Goal: Submit feedback/report problem: Submit feedback/report problem

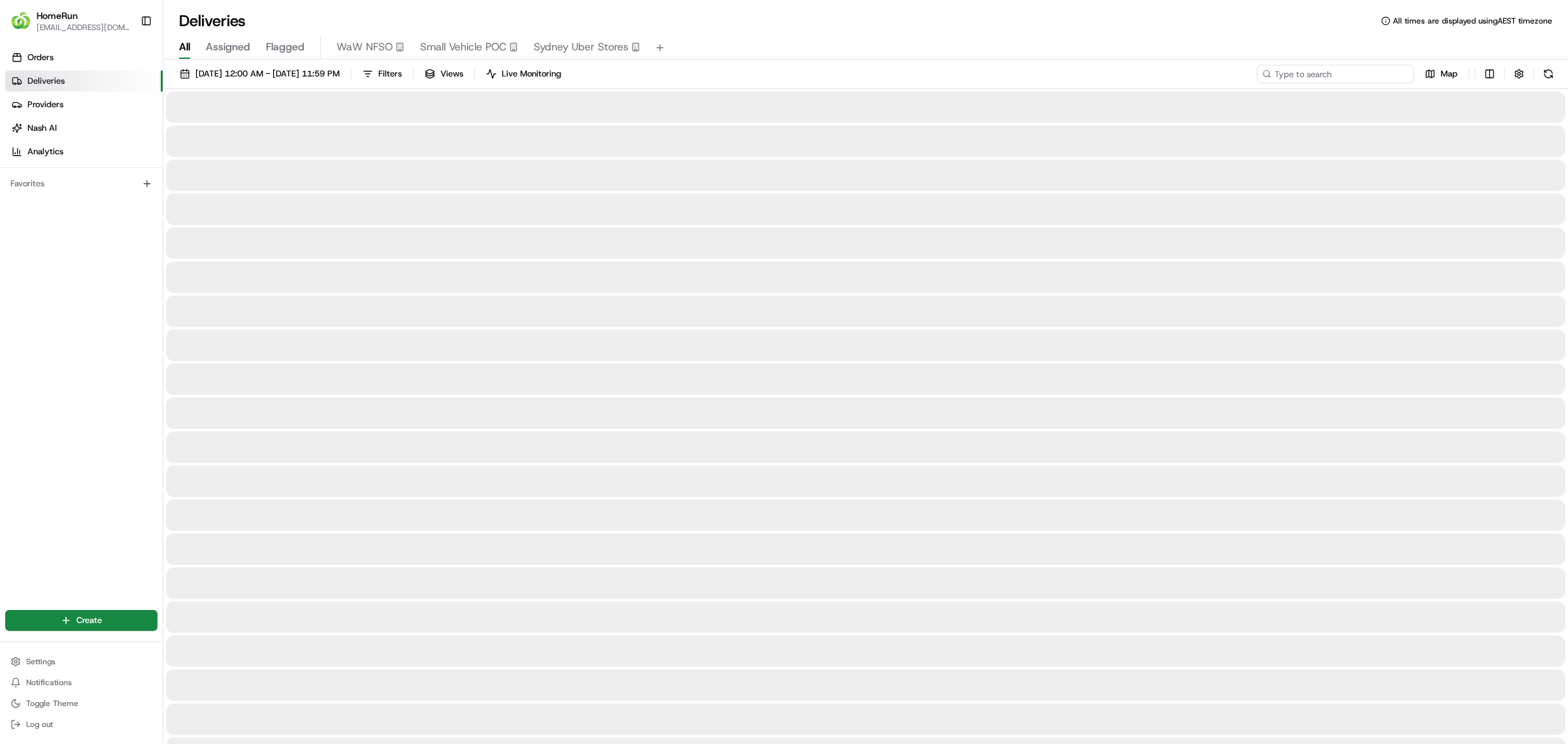
click at [1360, 76] on input at bounding box center [1336, 74] width 157 height 18
paste input "265218757"
type input "265218757"
click at [255, 76] on span "19/08/2025 12:00 AM - 26/08/2025 11:59 PM" at bounding box center [268, 74] width 145 height 12
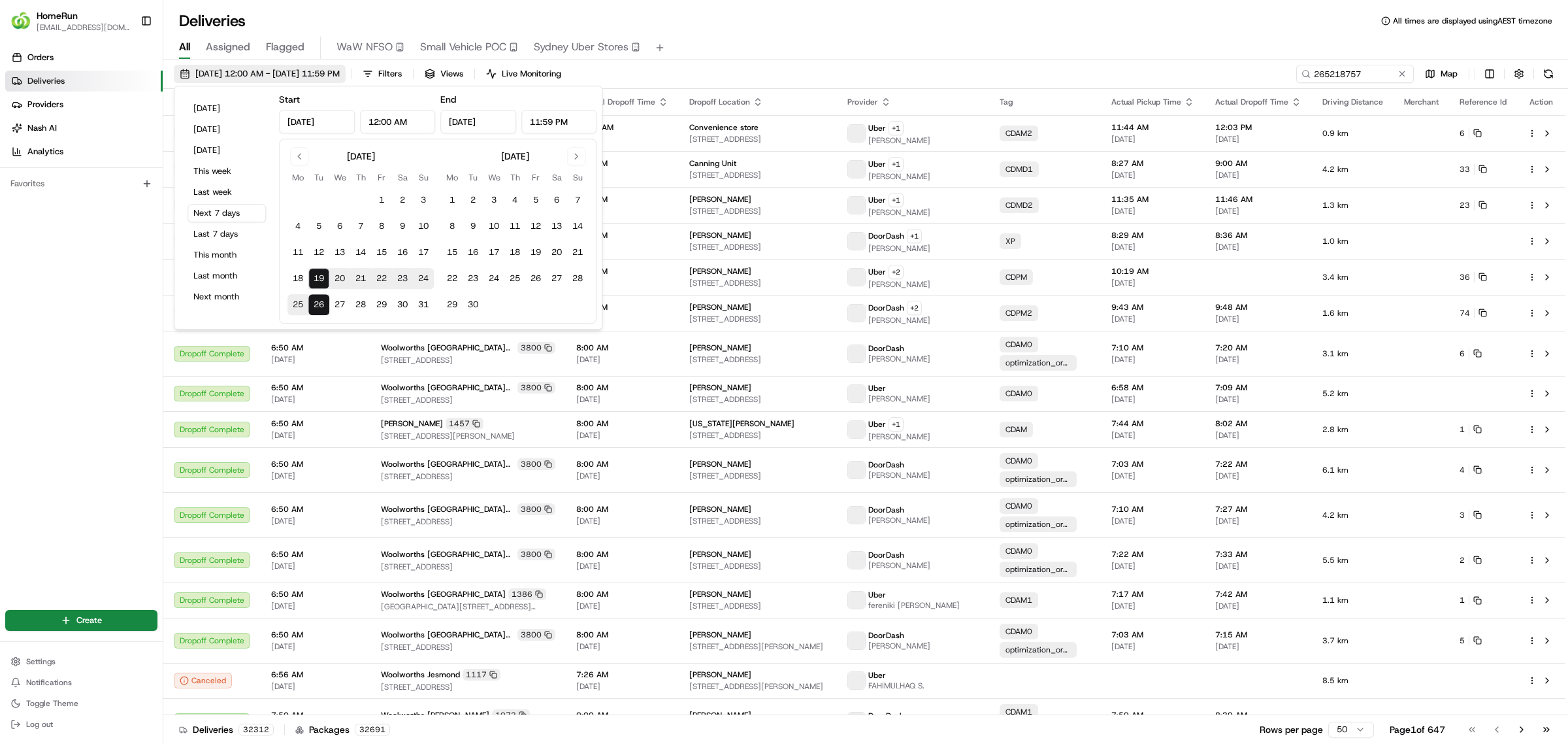
type input "Aug 19, 2025"
type input "12:00 AM"
type input "Aug 26, 2025"
type input "11:59 PM"
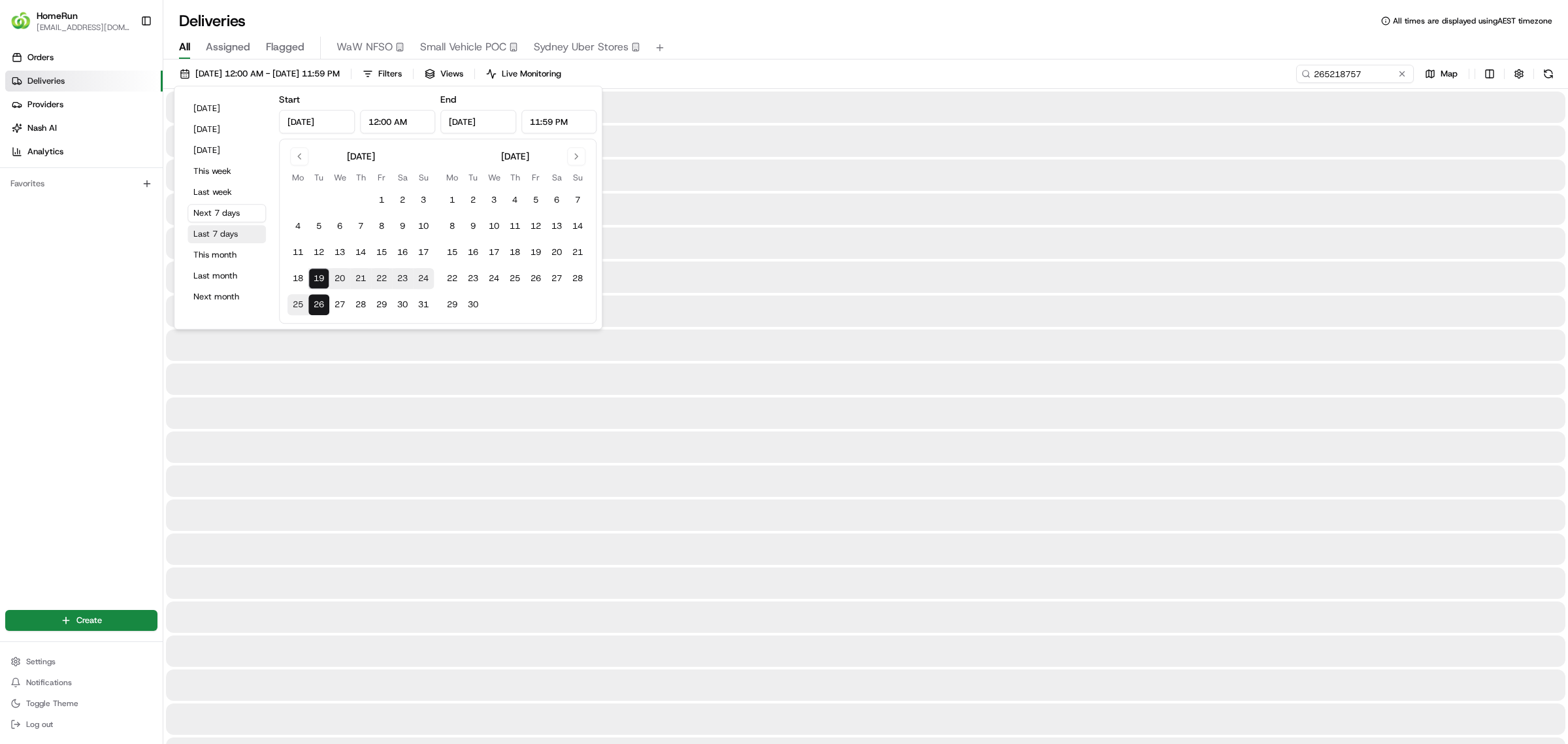
click at [213, 231] on button "Last 7 days" at bounding box center [227, 234] width 78 height 18
type input "Aug 12, 2025"
type input "Aug 19, 2025"
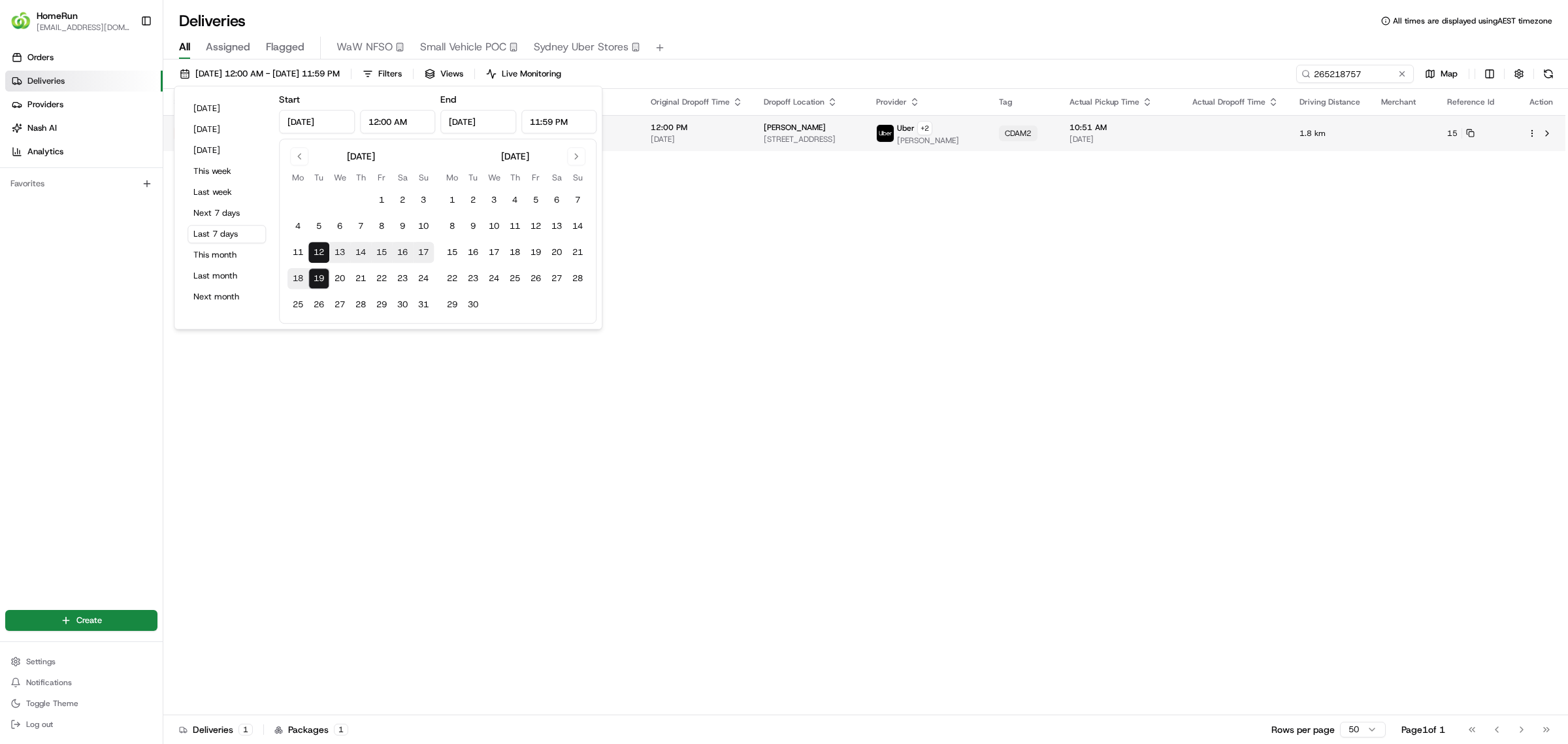
click at [826, 126] on div "Pauline de Been" at bounding box center [809, 128] width 92 height 10
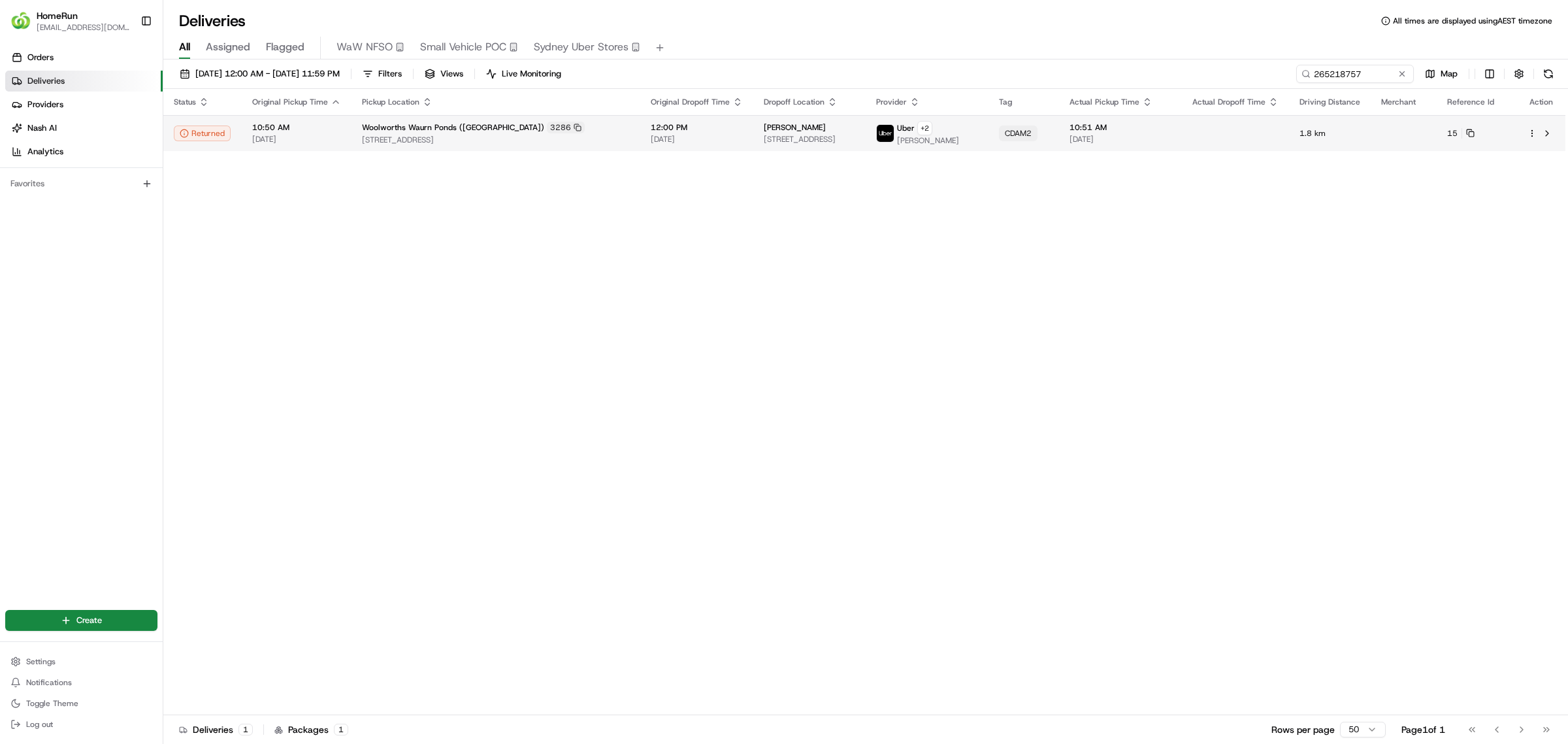
click at [651, 134] on span "[DATE]" at bounding box center [697, 139] width 92 height 10
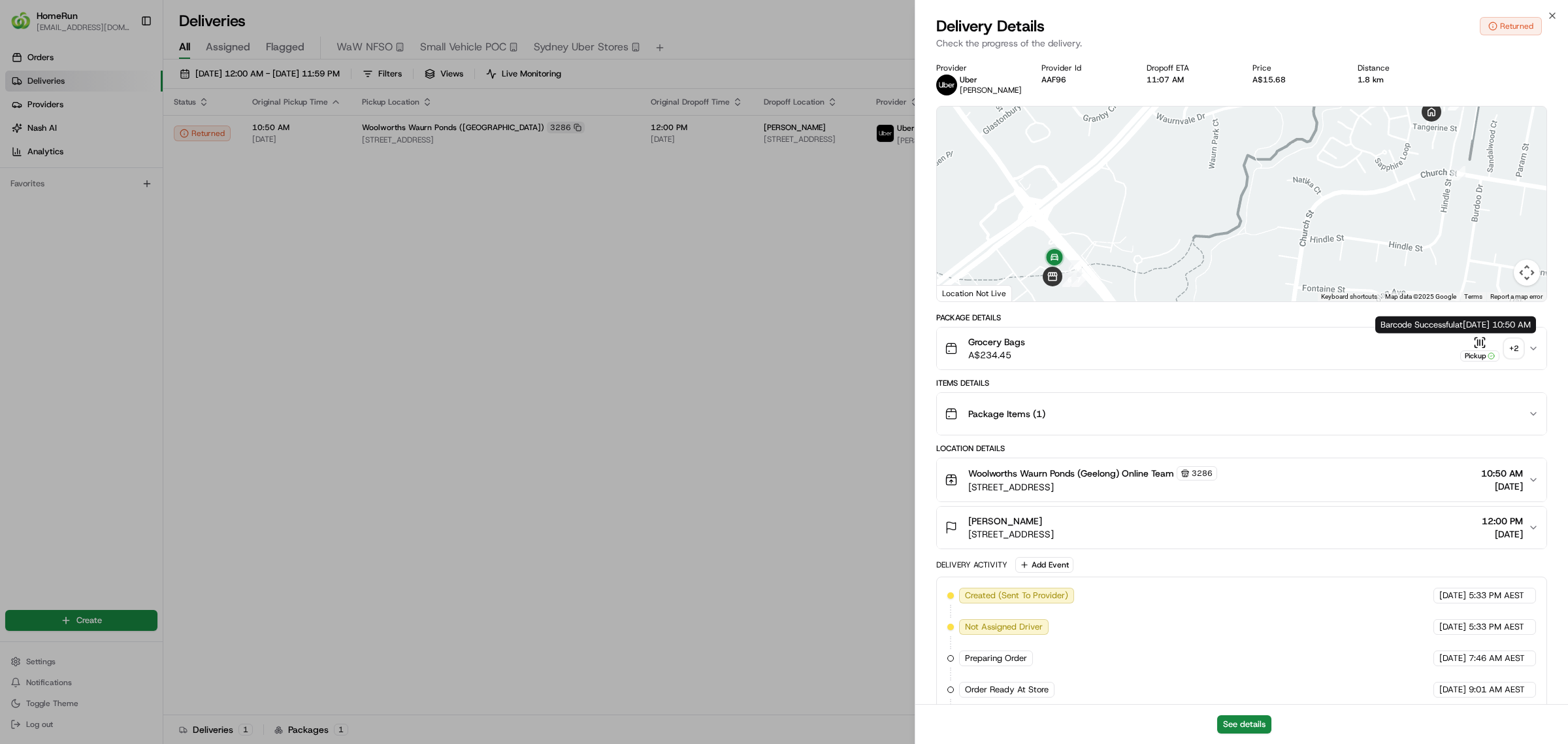
click at [1510, 346] on div "+ 2" at bounding box center [1514, 348] width 18 height 18
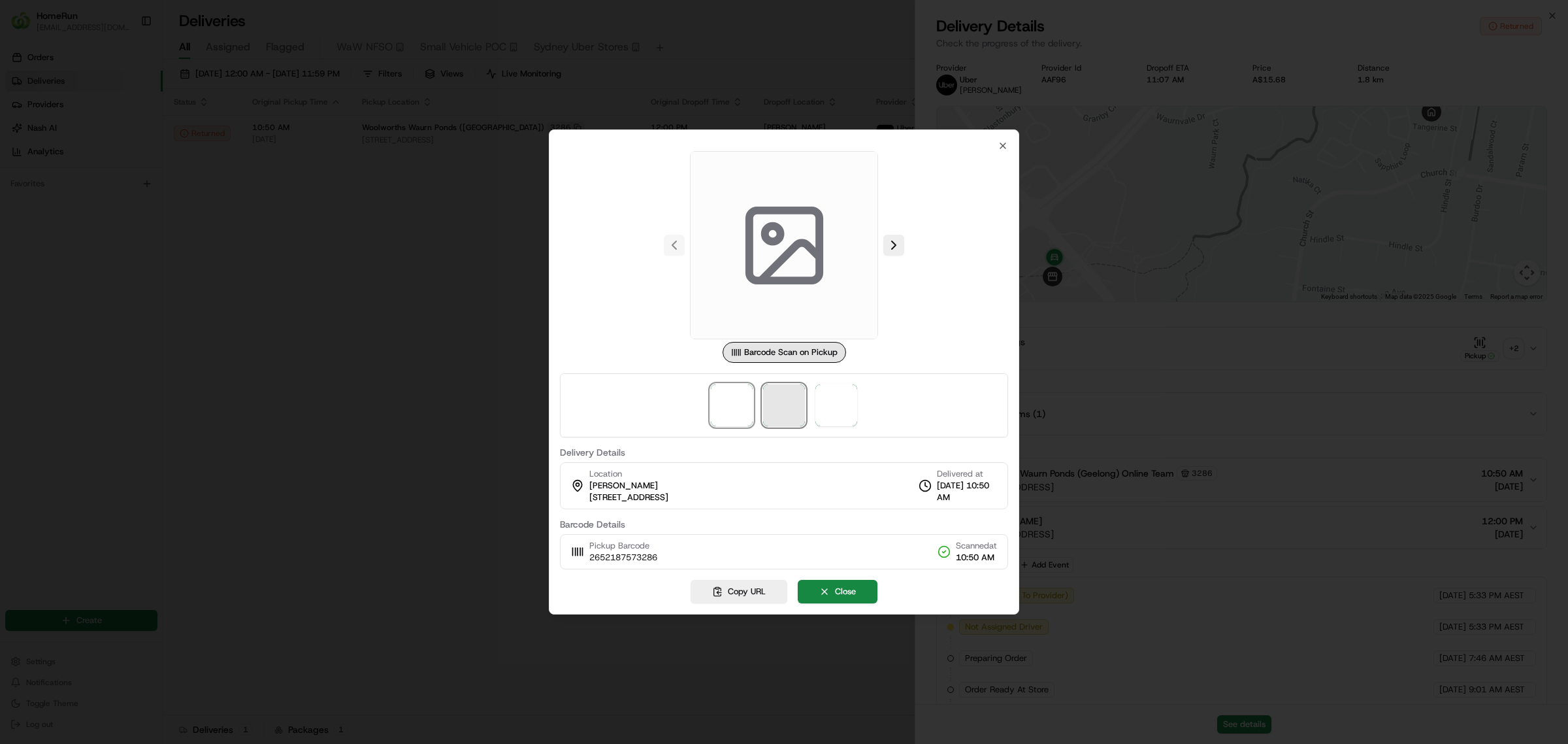
click at [791, 402] on span at bounding box center [784, 405] width 42 height 42
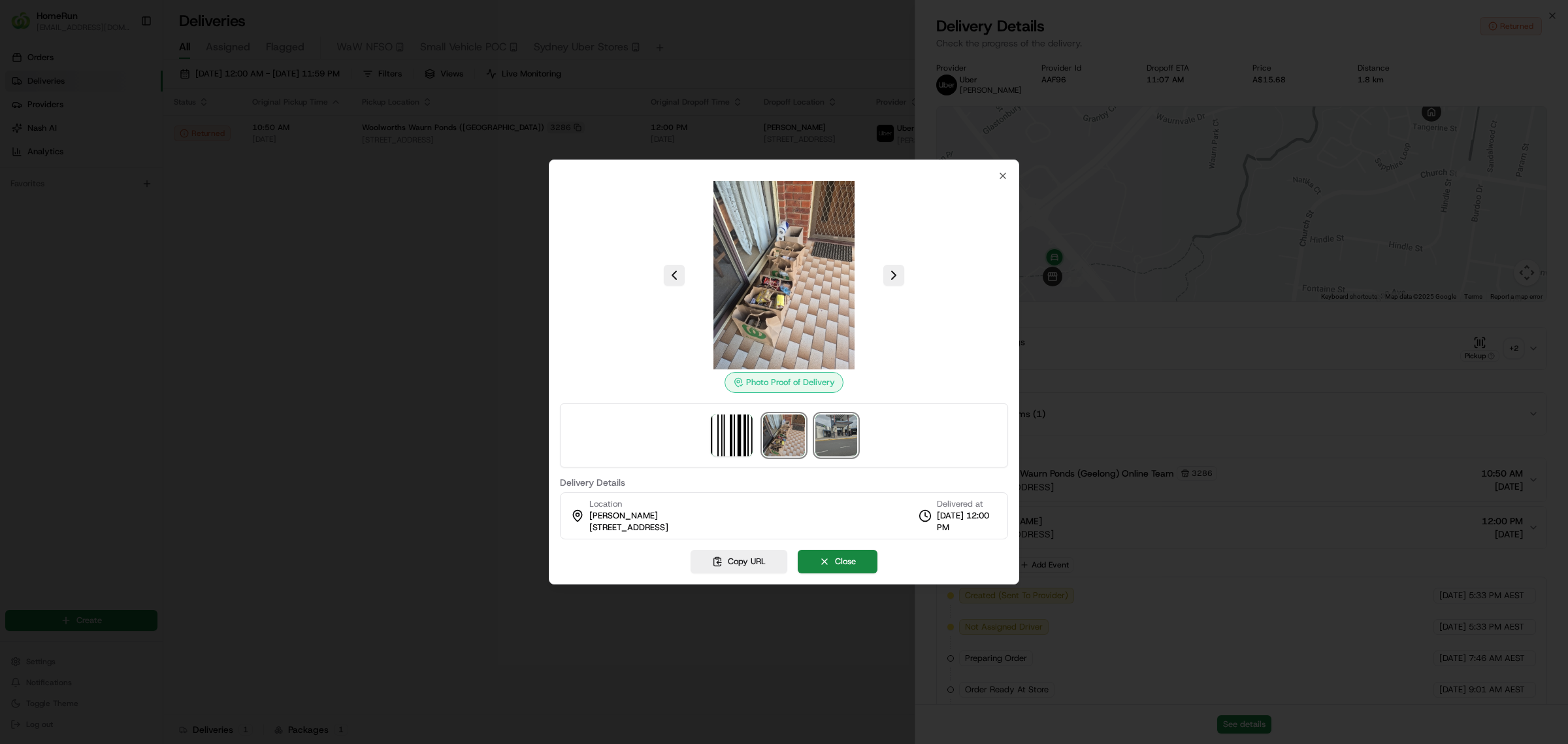
click at [833, 438] on img at bounding box center [836, 435] width 42 height 42
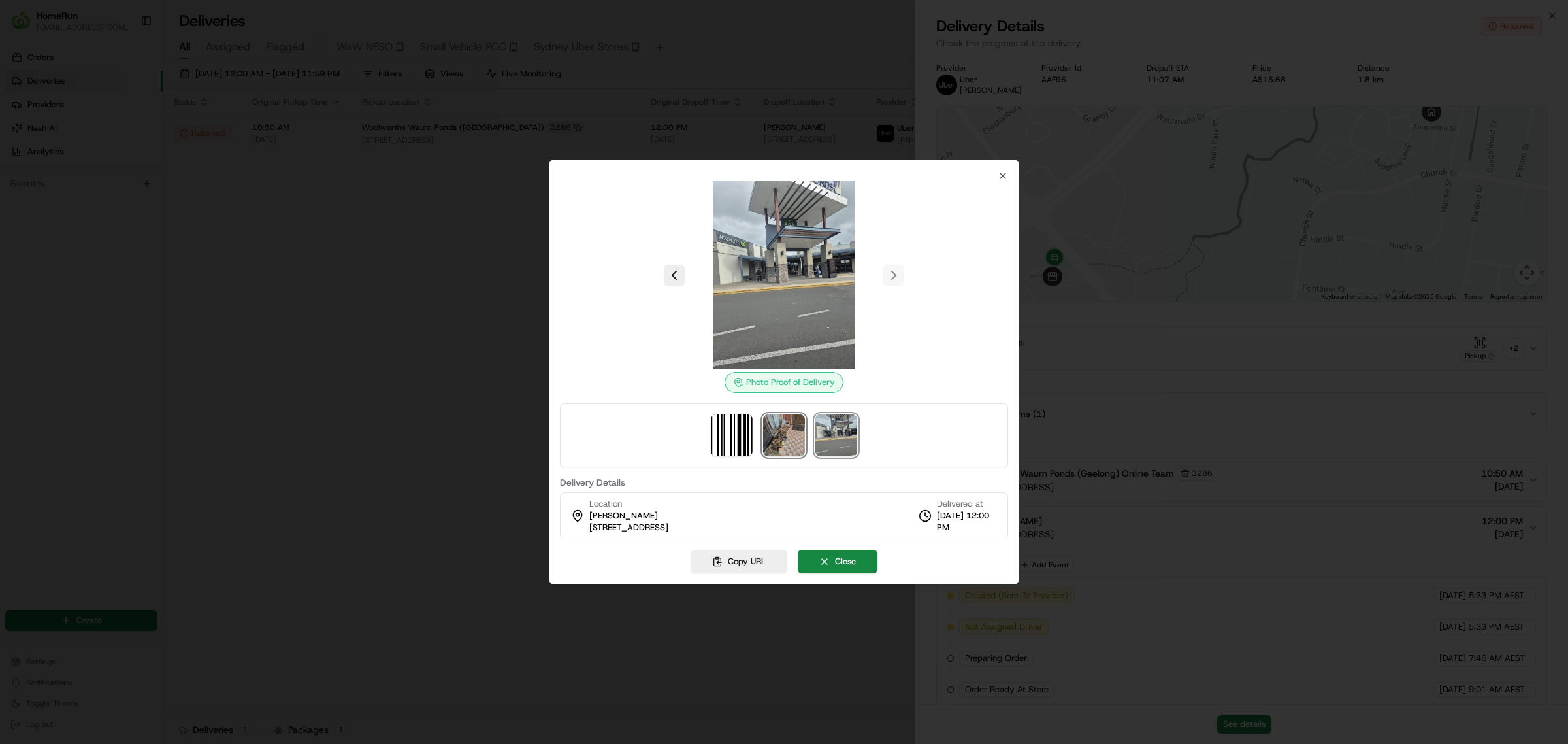
click at [790, 433] on img at bounding box center [784, 435] width 42 height 42
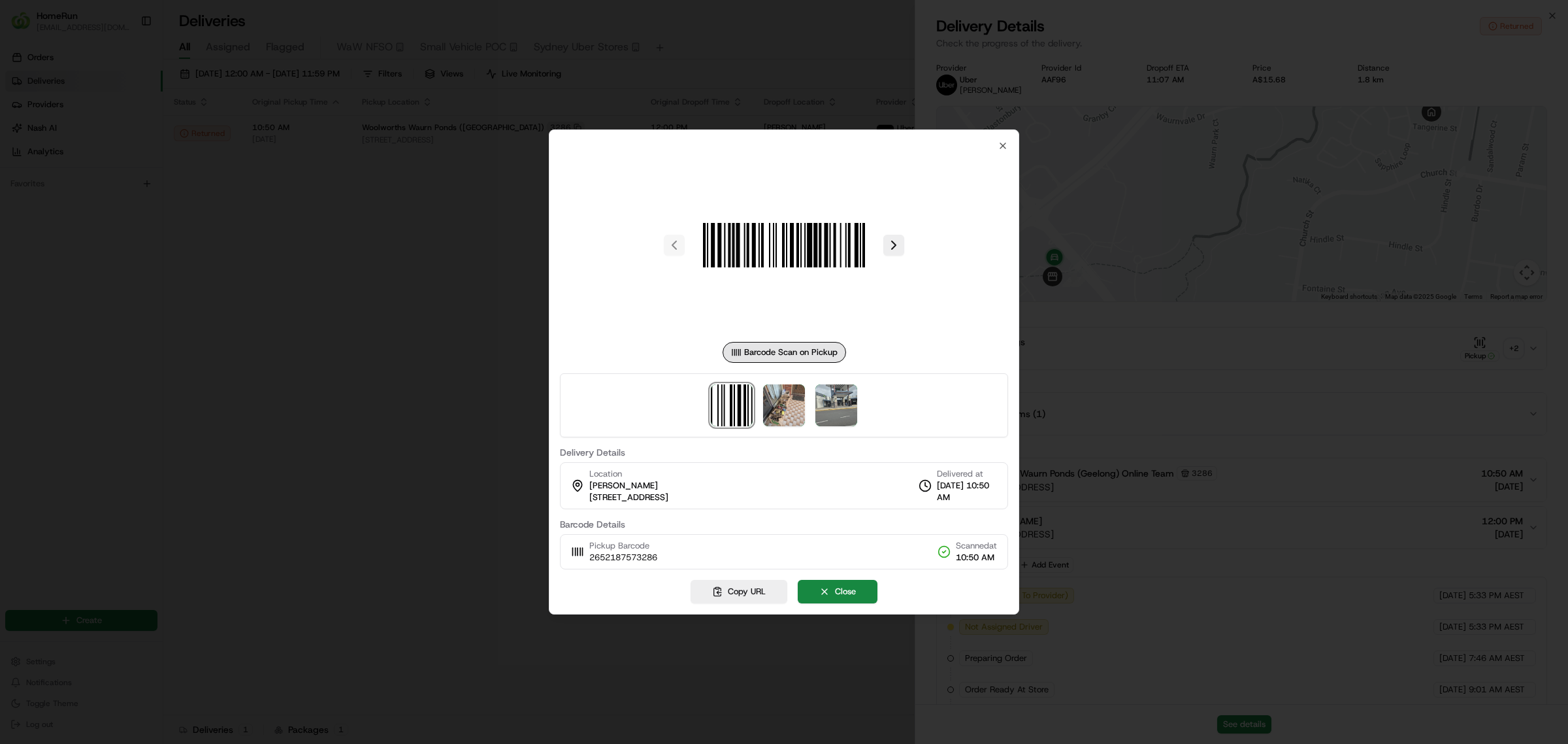
drag, startPoint x: 1197, startPoint y: 525, endPoint x: 1249, endPoint y: 706, distance: 188.3
click at [1201, 529] on div at bounding box center [784, 372] width 1568 height 744
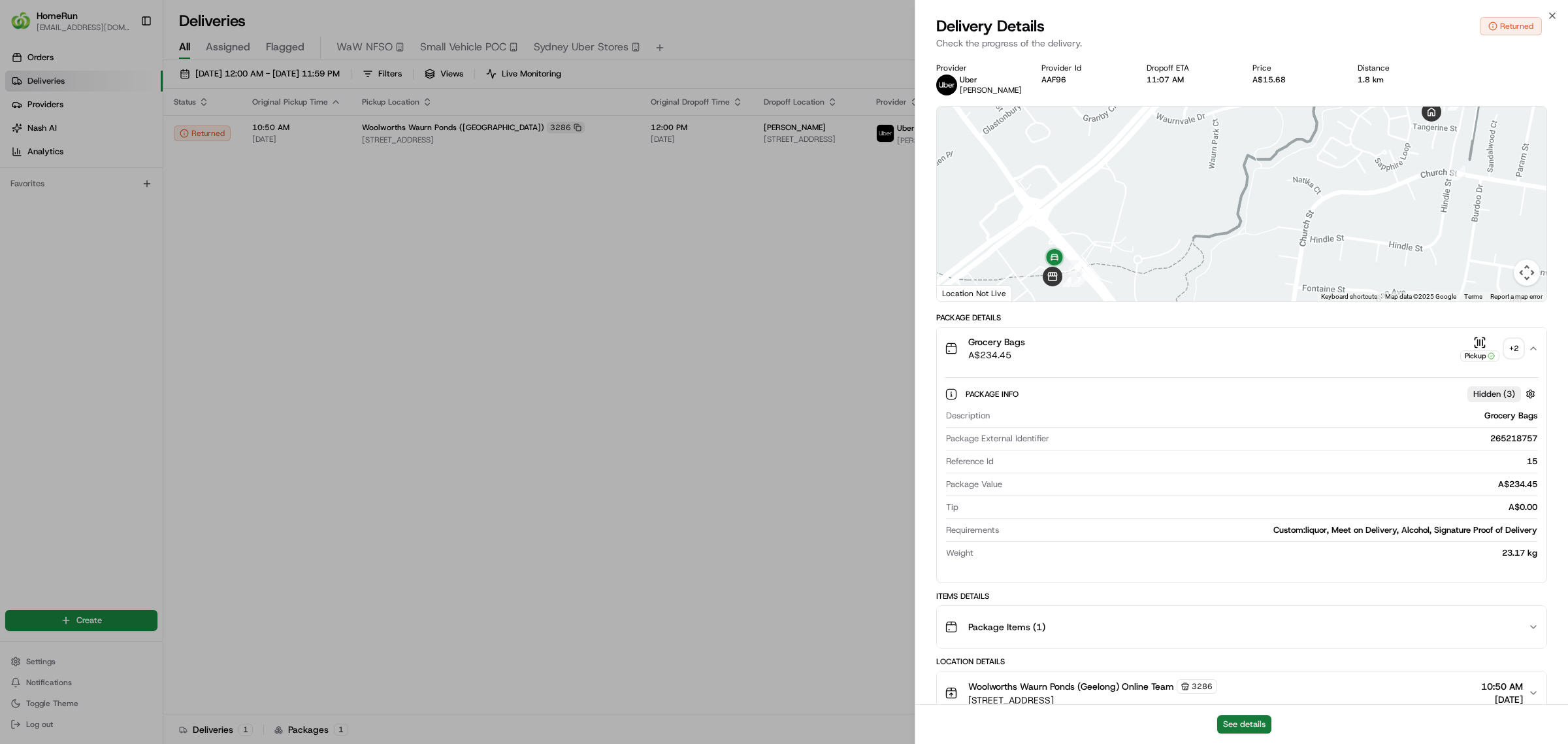
click at [1250, 724] on button "See details" at bounding box center [1244, 724] width 54 height 18
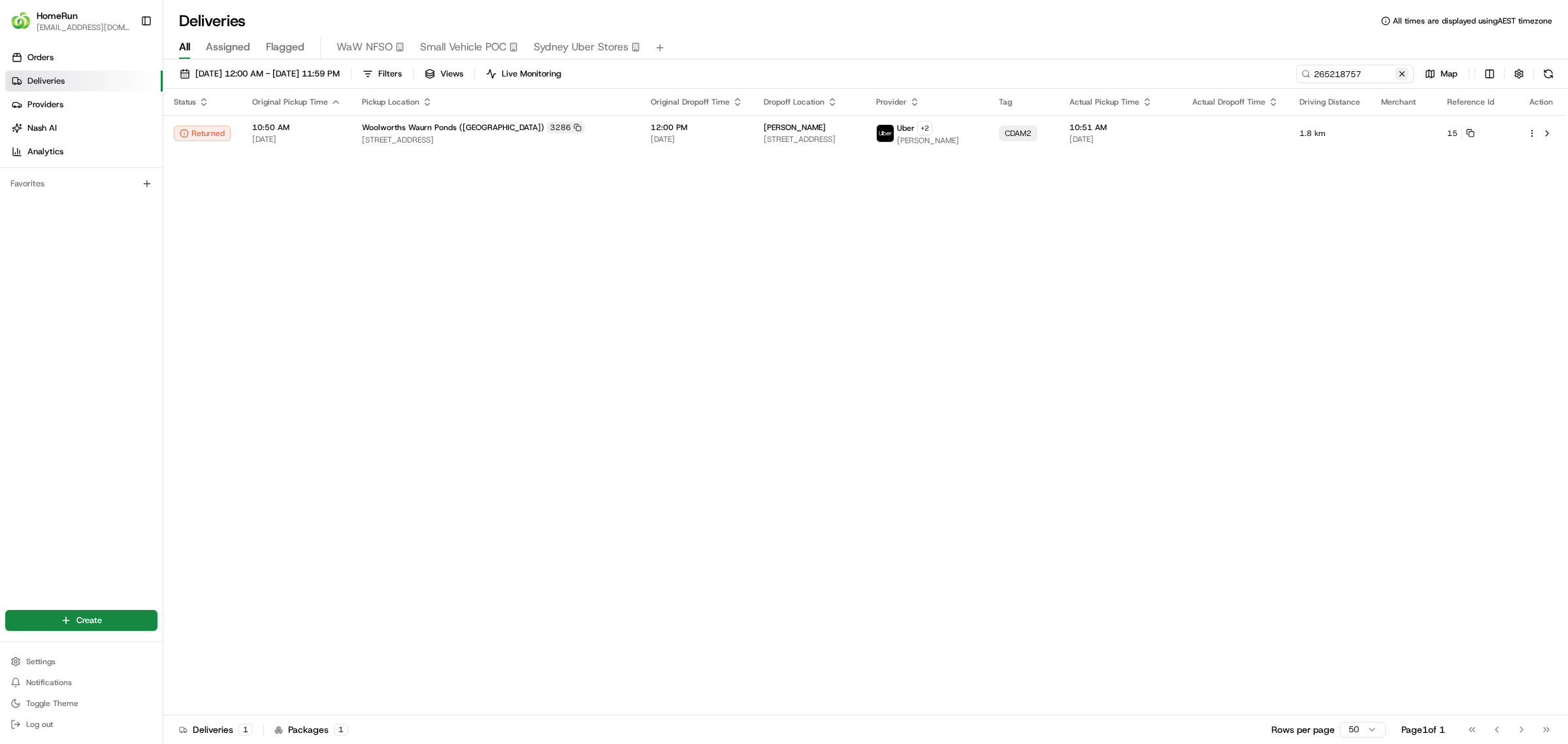
click at [1402, 73] on button at bounding box center [1402, 74] width 13 height 13
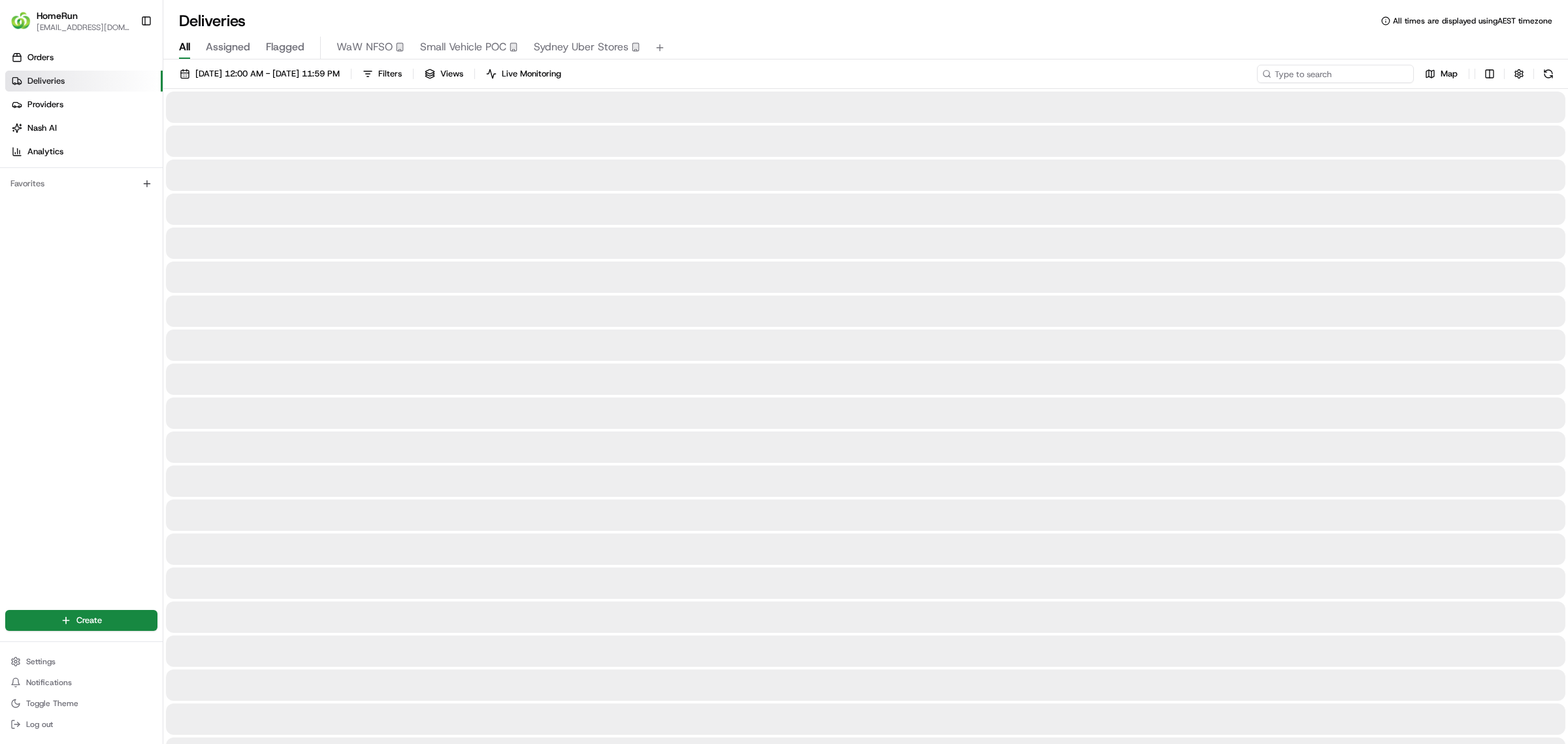
click at [1354, 79] on input at bounding box center [1336, 74] width 157 height 18
paste input "265254341"
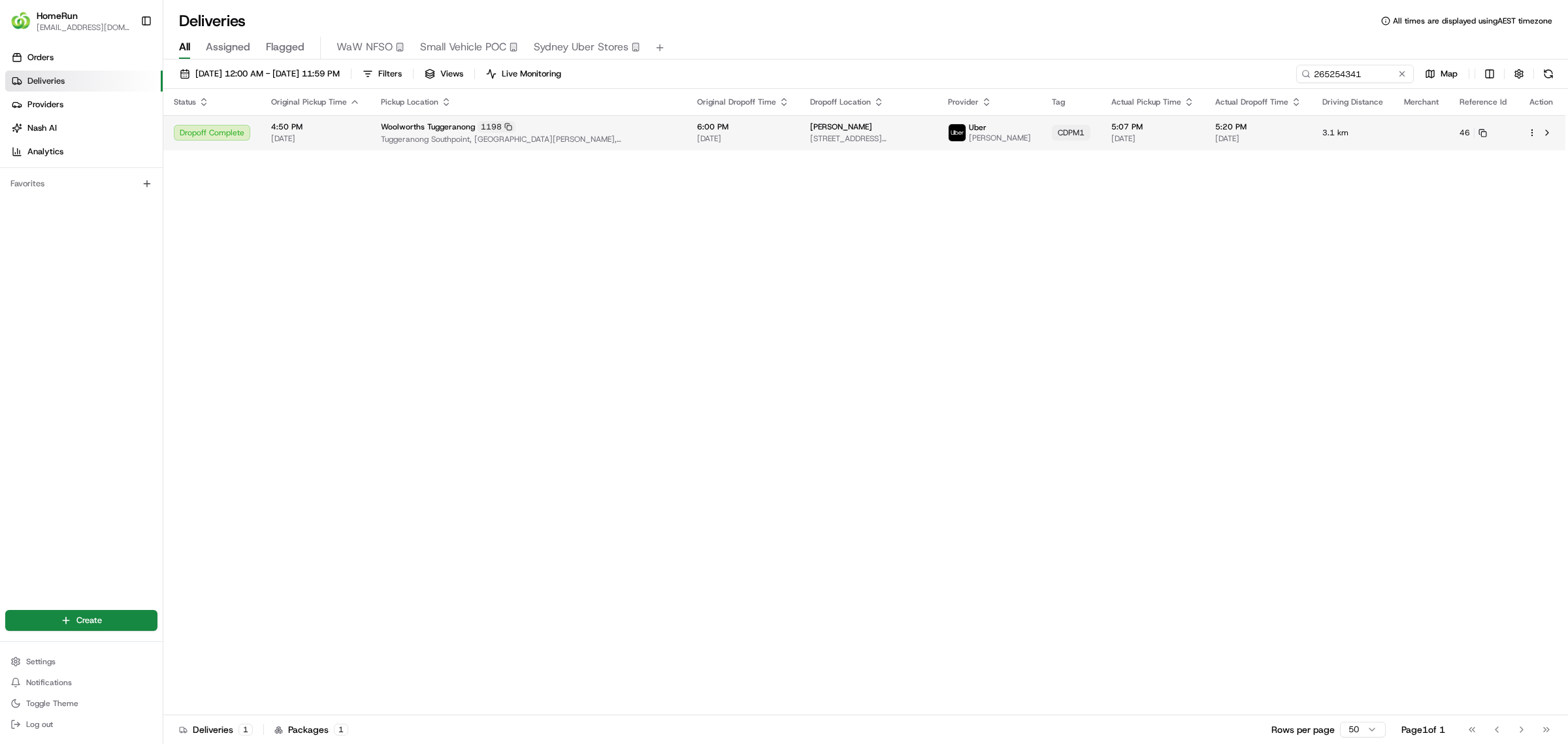
click at [665, 139] on span "Tuggeranong Southpoint, Cnr Anketell & Reed Street, Tuggeranong, ACT 2900, AU" at bounding box center [528, 139] width 295 height 10
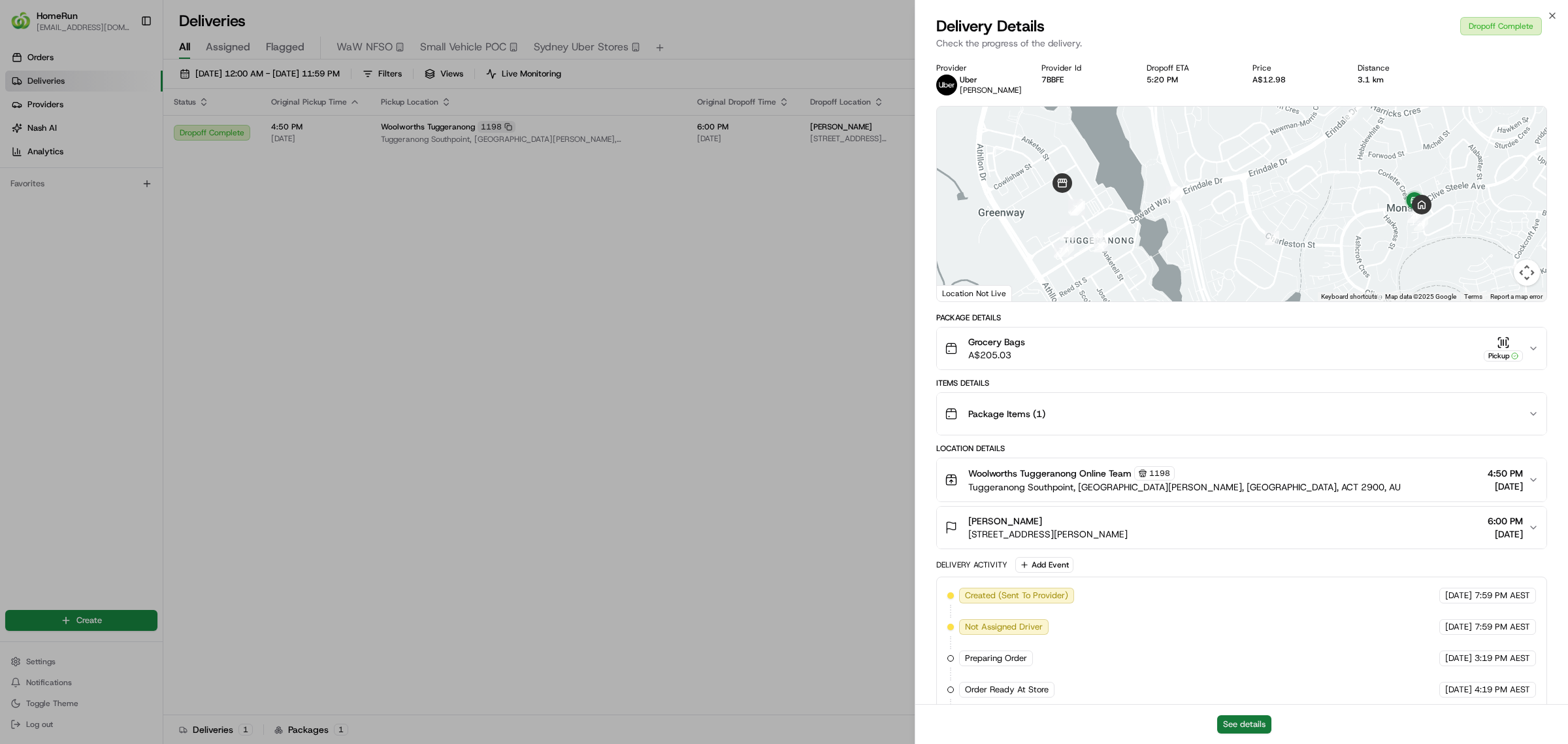
click at [1229, 728] on button "See details" at bounding box center [1244, 724] width 54 height 18
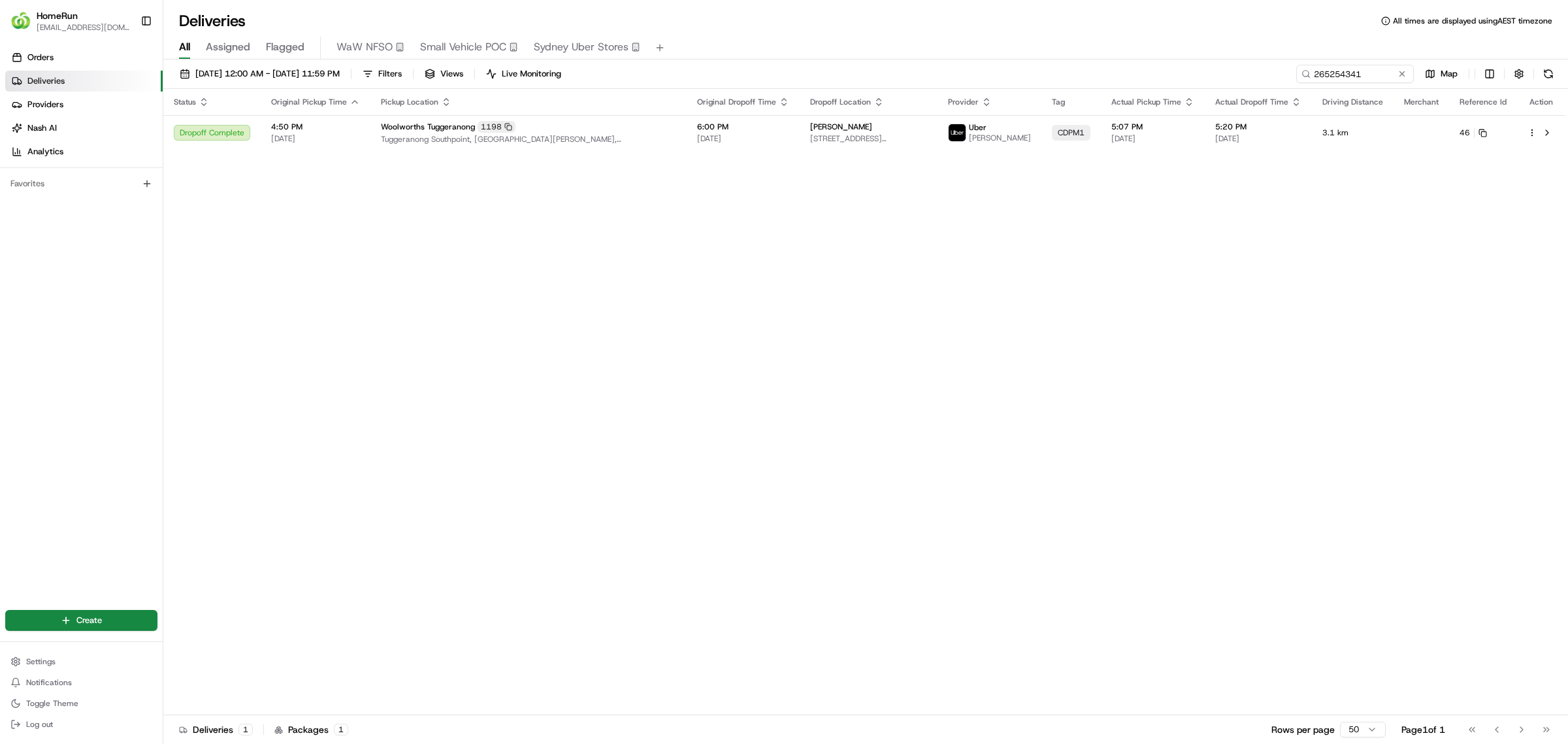
click at [756, 287] on div "Status Original Pickup Time Pickup Location Original Dropoff Time Dropoff Locat…" at bounding box center [864, 402] width 1402 height 626
drag, startPoint x: 1398, startPoint y: 74, endPoint x: 1349, endPoint y: 69, distance: 49.3
click at [1349, 69] on div "265254341" at bounding box center [1355, 74] width 118 height 18
drag, startPoint x: 1383, startPoint y: 73, endPoint x: 1168, endPoint y: 69, distance: 215.0
click at [1174, 69] on div "12/08/2025 12:00 AM - 19/08/2025 11:59 PM Filters Views Live Monitoring 2652543…" at bounding box center [865, 77] width 1404 height 24
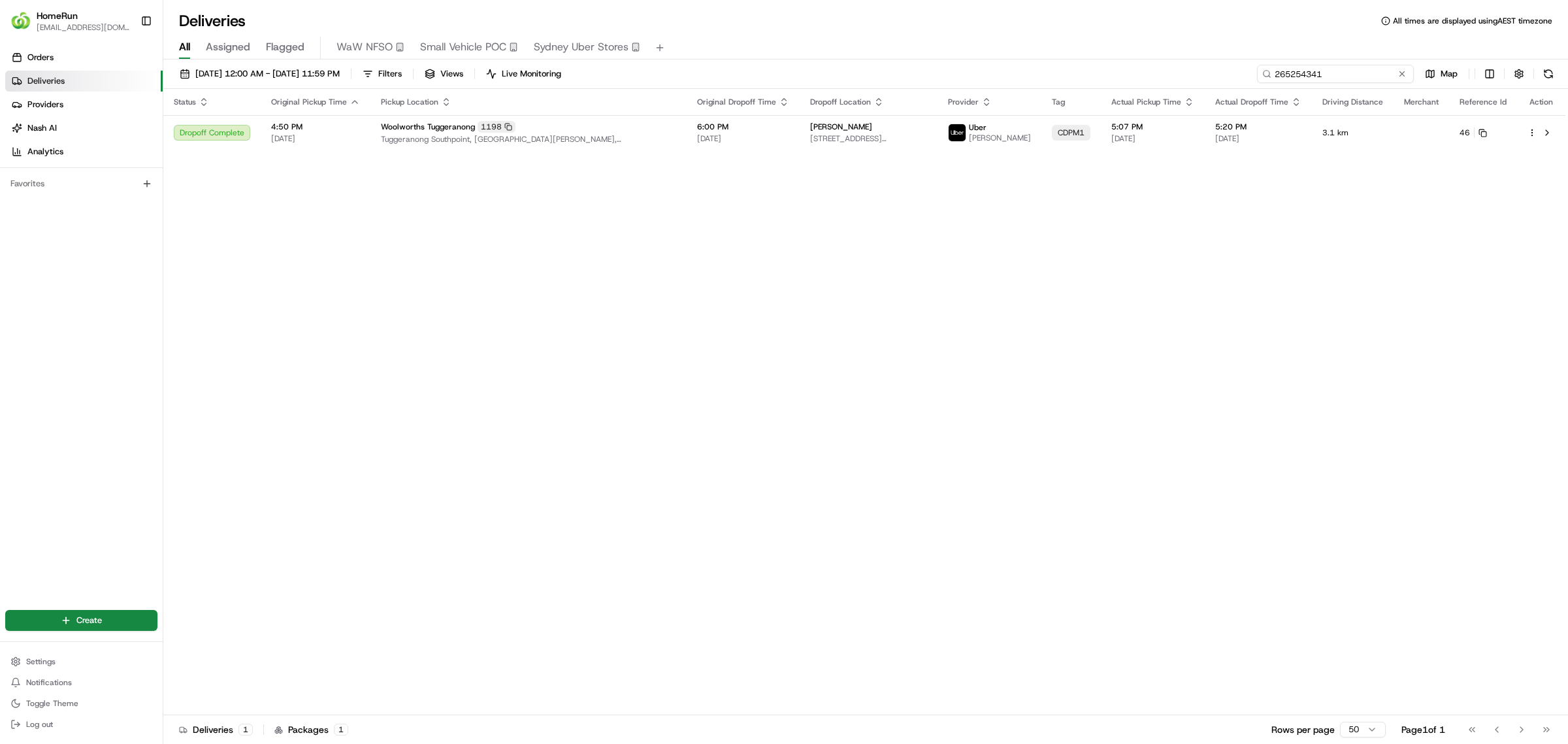
paste input "85660"
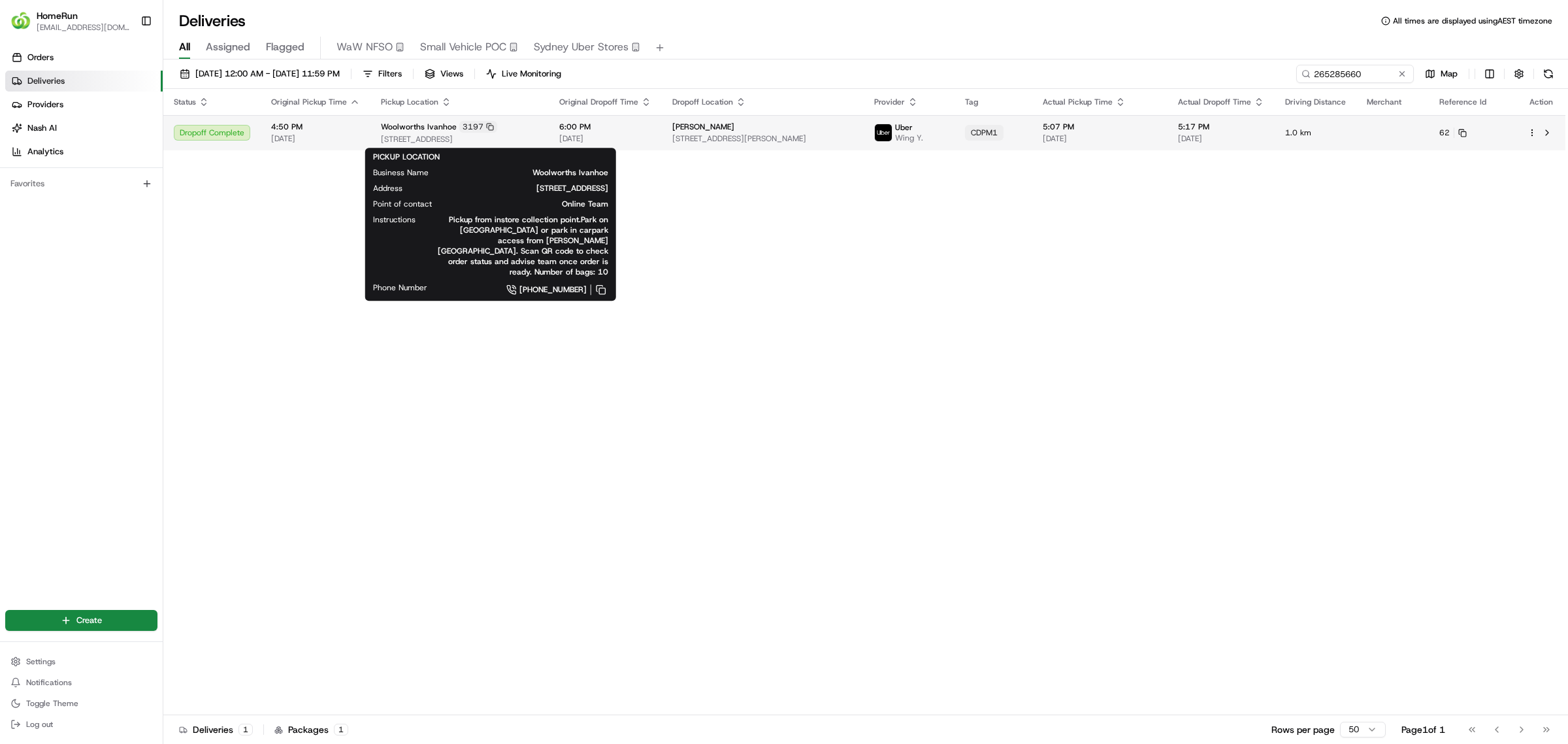
click at [472, 135] on span "72-84 Upper Heidelberg Road, Ivanhoe, VIC 3079, AU" at bounding box center [459, 139] width 158 height 10
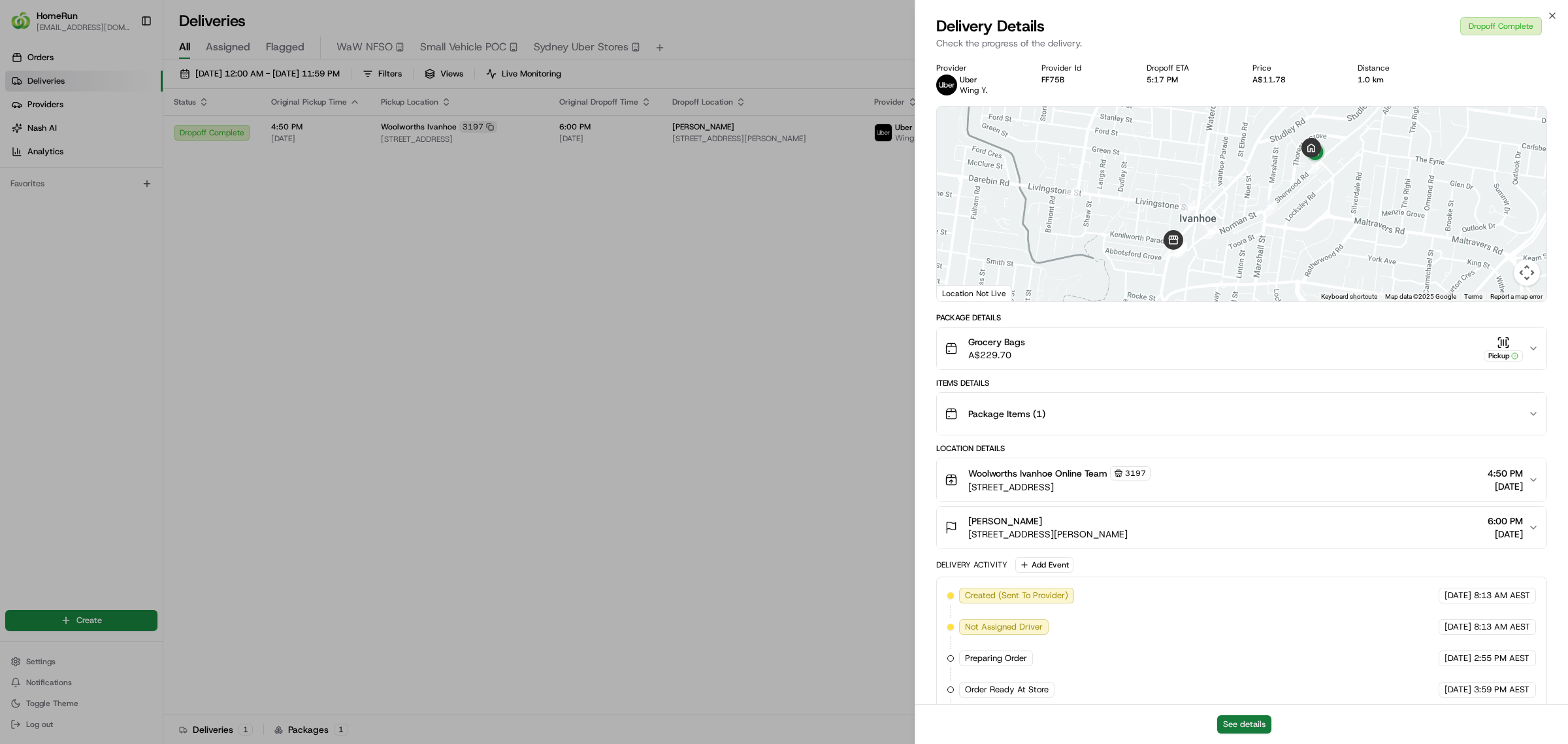
click at [1226, 720] on button "See details" at bounding box center [1244, 724] width 54 height 18
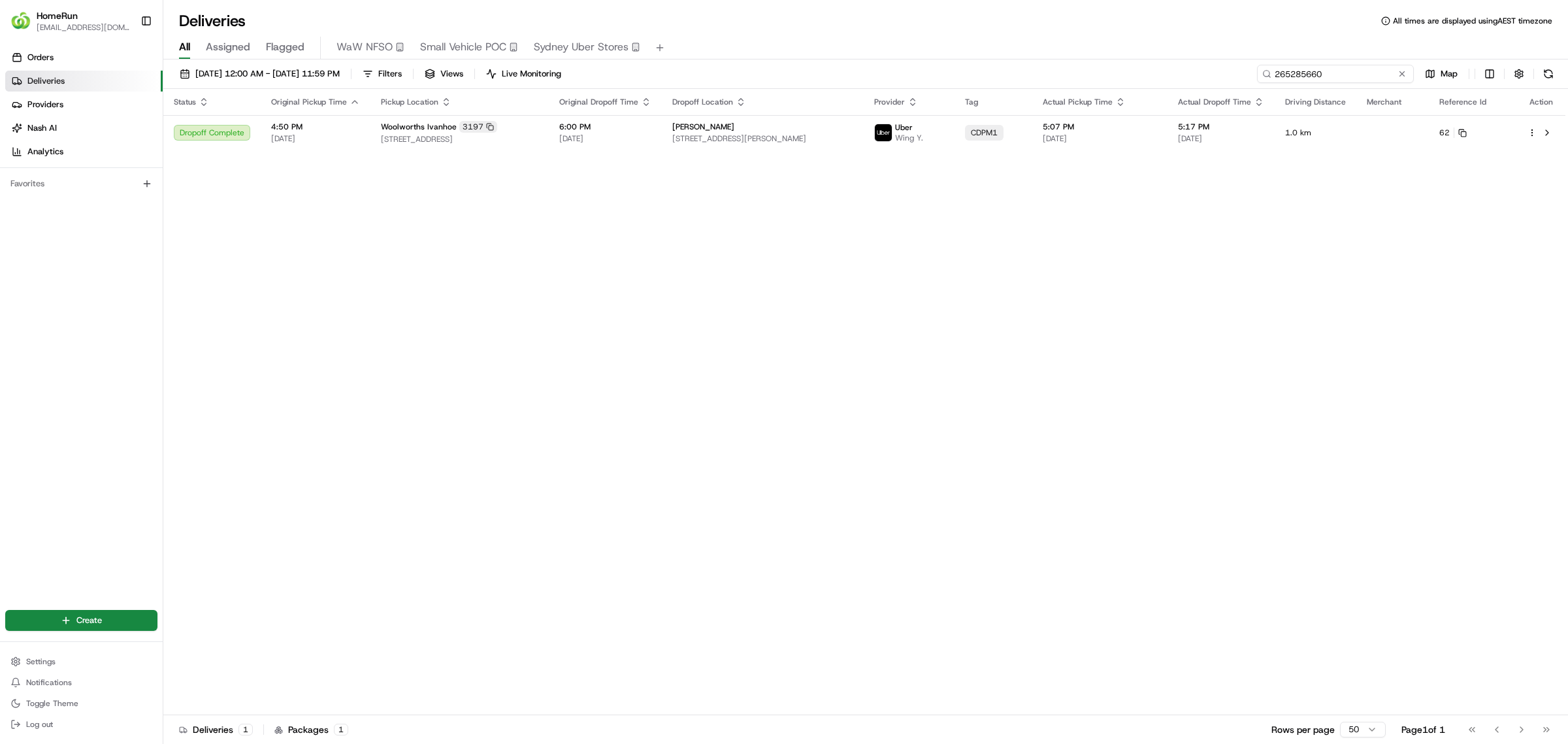
drag, startPoint x: 1376, startPoint y: 71, endPoint x: 857, endPoint y: 41, distance: 519.9
click at [865, 41] on div "Deliveries All times are displayed using AEST timezone All Assigned Flagged WaW…" at bounding box center [865, 372] width 1404 height 744
paste input "314403"
type input "265314403"
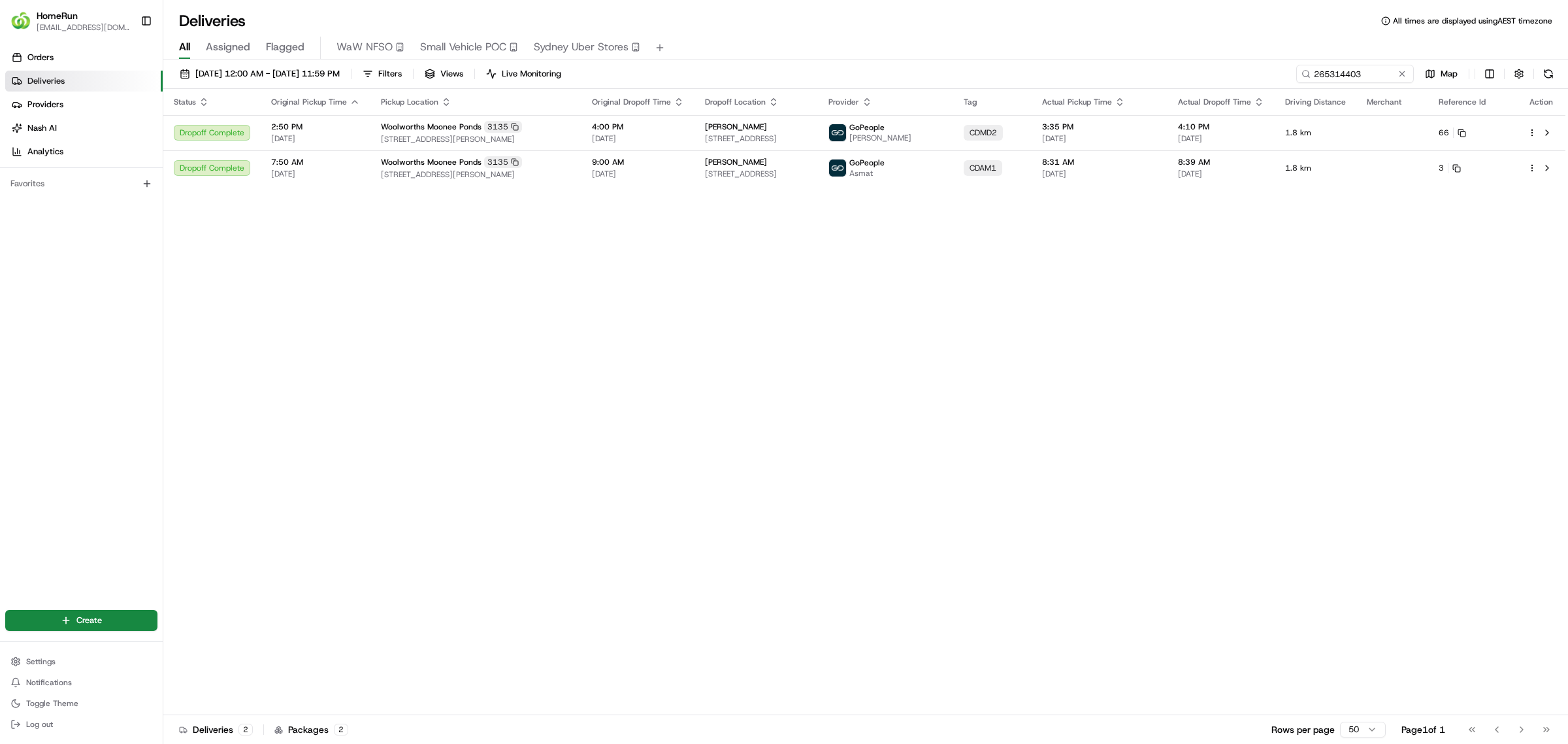
click at [950, 453] on div "Status Original Pickup Time Pickup Location Original Dropoff Time Dropoff Locat…" at bounding box center [864, 402] width 1402 height 626
click at [318, 167] on span "7:50 AM" at bounding box center [315, 162] width 89 height 10
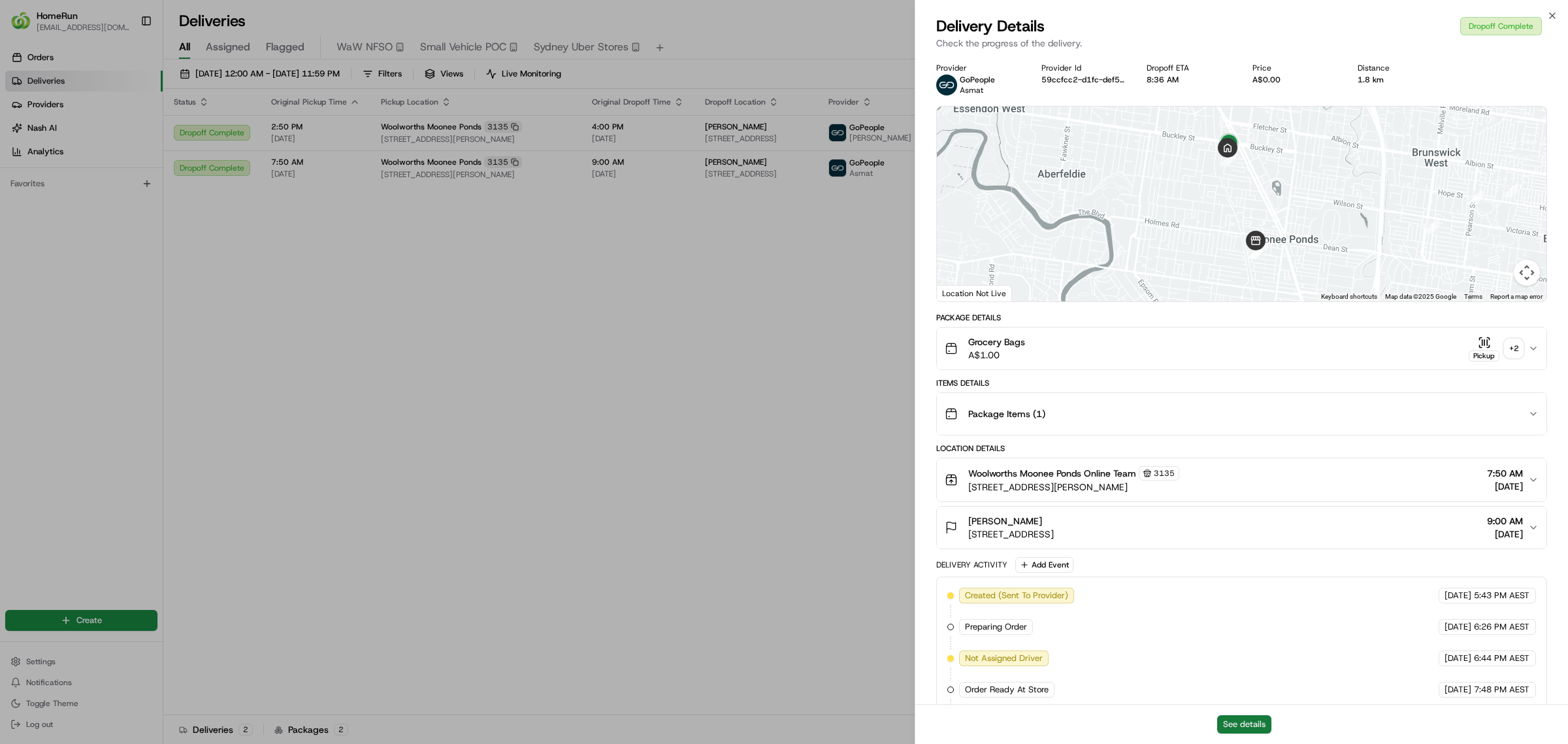
click at [1258, 721] on button "See details" at bounding box center [1244, 724] width 54 height 18
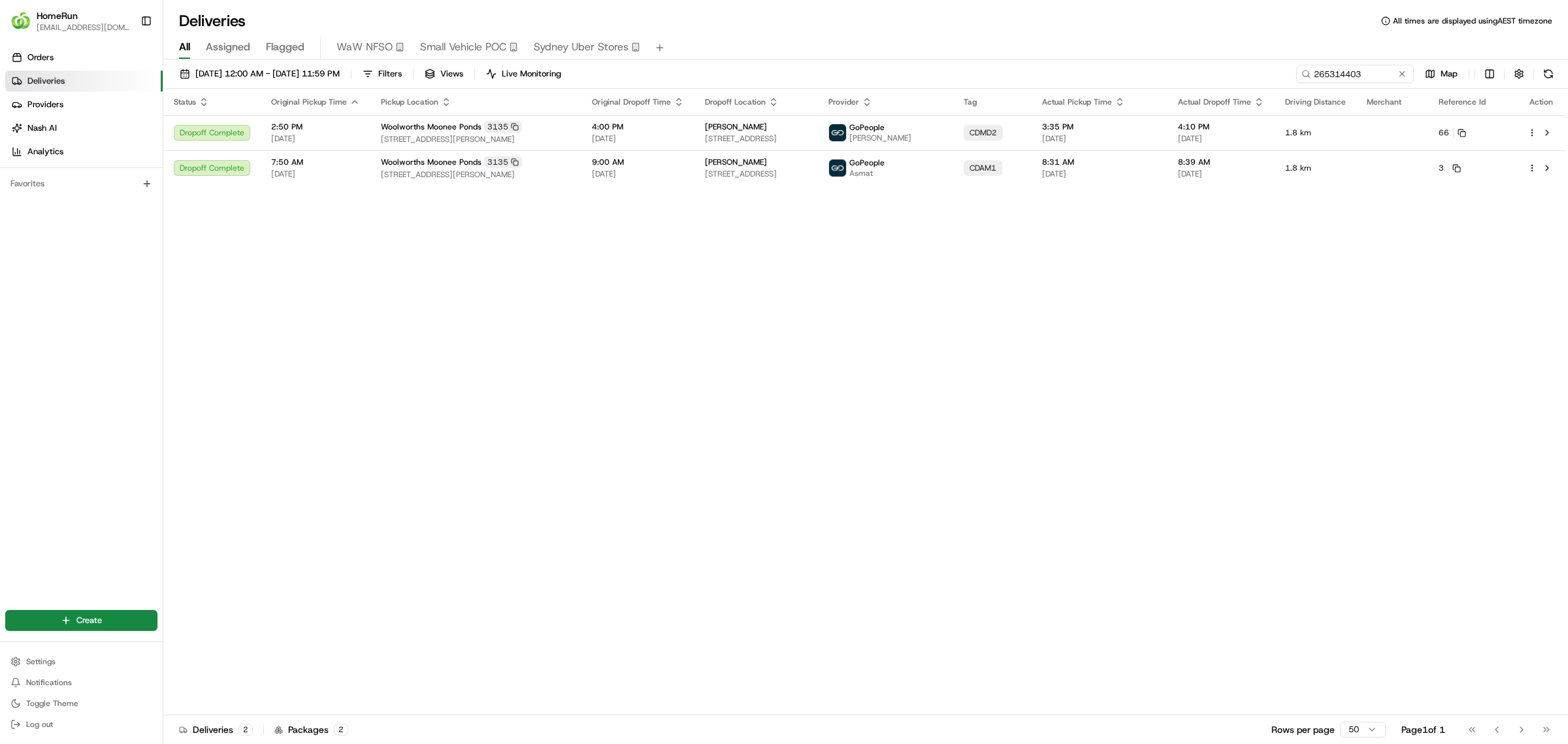
drag, startPoint x: 720, startPoint y: 305, endPoint x: 703, endPoint y: 279, distance: 31.1
click at [616, 177] on span "19/08/2025" at bounding box center [638, 174] width 92 height 10
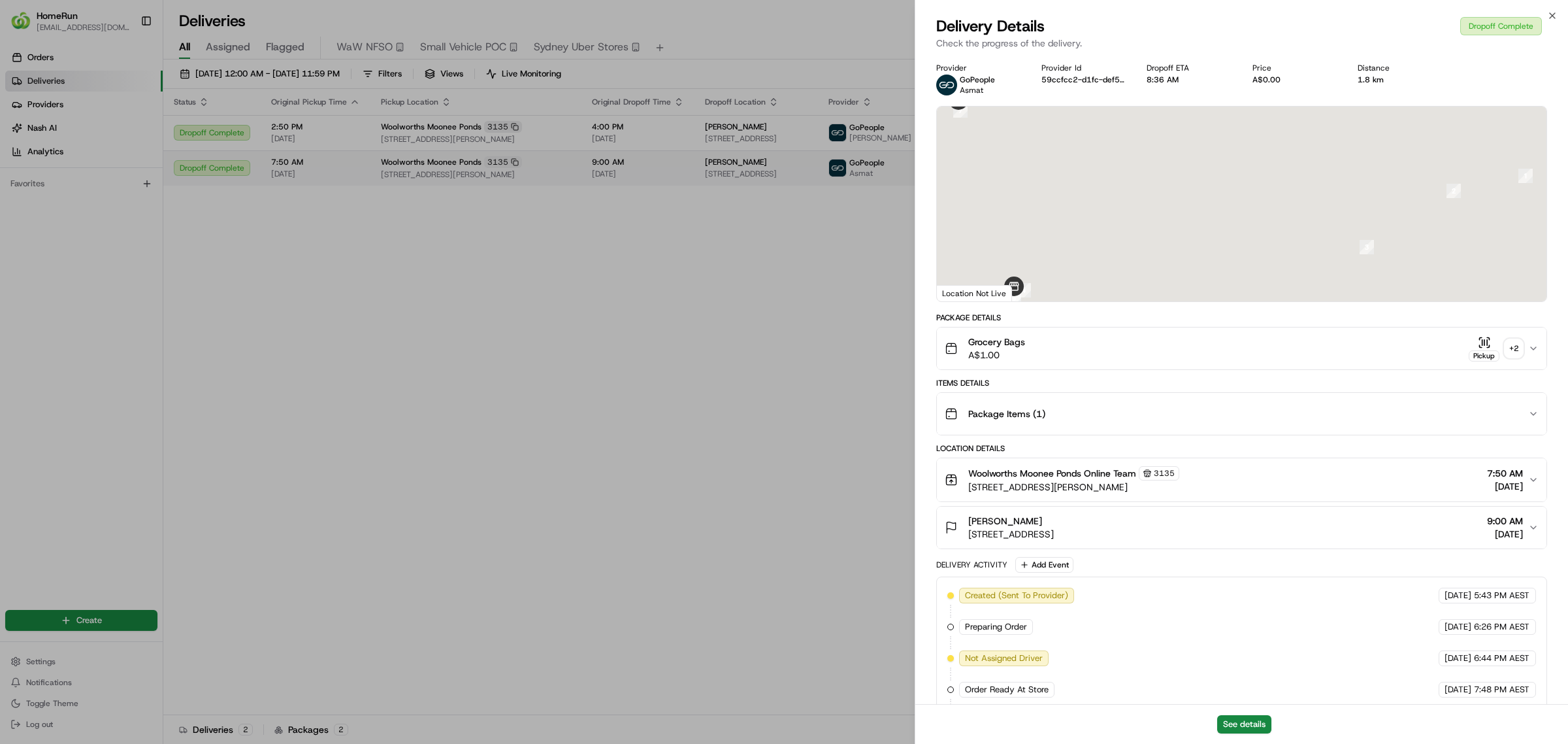
drag, startPoint x: 629, startPoint y: 230, endPoint x: 623, endPoint y: 167, distance: 63.3
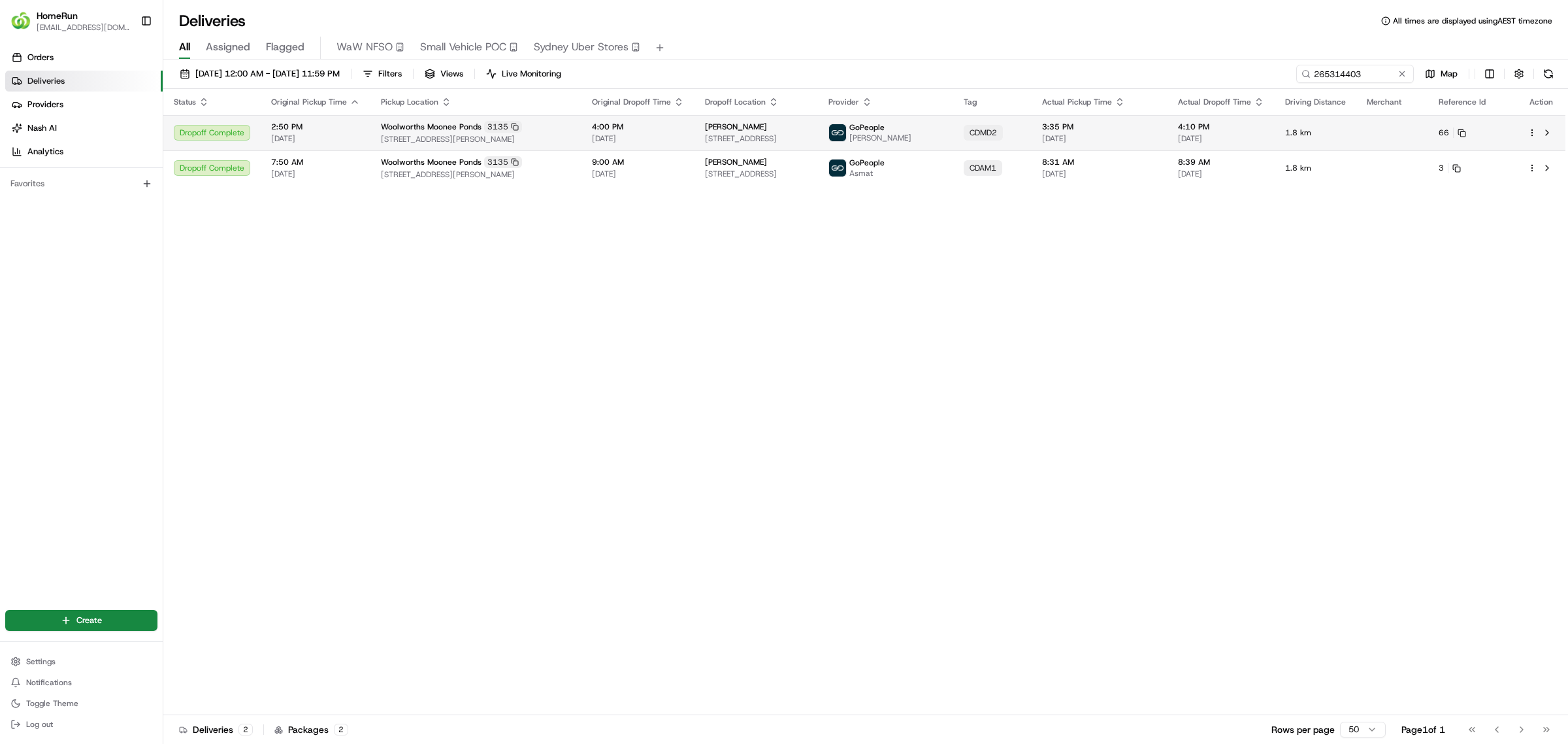
click at [609, 132] on div "4:00 PM 18/08/2025" at bounding box center [638, 133] width 92 height 22
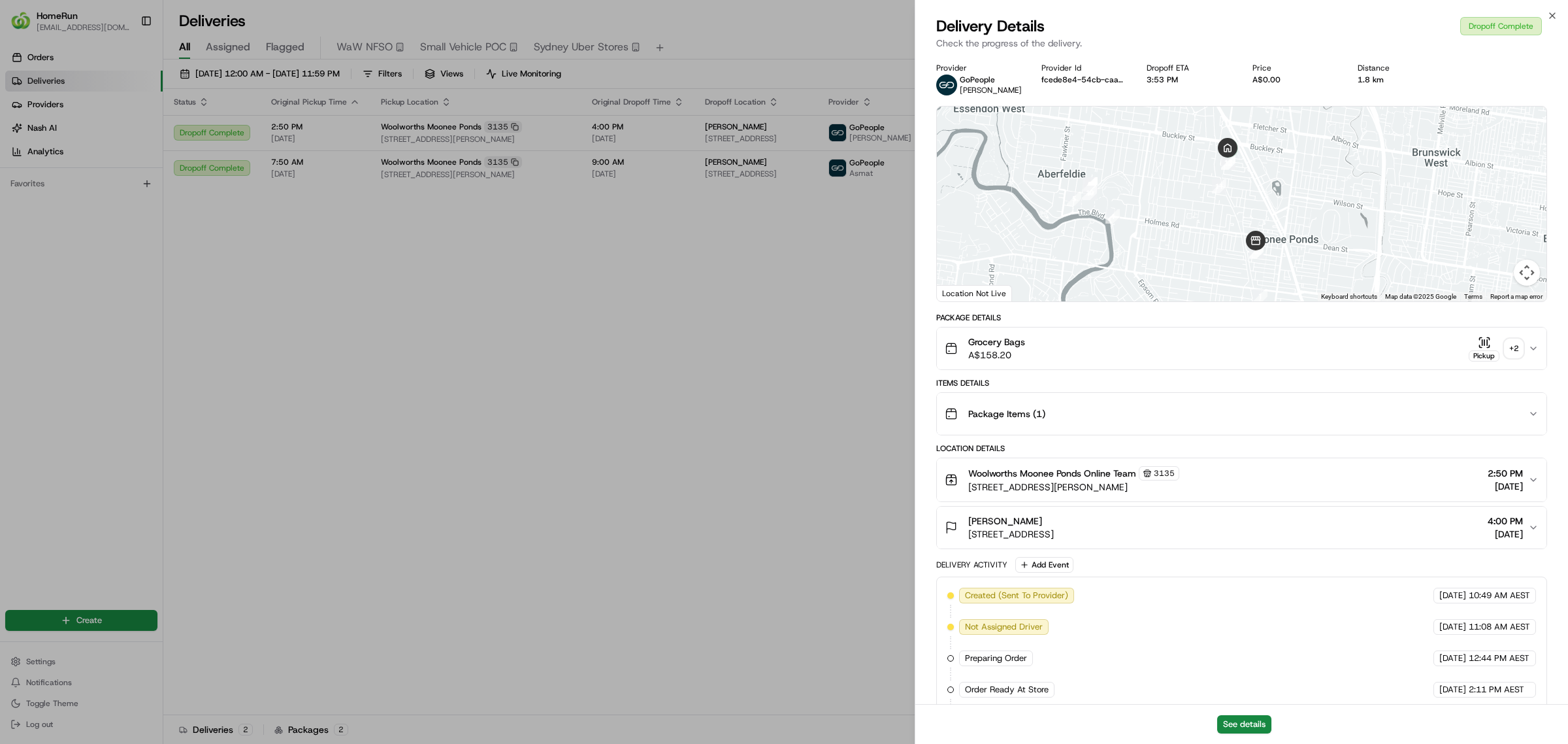
click at [1517, 342] on div "+ 2" at bounding box center [1514, 348] width 18 height 18
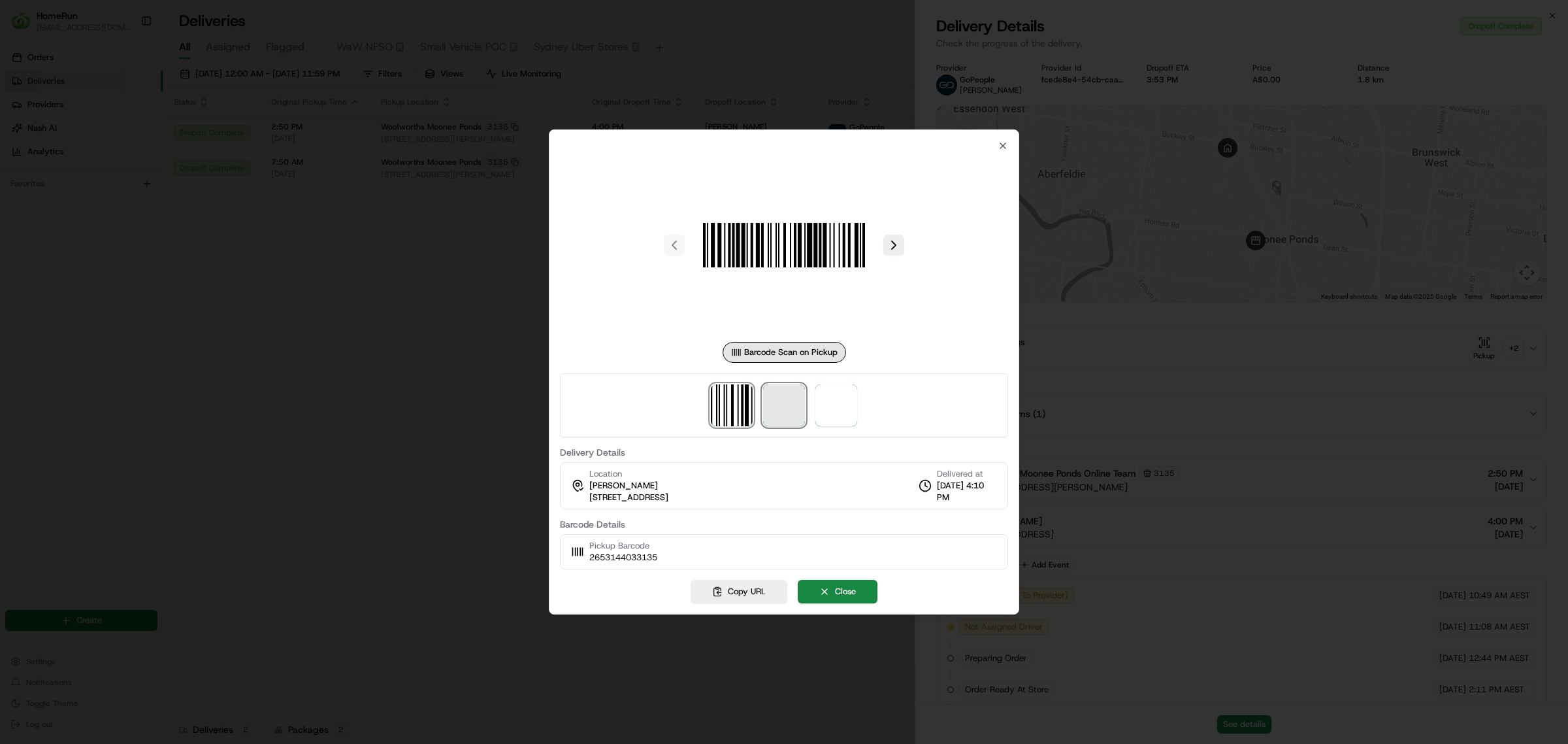
click at [801, 403] on span at bounding box center [784, 405] width 42 height 42
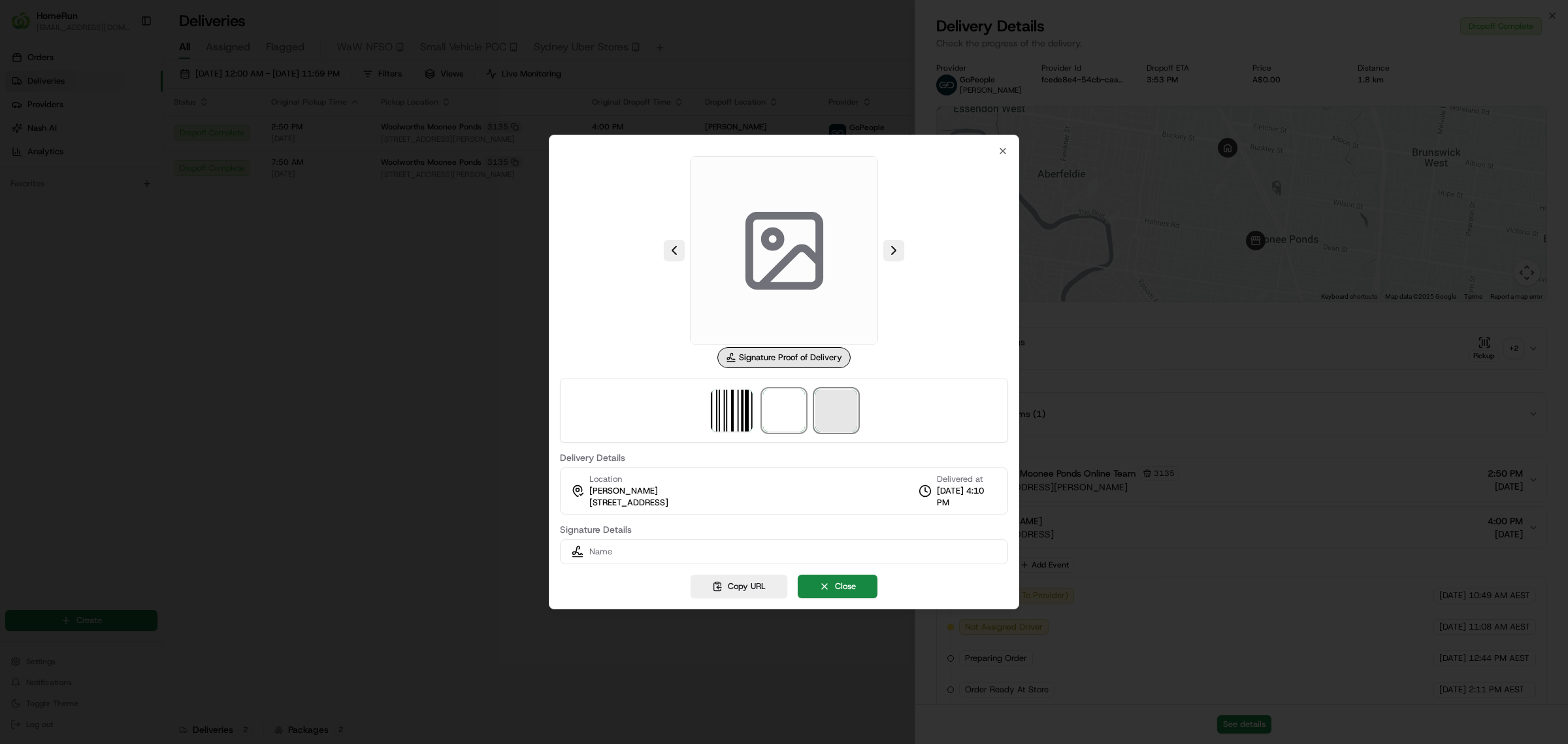
click at [844, 402] on span at bounding box center [836, 410] width 42 height 42
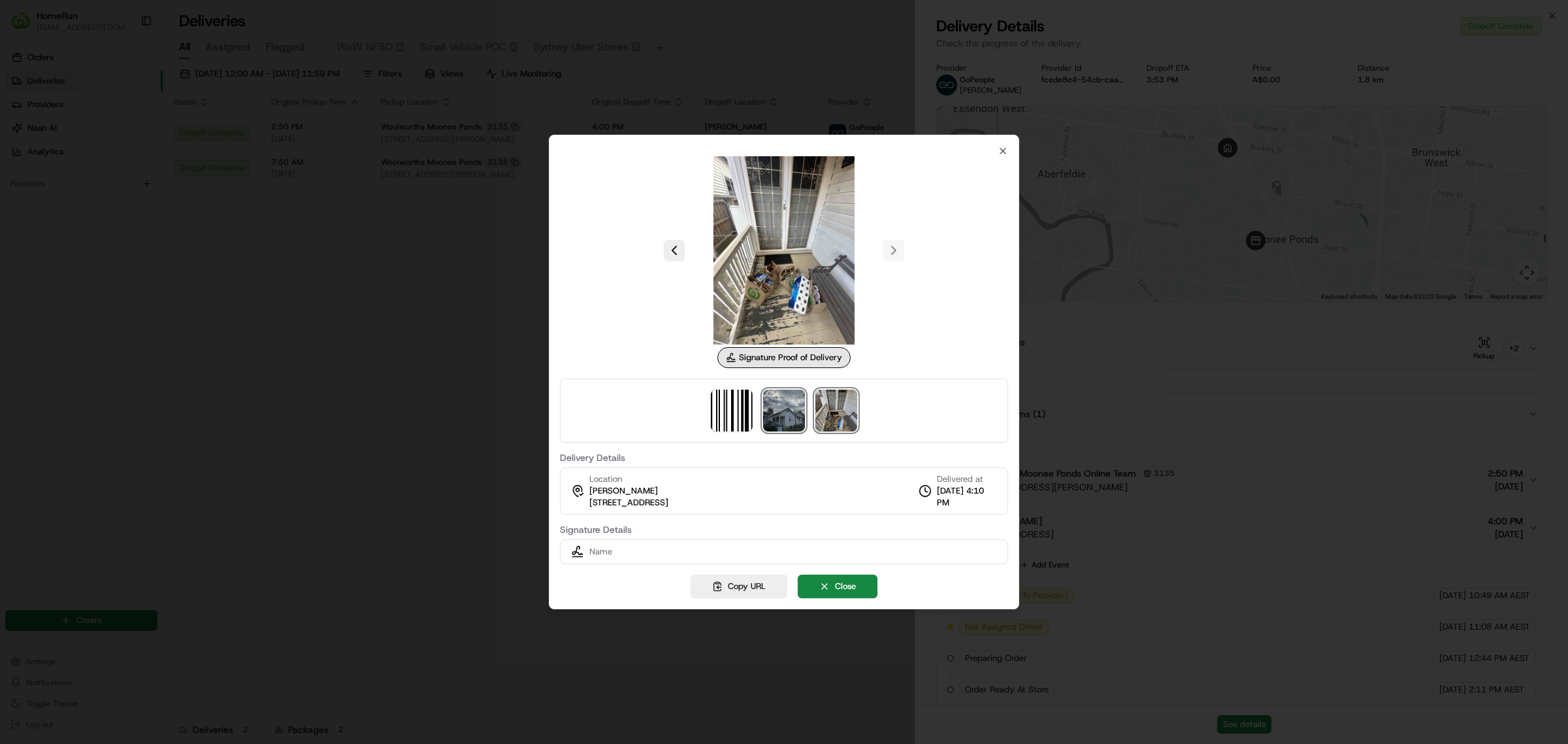
drag, startPoint x: 808, startPoint y: 409, endPoint x: 782, endPoint y: 409, distance: 26.0
click at [782, 409] on img at bounding box center [784, 410] width 42 height 42
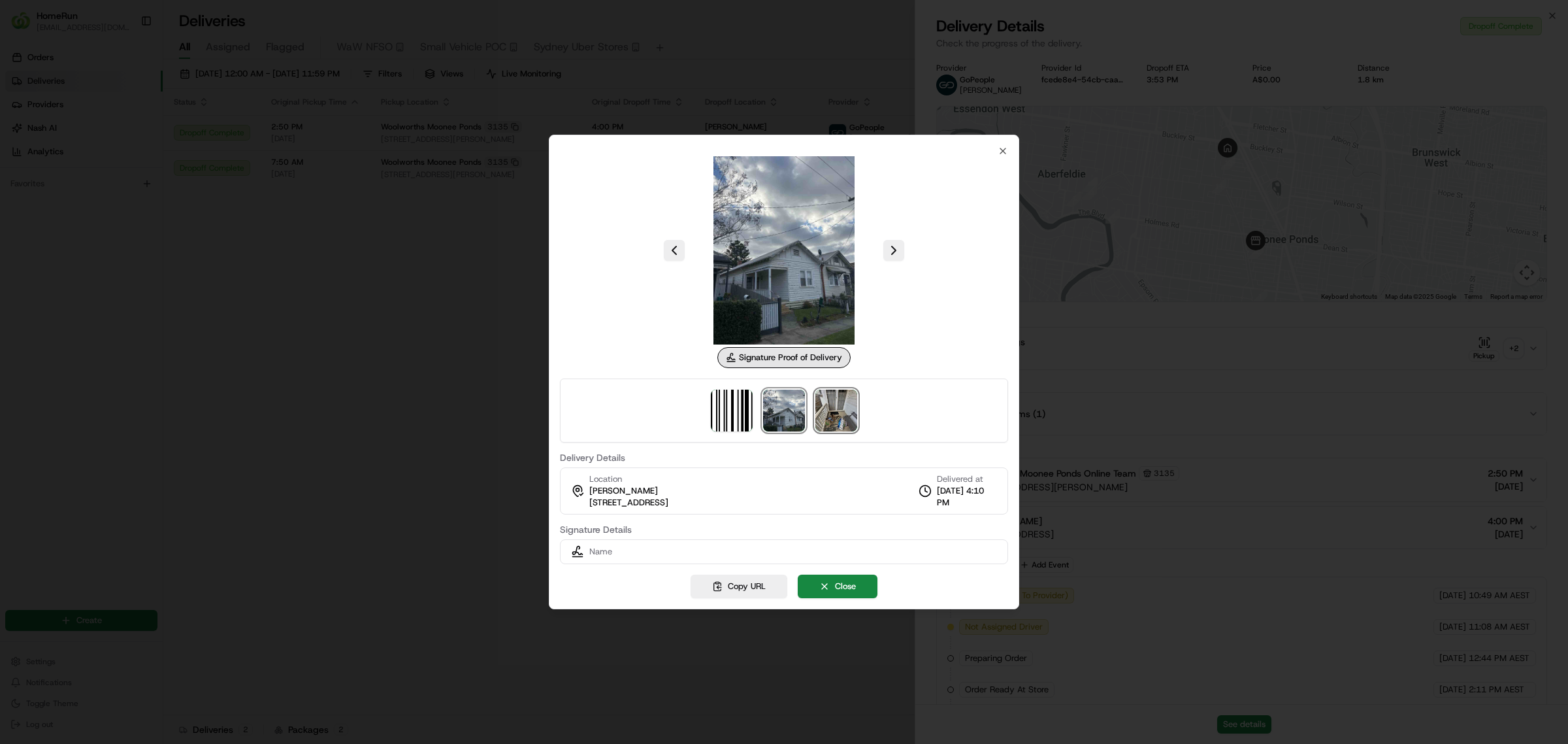
click at [837, 405] on img at bounding box center [836, 410] width 42 height 42
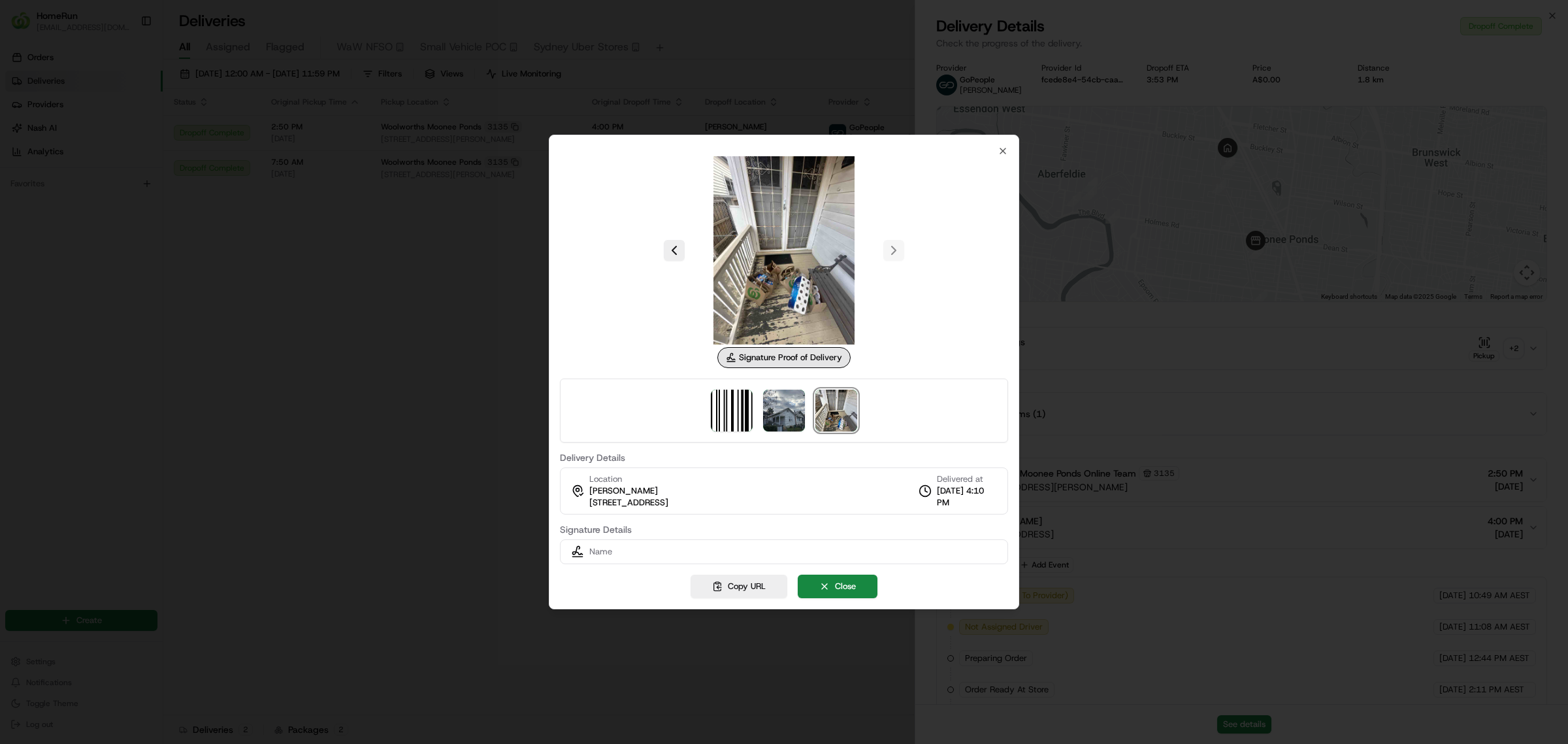
click at [400, 353] on div at bounding box center [784, 372] width 1568 height 744
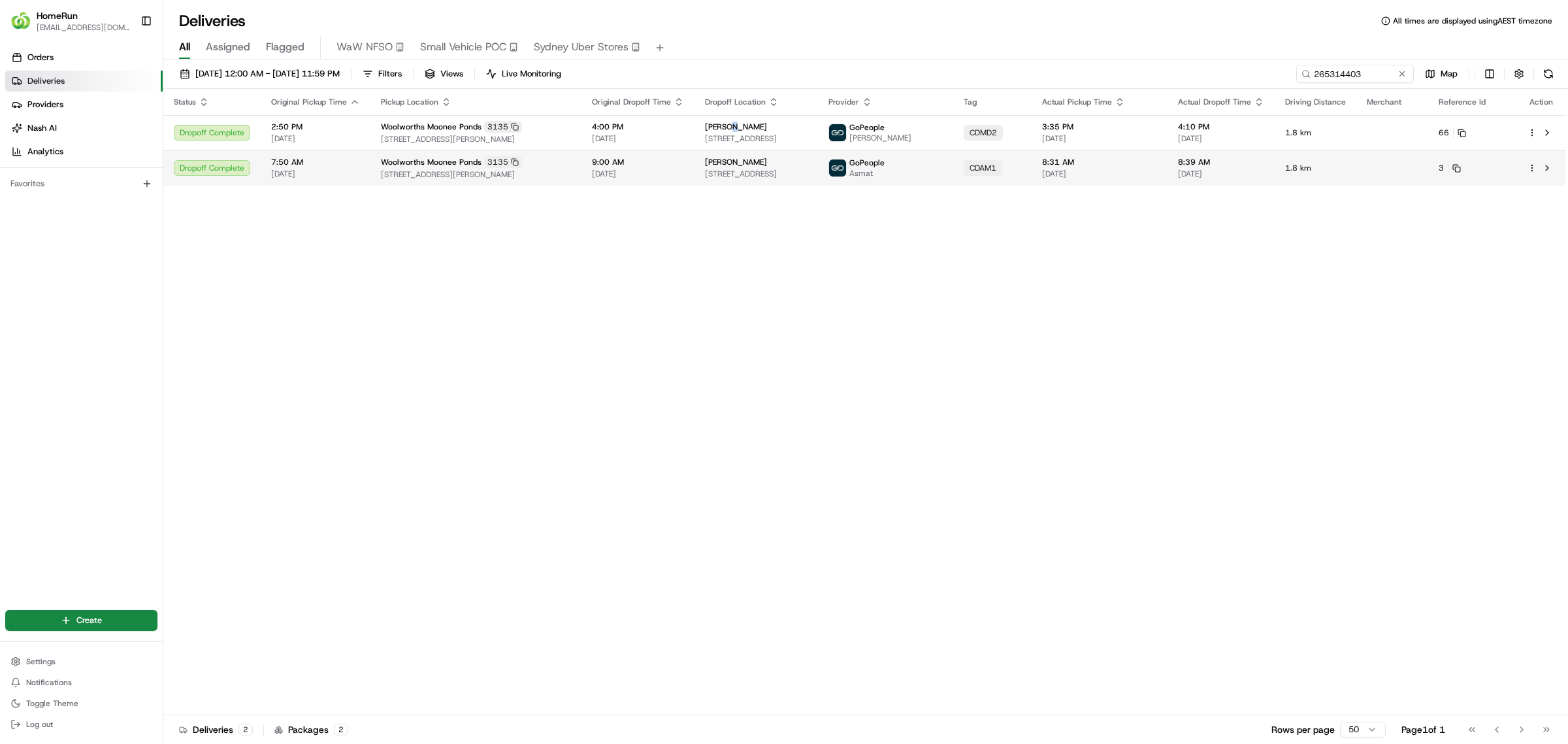
drag, startPoint x: 731, startPoint y: 118, endPoint x: 851, endPoint y: 166, distance: 129.2
click at [732, 120] on td "Victoria Baliviera 22 Bloom St, Moonee Ponds, VIC 3039, AU" at bounding box center [756, 133] width 124 height 35
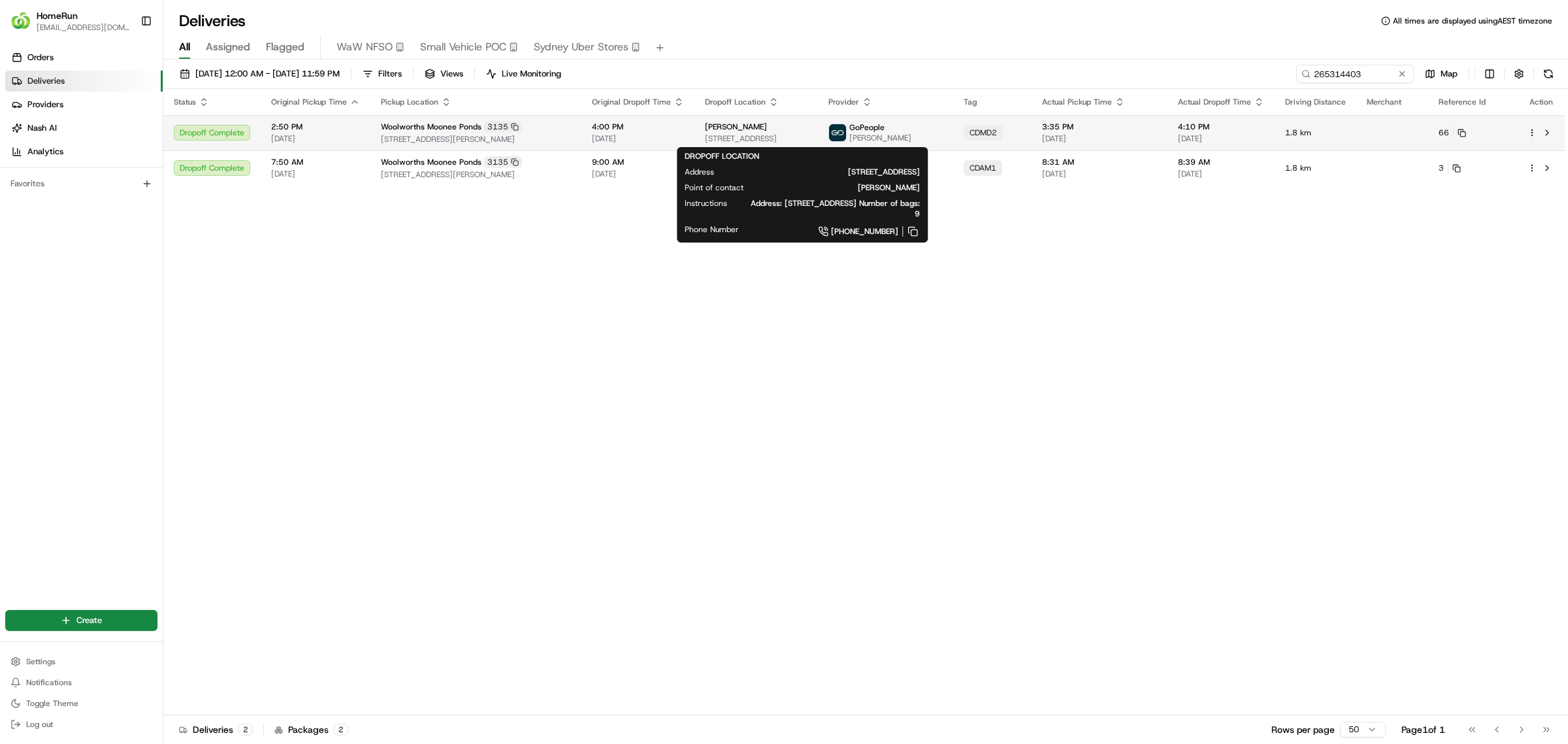
click at [752, 131] on span "Victoria Baliviera" at bounding box center [736, 127] width 62 height 10
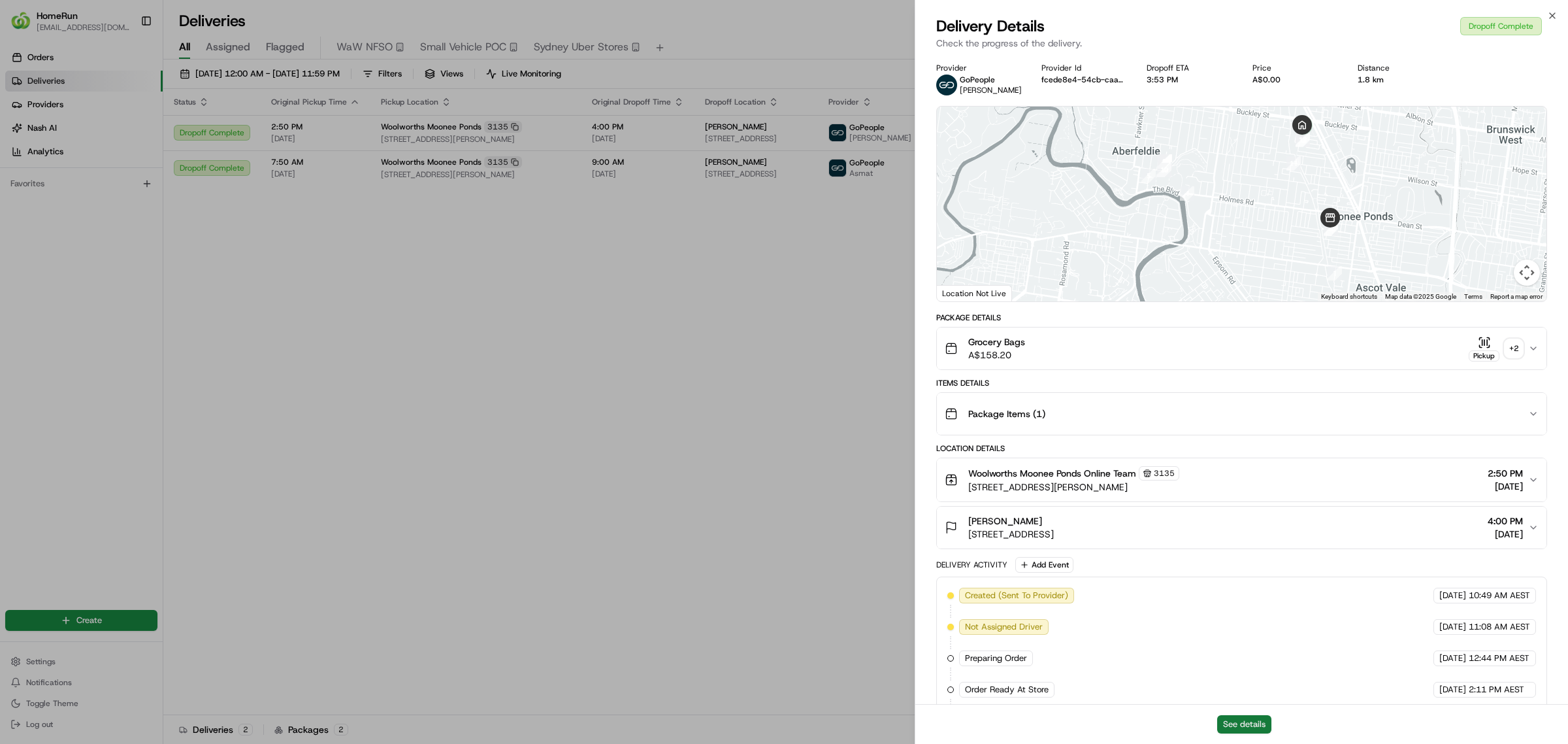
click at [1233, 726] on button "See details" at bounding box center [1244, 724] width 54 height 18
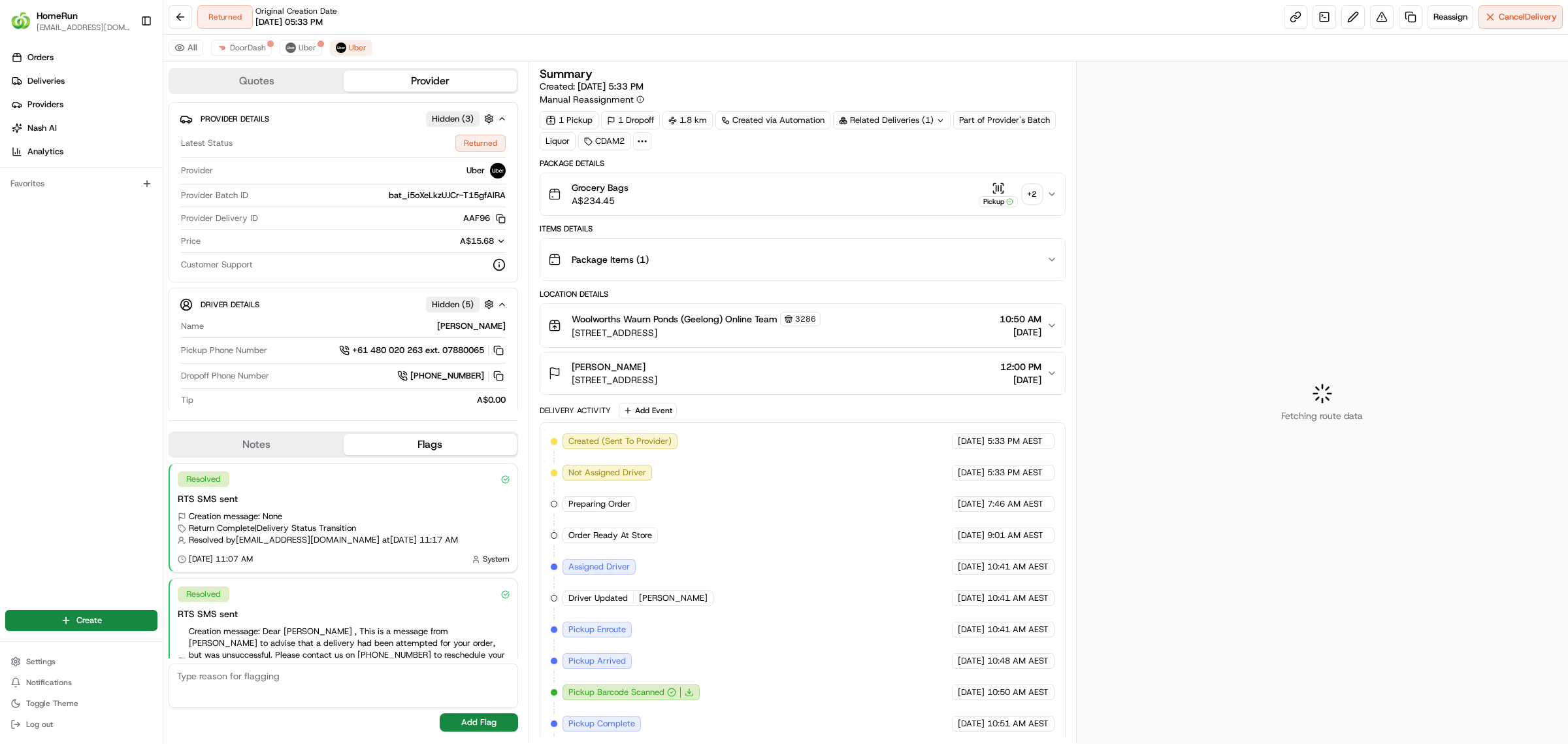
scroll to position [77, 0]
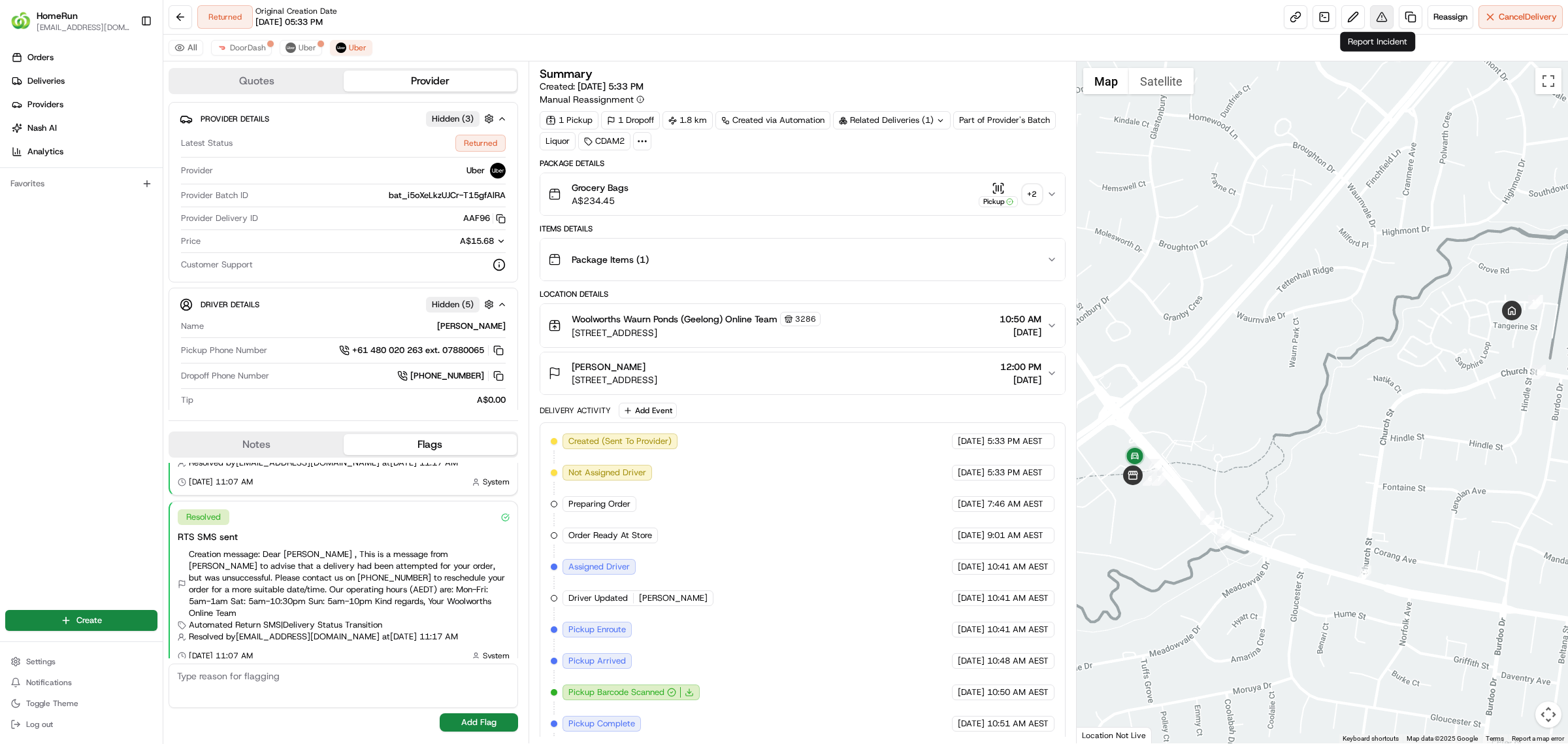
click at [1384, 18] on button at bounding box center [1382, 17] width 24 height 24
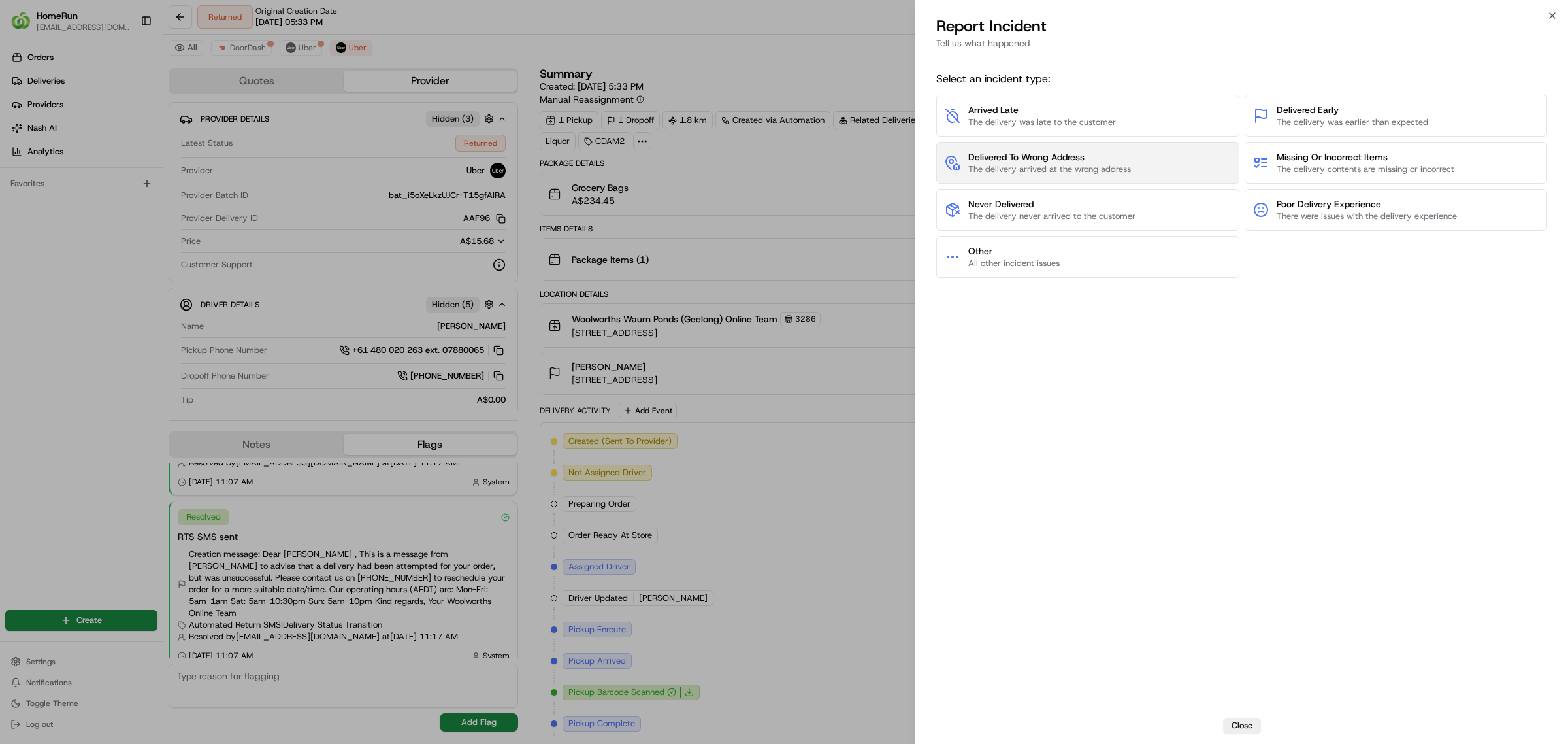
click at [1064, 149] on button "Delivered To Wrong Address The delivery arrived at the wrong address" at bounding box center [1087, 163] width 303 height 42
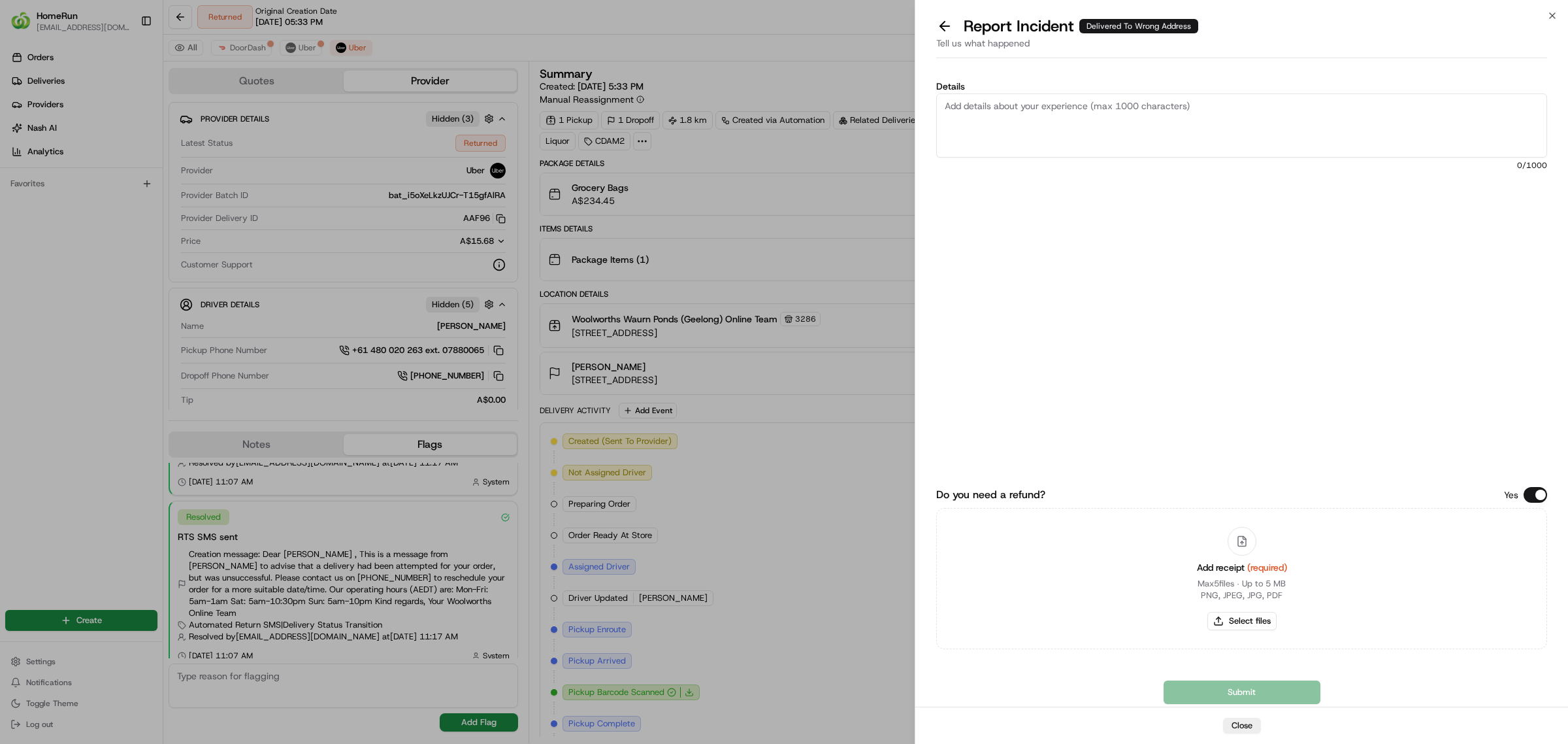
click at [1070, 131] on textarea "Details" at bounding box center [1242, 126] width 611 height 64
paste textarea "The delivery was made to 16 Turquoise instead of 16 Tangerine."
type textarea "The delivery was made to 16 Turquoise instead of 16 Tangerine."
click at [1222, 615] on button "Select files" at bounding box center [1242, 621] width 69 height 18
type input "C:\fakepath\265218757.pdf"
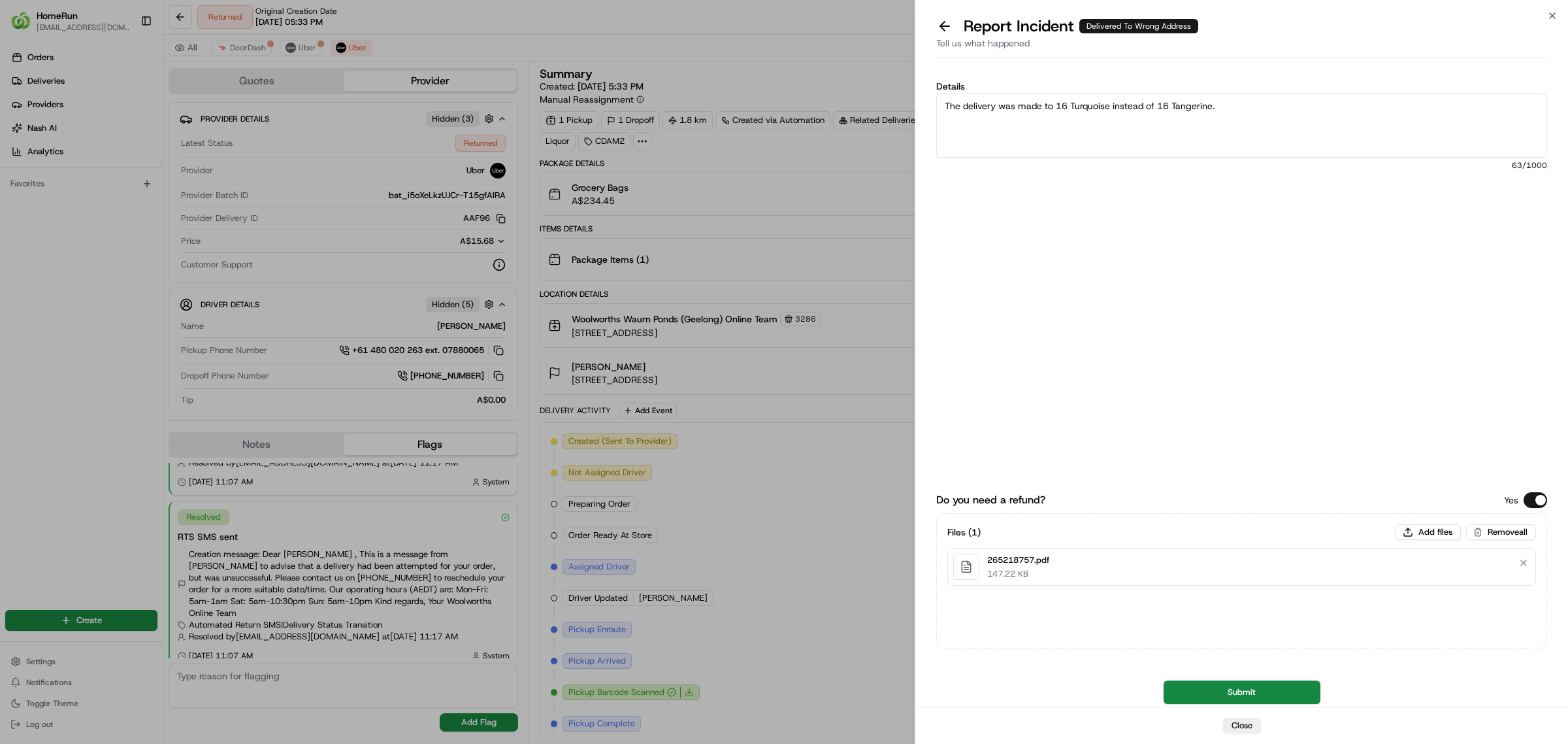
click at [1200, 693] on button "Submit" at bounding box center [1242, 692] width 157 height 24
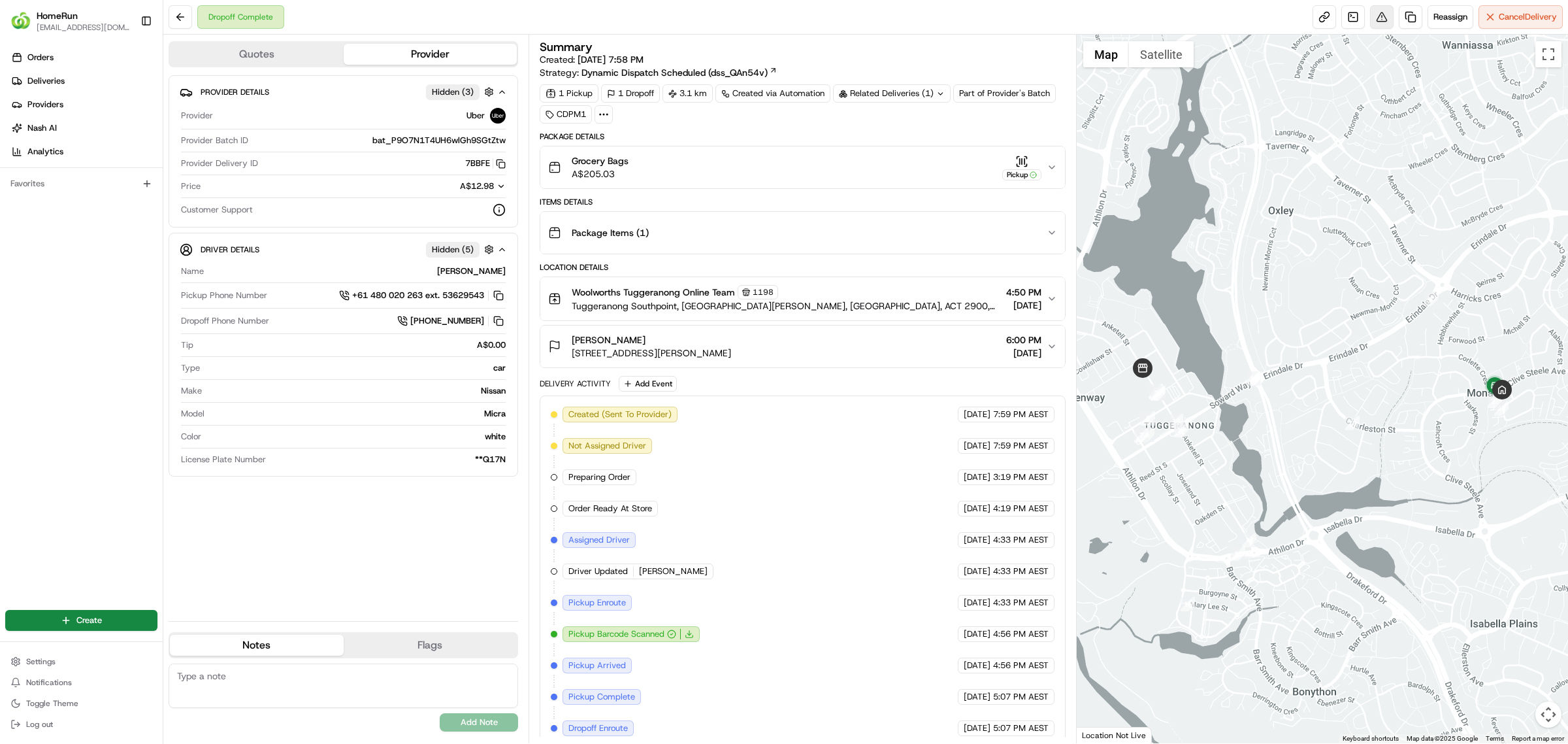
click at [1375, 18] on button at bounding box center [1382, 17] width 24 height 24
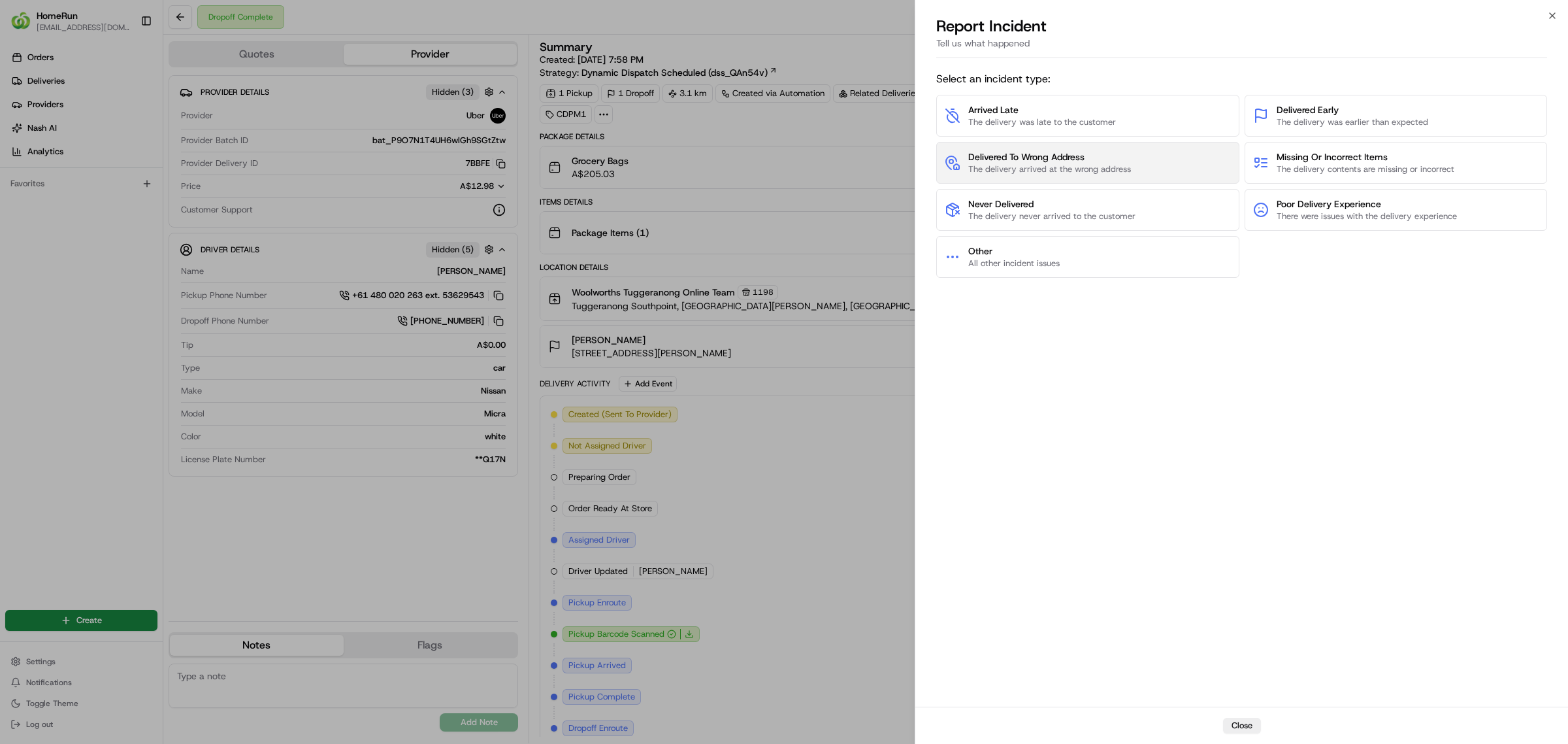
click at [1071, 162] on span "Delivered To Wrong Address" at bounding box center [1049, 157] width 163 height 13
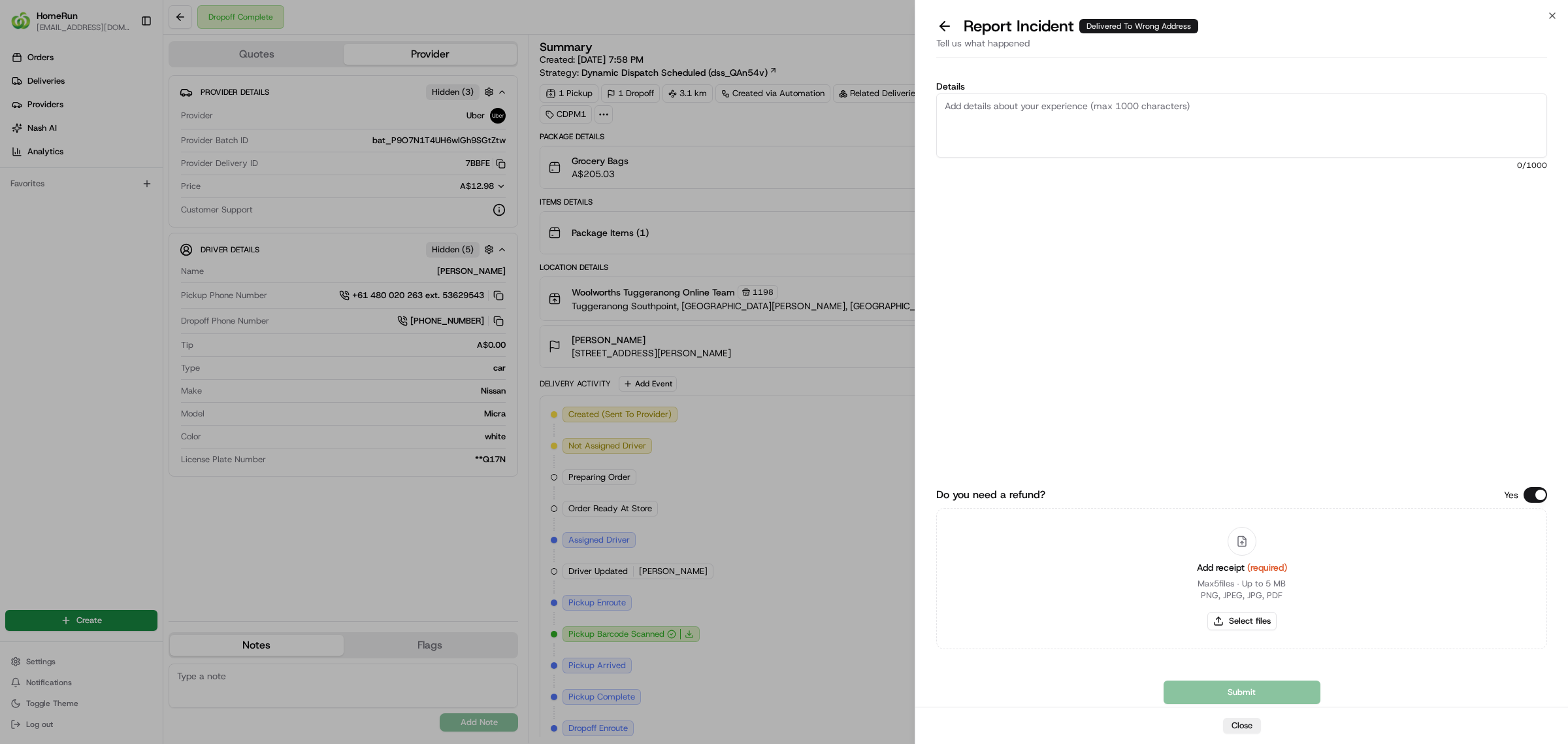
click at [1034, 122] on textarea "Details" at bounding box center [1242, 126] width 611 height 64
paste textarea "265254341"
type textarea "265254341"
click at [1249, 629] on button "Select files" at bounding box center [1242, 621] width 69 height 18
type input "C:\fakepath\265254341.pdf"
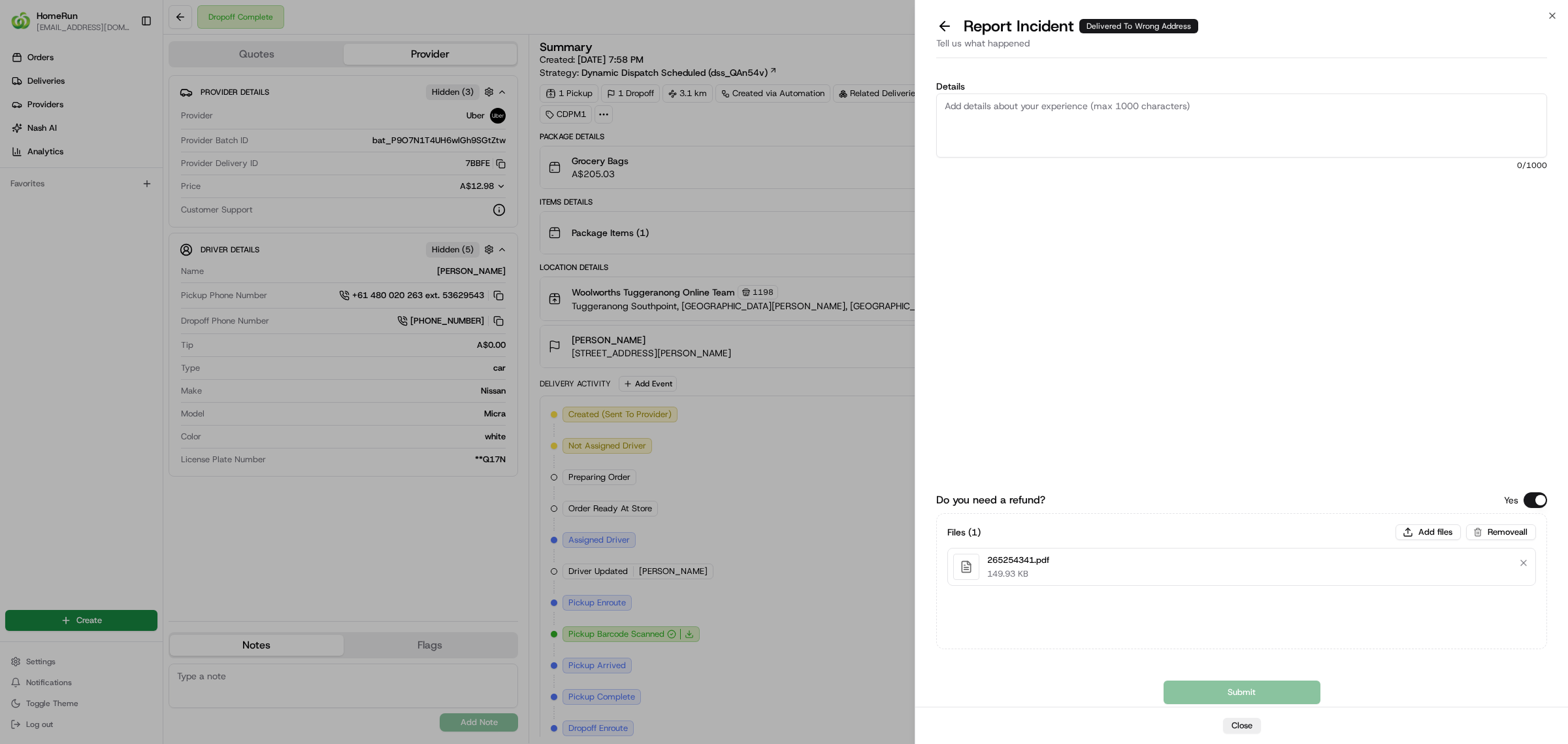
click at [1029, 126] on textarea "Details" at bounding box center [1242, 126] width 611 height 64
paste textarea "Accessed account for Partner Delivery Investigation ---------------------------…"
type textarea "Accessed account for Partner Delivery Investigation ---------------------------…"
click at [1139, 122] on textarea "Details" at bounding box center [1242, 126] width 611 height 64
paste textarea "Delivered to incorrect address No POD provided"
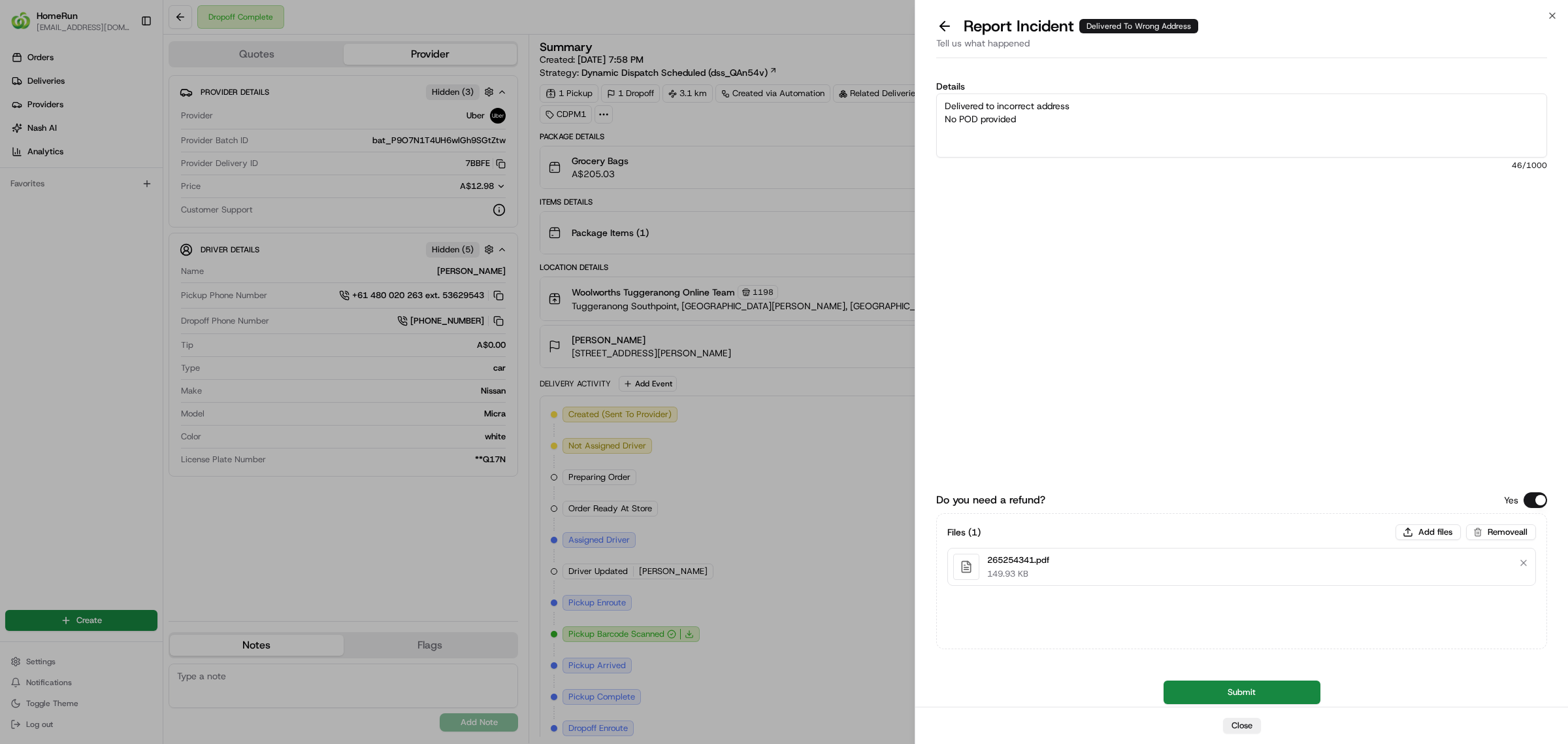
type textarea "Delivered to incorrect address No POD provided"
click at [1200, 693] on button "Submit" at bounding box center [1242, 692] width 157 height 24
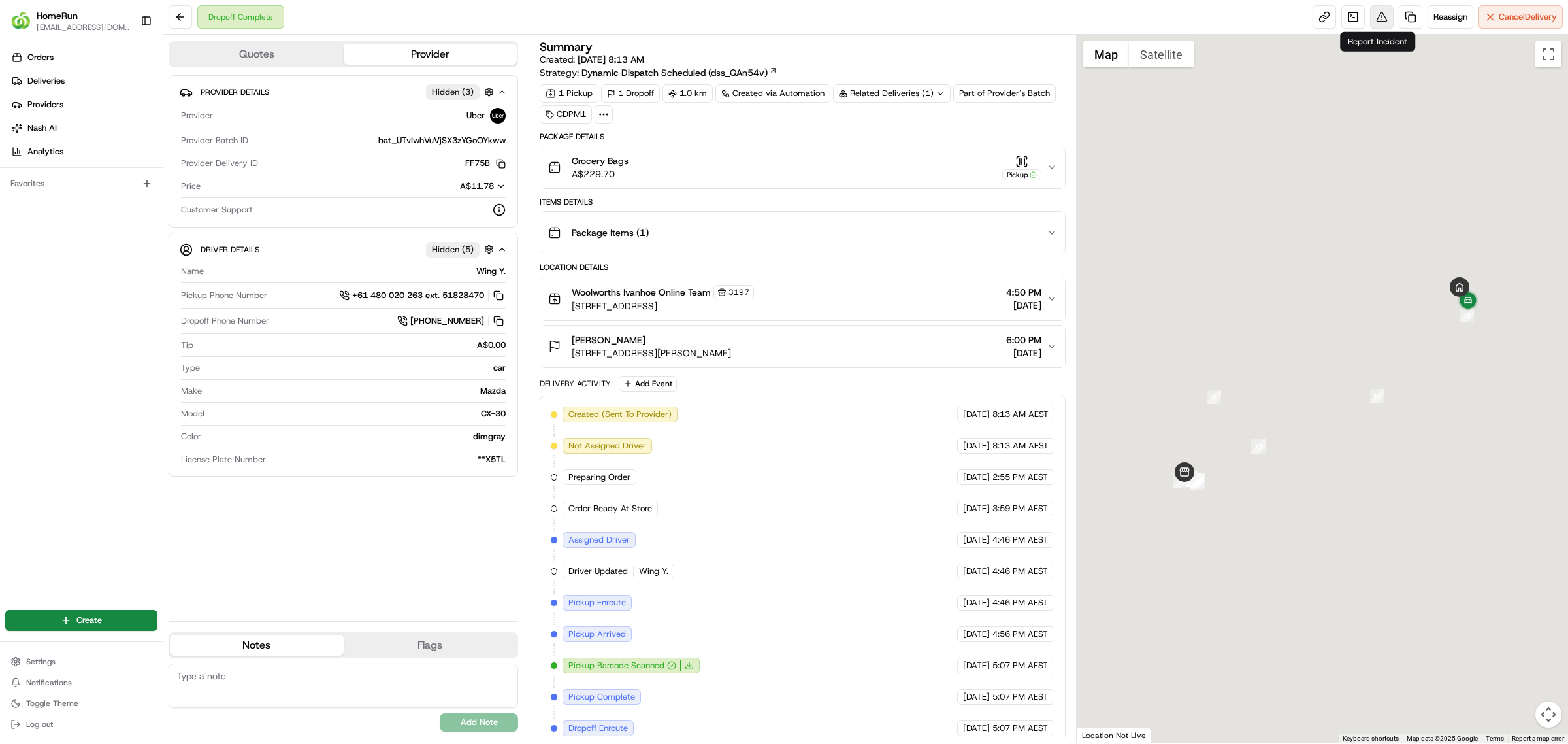
click at [1375, 16] on button at bounding box center [1382, 17] width 24 height 24
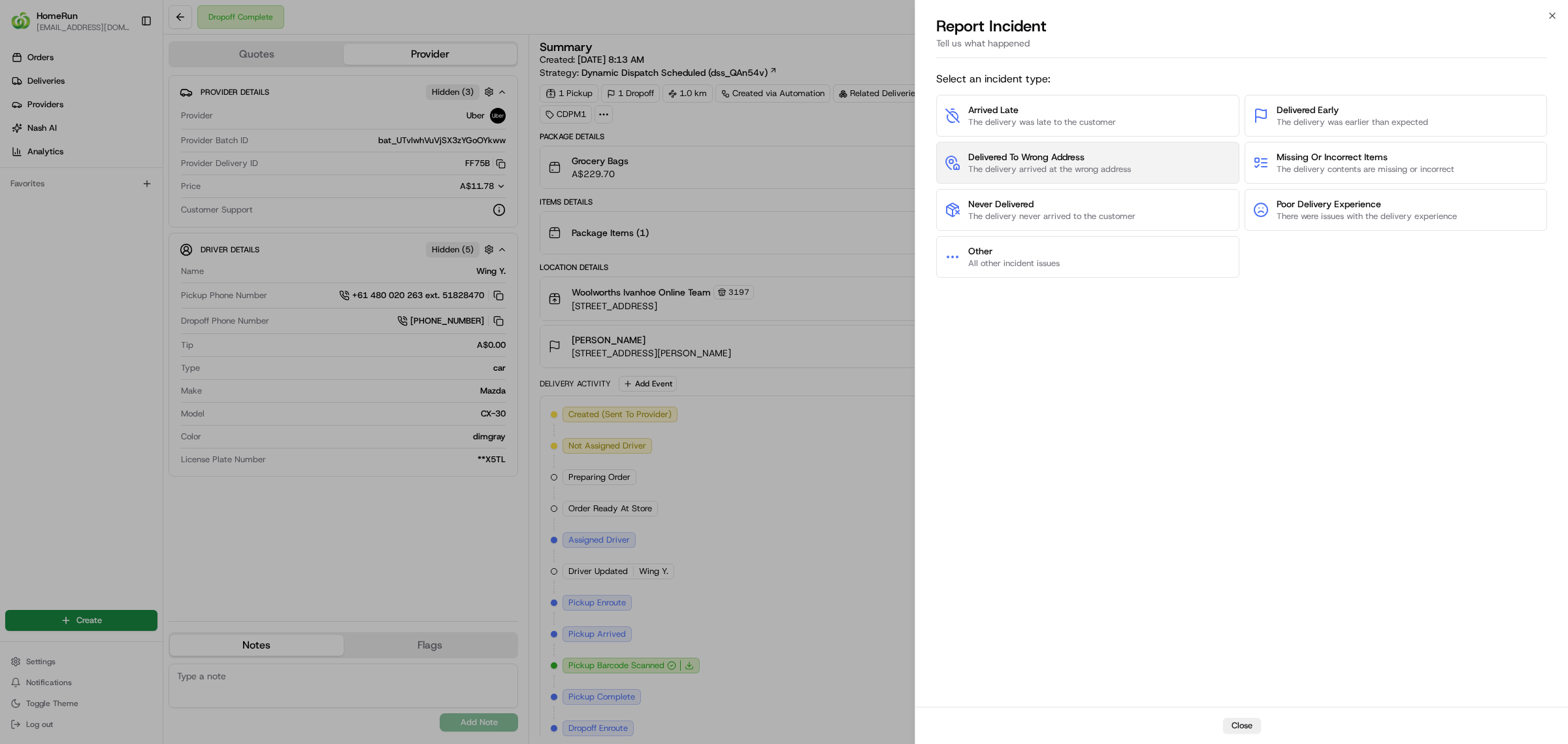
click at [1042, 156] on span "Delivered To Wrong Address" at bounding box center [1049, 157] width 163 height 13
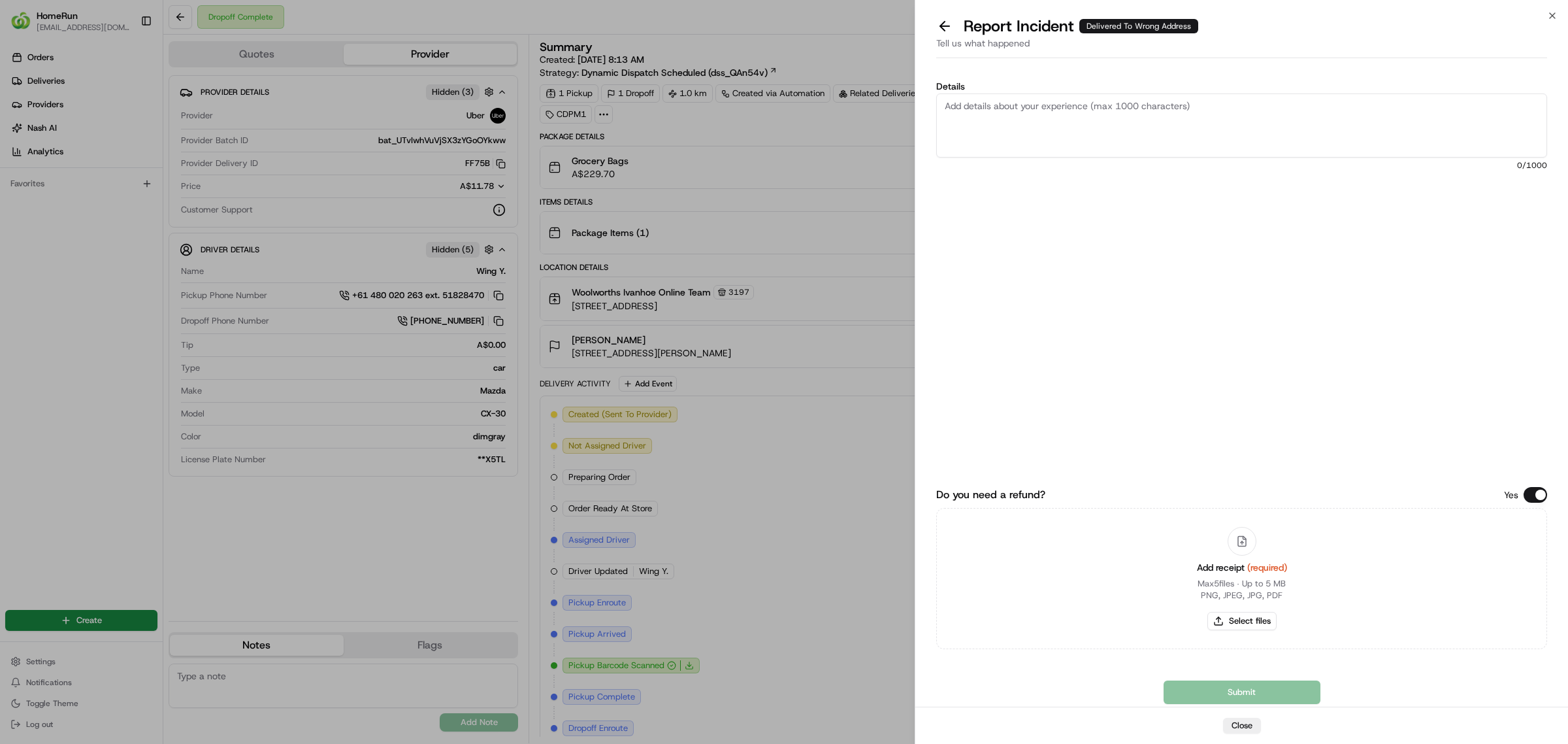
click at [1043, 135] on textarea "Details" at bounding box center [1242, 126] width 611 height 64
type textarea "U"
paste textarea "no proof of delivery photo provided by the driver to indicate if the order was …"
type textarea "no proof of delivery photo provided by the driver to indicate if the order was …"
click at [1372, 132] on textarea "no proof of delivery photo provided by the driver to indicate if the order was …" at bounding box center [1242, 126] width 611 height 64
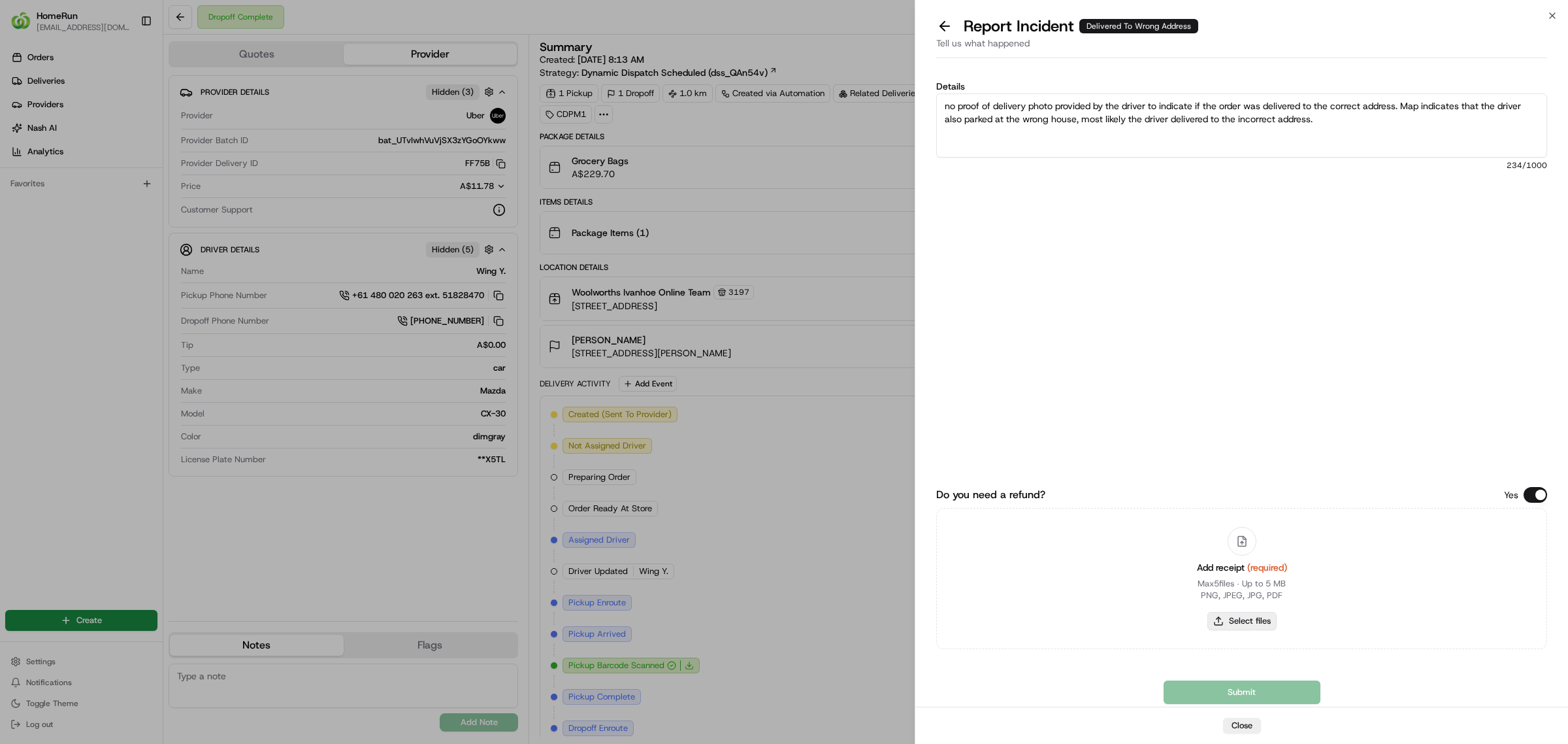
click at [1225, 621] on button "Select files" at bounding box center [1242, 621] width 69 height 18
type input "C:\fakepath\265285660.pdf"
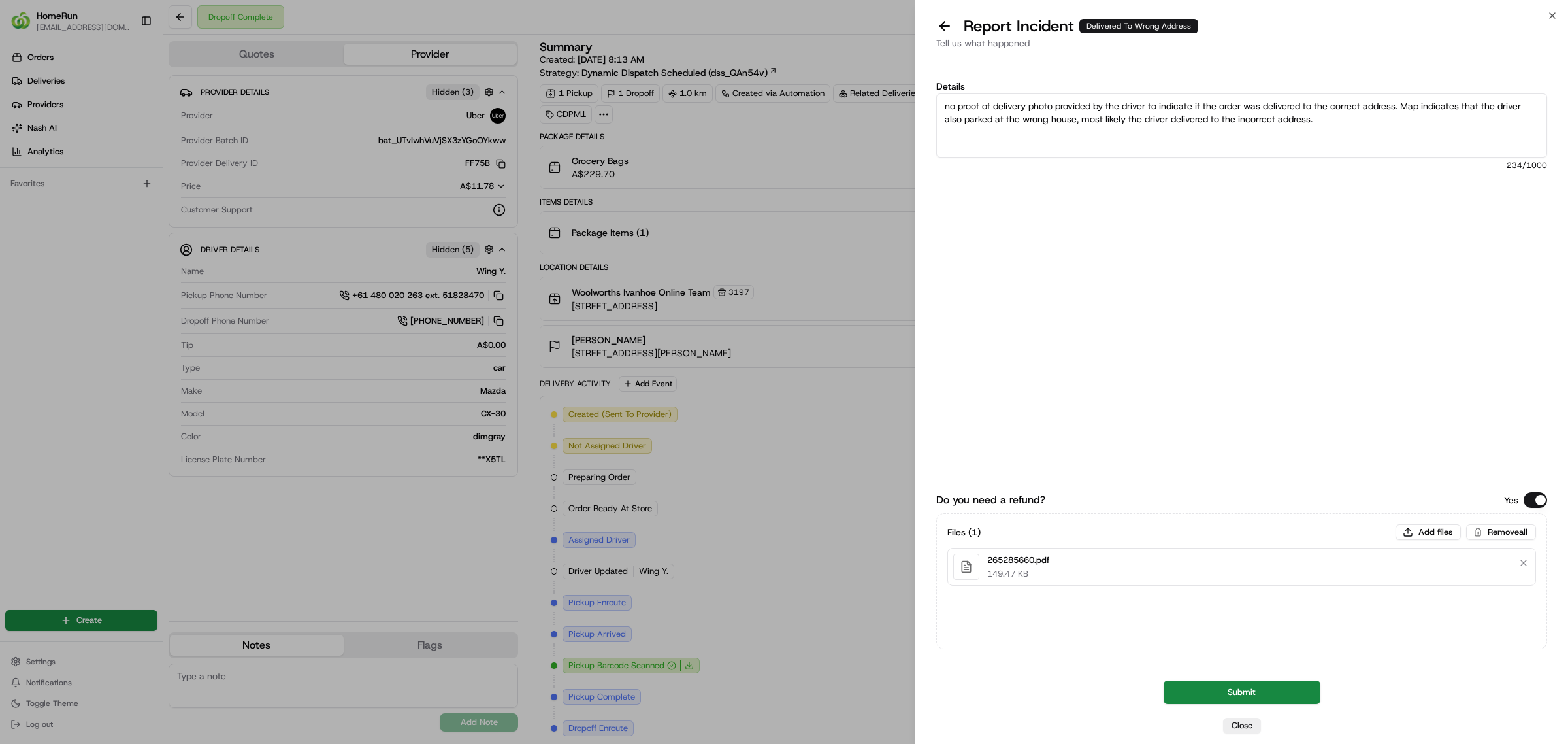
click at [1245, 694] on button "Submit" at bounding box center [1242, 692] width 157 height 24
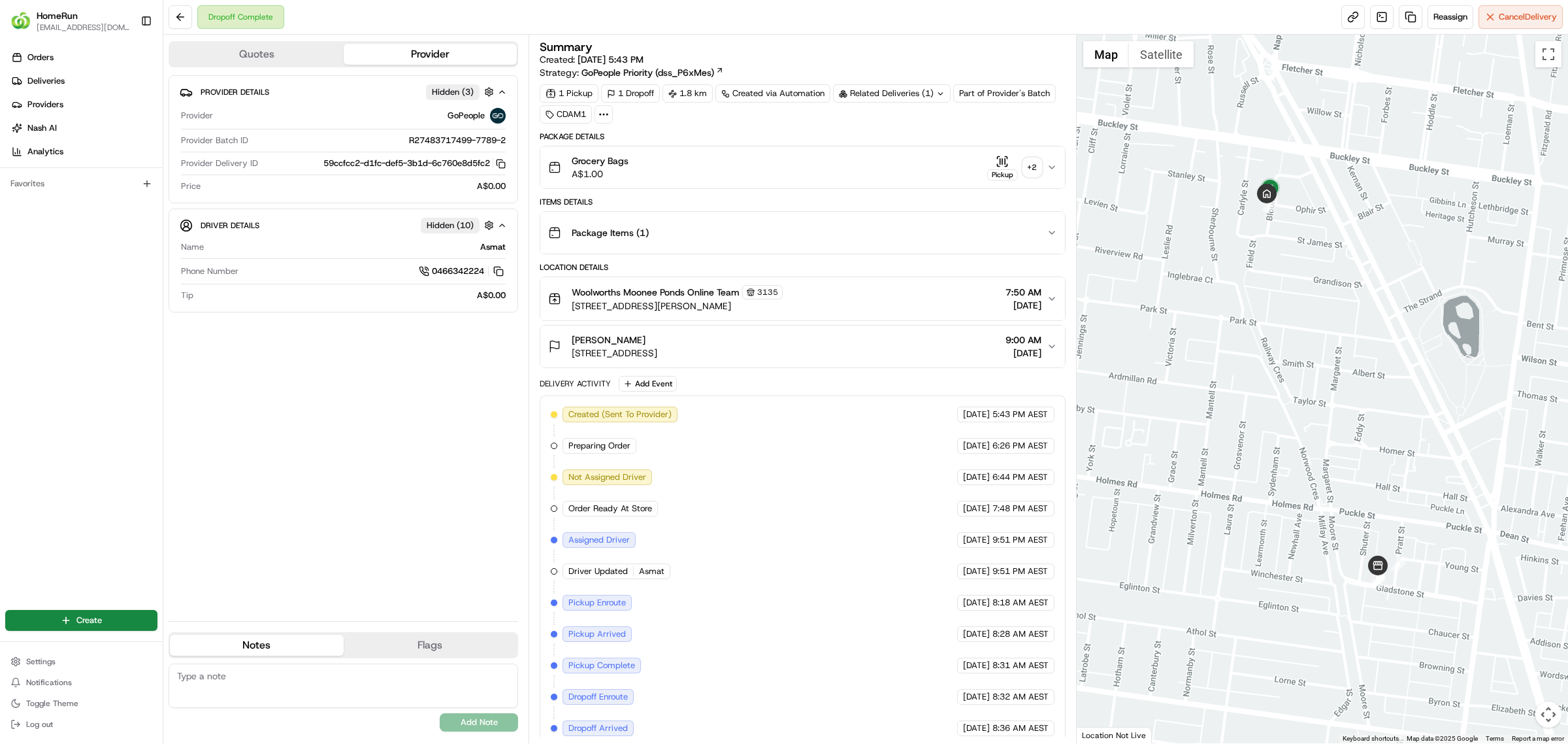
click at [1034, 165] on div "+ 2" at bounding box center [1032, 168] width 18 height 18
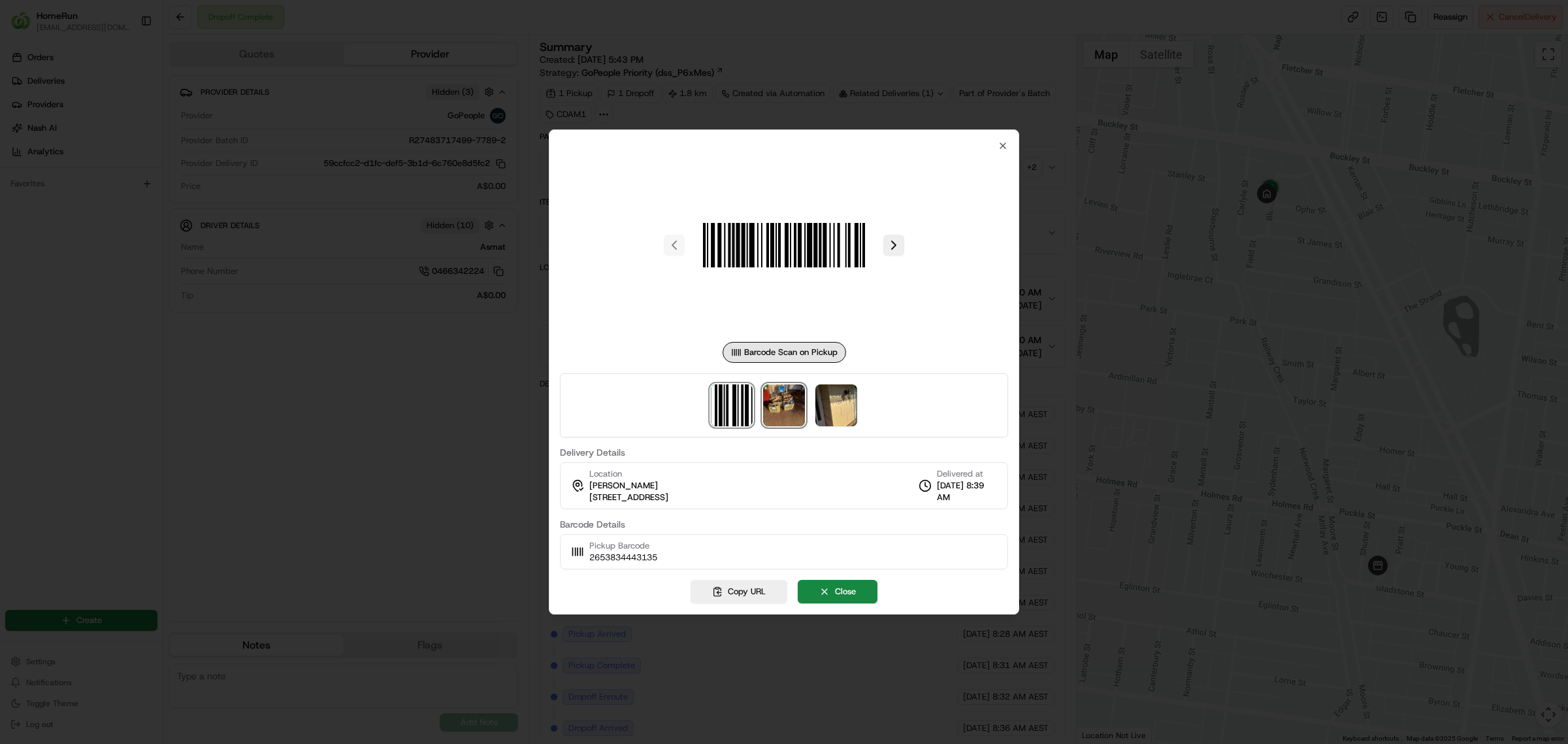
click at [784, 406] on img at bounding box center [784, 405] width 42 height 42
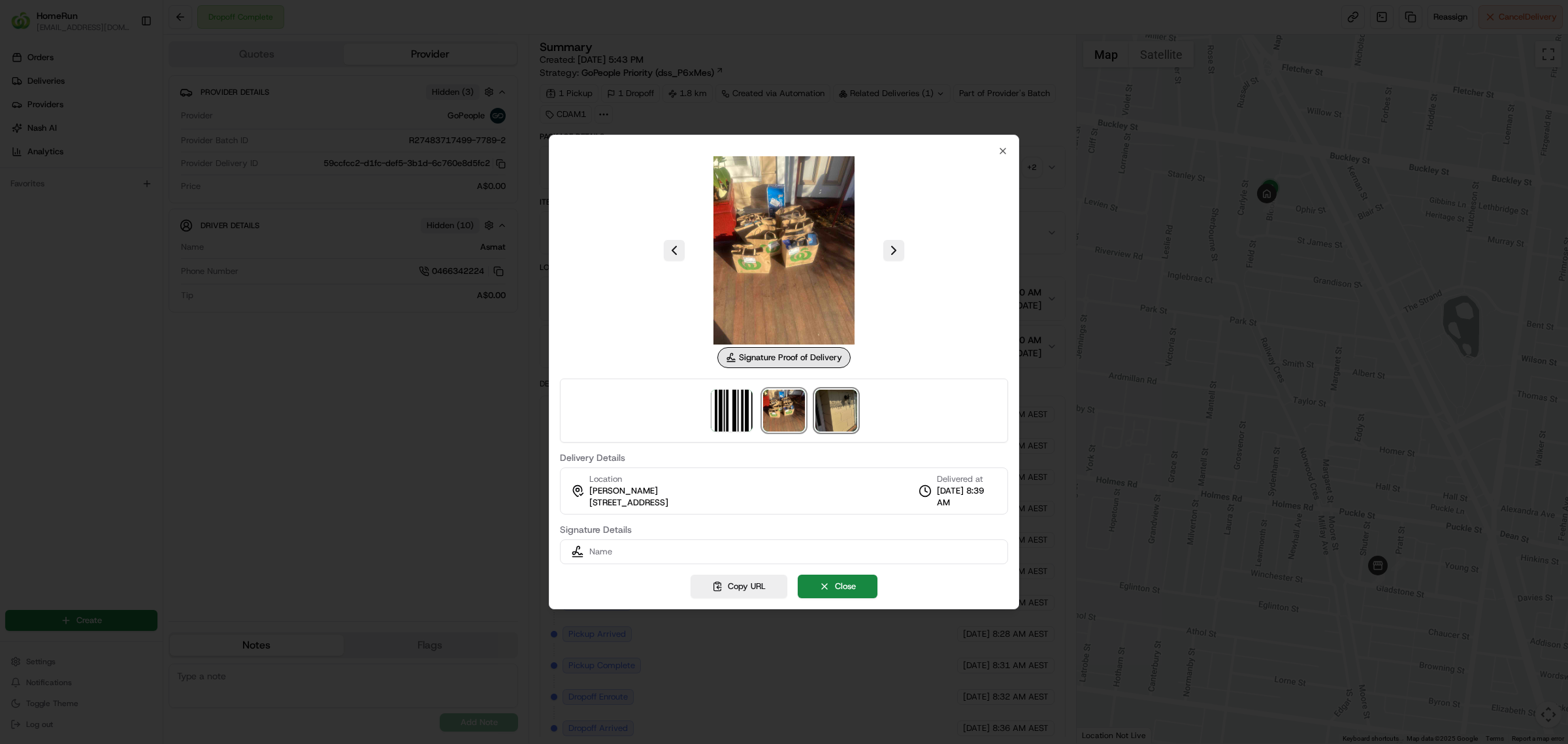
click at [834, 412] on img at bounding box center [836, 410] width 42 height 42
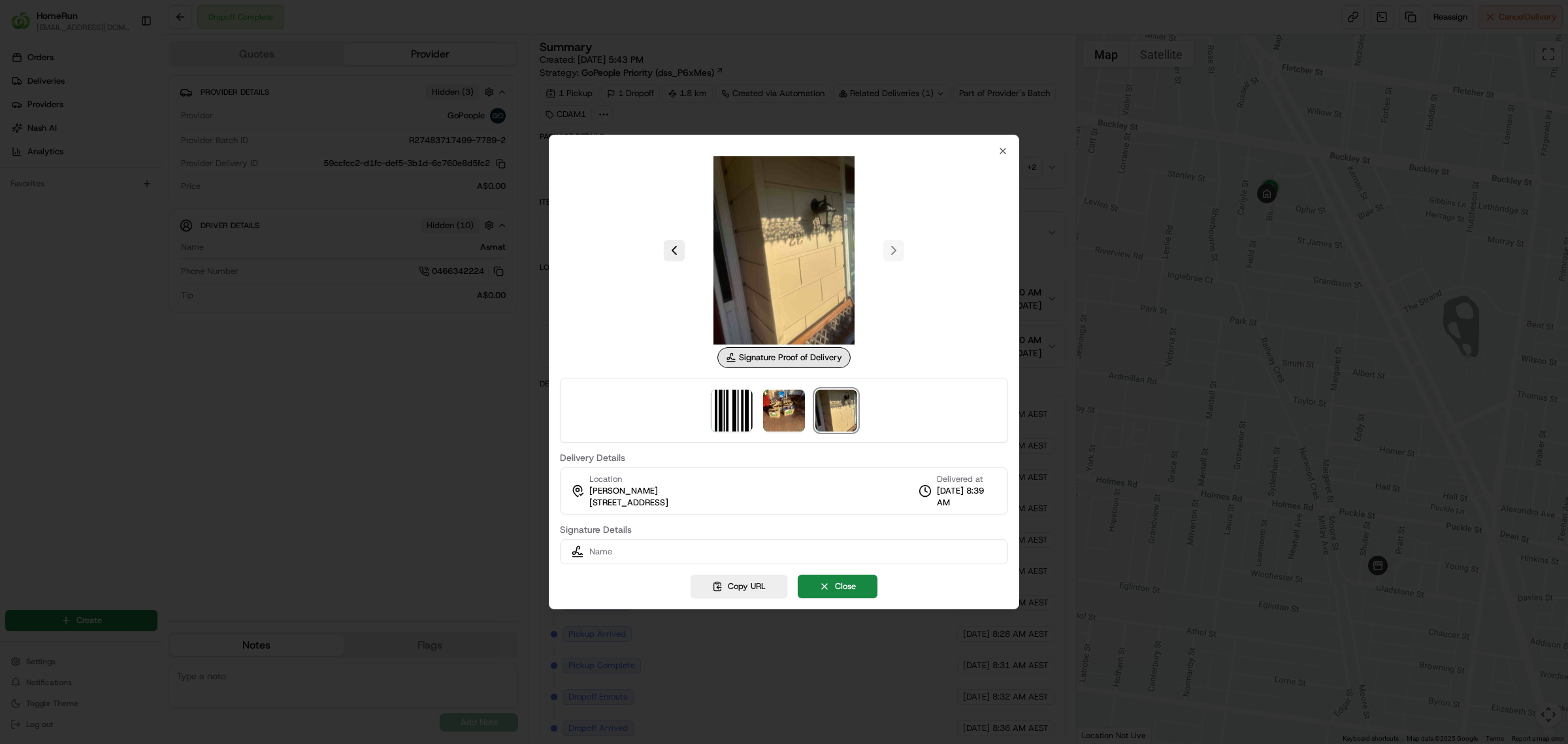
drag, startPoint x: 769, startPoint y: 505, endPoint x: 574, endPoint y: 504, distance: 195.0
click at [574, 504] on div "Location Victoria Baliviera 22 Bloom St, Moonee Ponds, VIC 3039, AU Delivered a…" at bounding box center [784, 491] width 448 height 47
click at [599, 506] on span "[STREET_ADDRESS]" at bounding box center [629, 503] width 79 height 12
drag, startPoint x: 655, startPoint y: 503, endPoint x: 757, endPoint y: 503, distance: 102.0
click at [669, 503] on div "Location Victoria Baliviera 22 Bloom St, Moonee Ponds, VIC 3039, AU" at bounding box center [619, 491] width 97 height 35
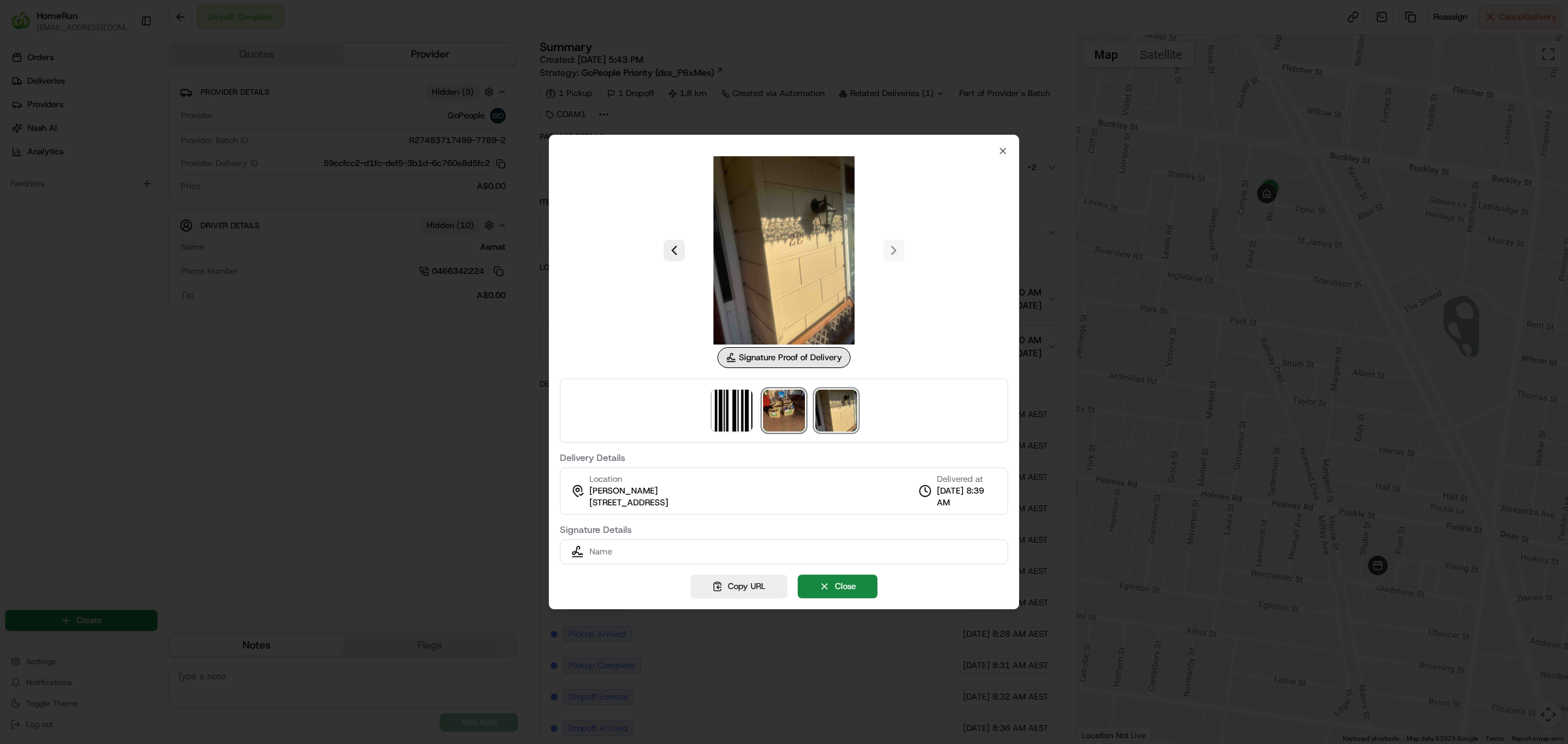
click at [774, 399] on img at bounding box center [784, 410] width 42 height 42
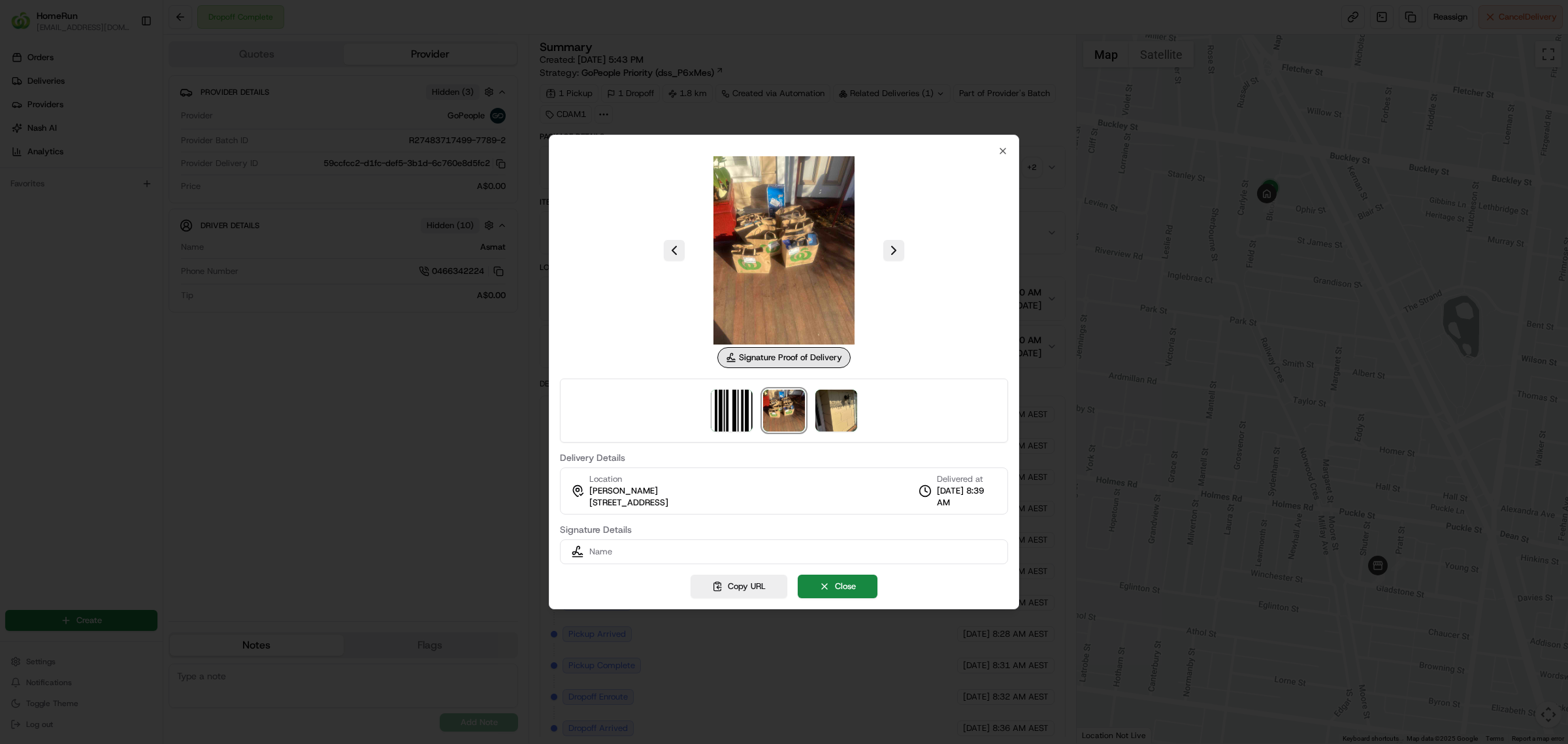
click at [467, 321] on div at bounding box center [784, 372] width 1568 height 744
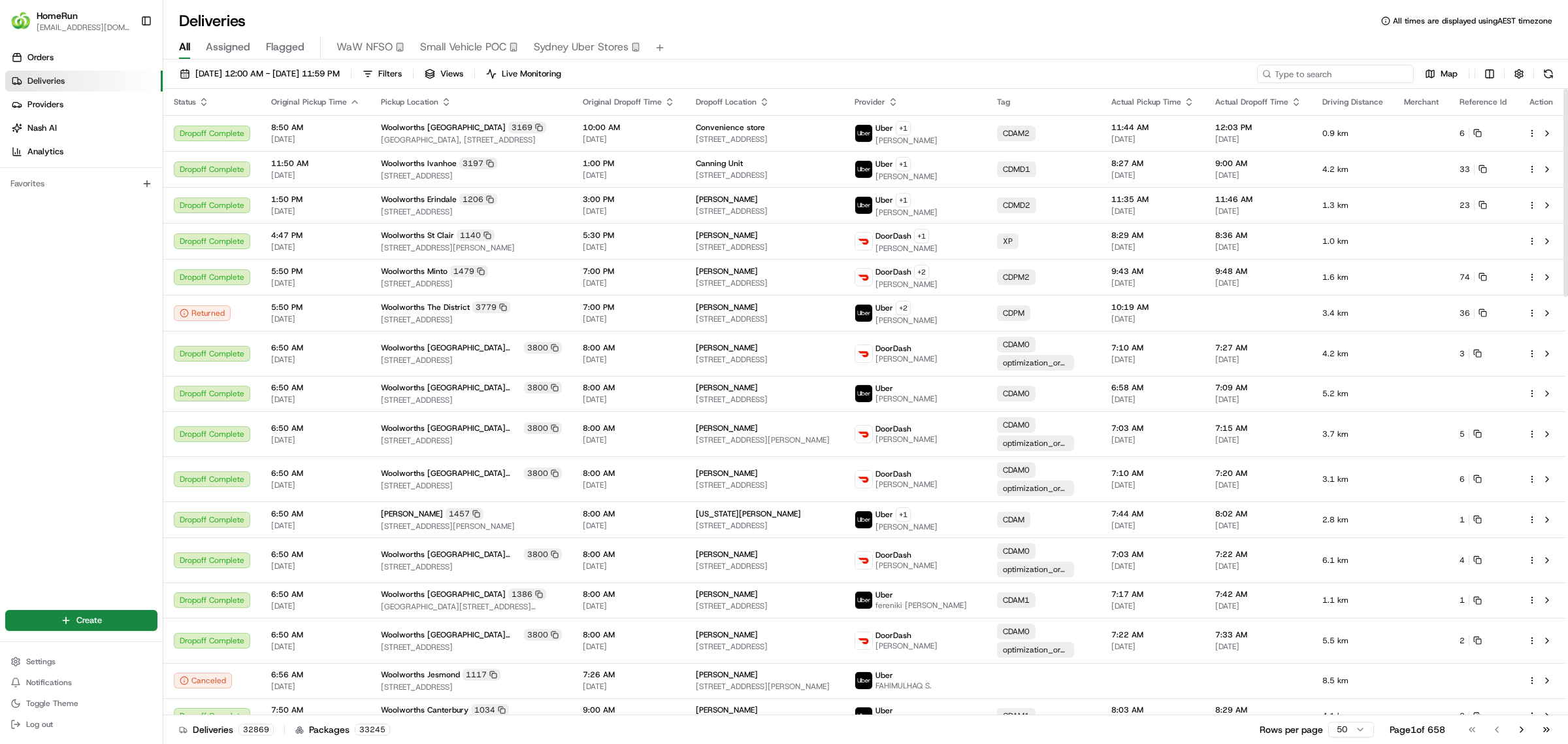
click at [1360, 70] on input at bounding box center [1336, 74] width 157 height 18
paste input "265356229"
type input "265356229"
click at [340, 79] on span "19/08/2025 12:00 AM - 26/08/2025 11:59 PM" at bounding box center [268, 74] width 145 height 12
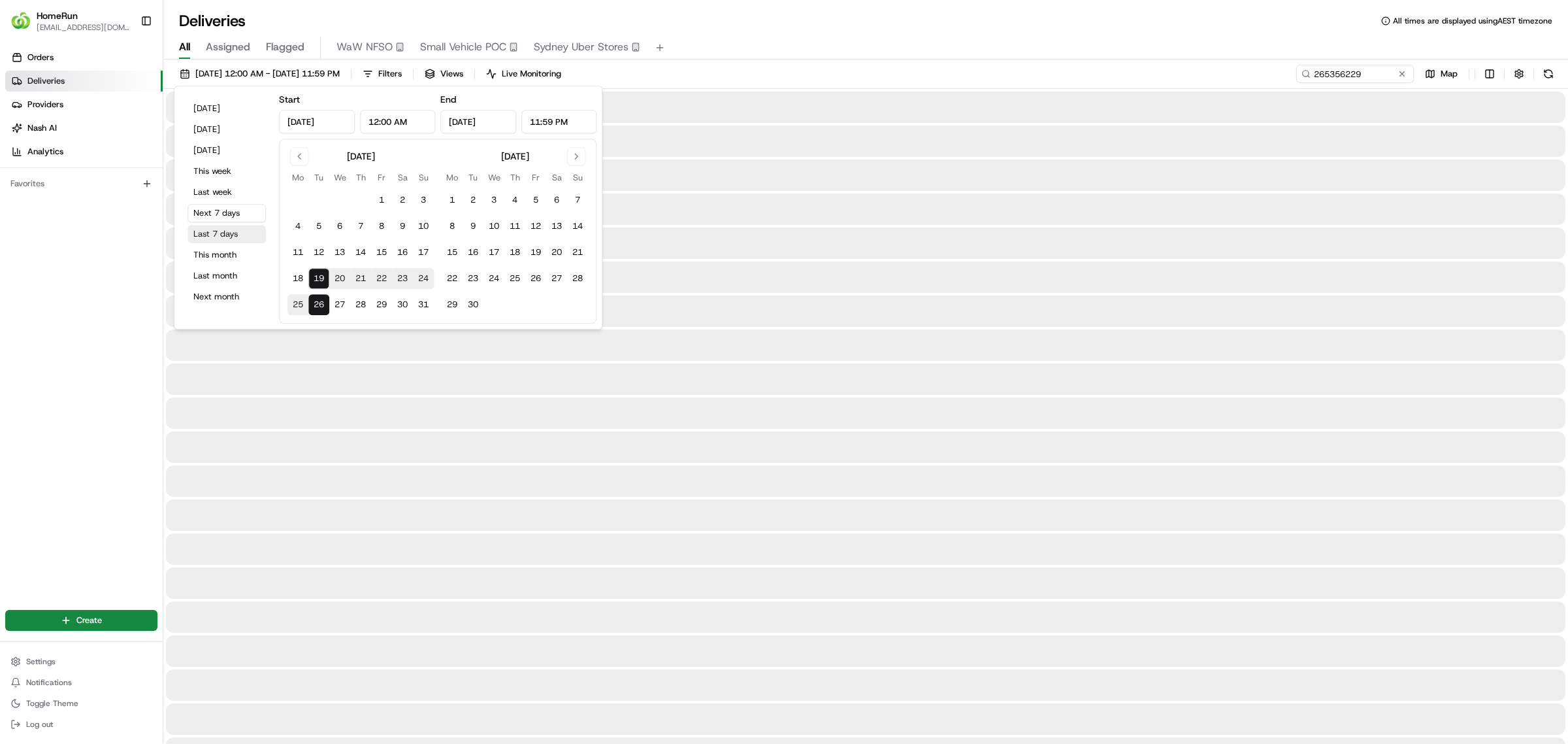
click at [243, 236] on button "Last 7 days" at bounding box center [227, 234] width 78 height 18
type input "Aug 12, 2025"
type input "Aug 19, 2025"
click at [1137, 71] on div "12/08/2025 12:00 AM - 19/08/2025 11:59 PM Filters Views Live Monitoring 2653562…" at bounding box center [865, 77] width 1404 height 24
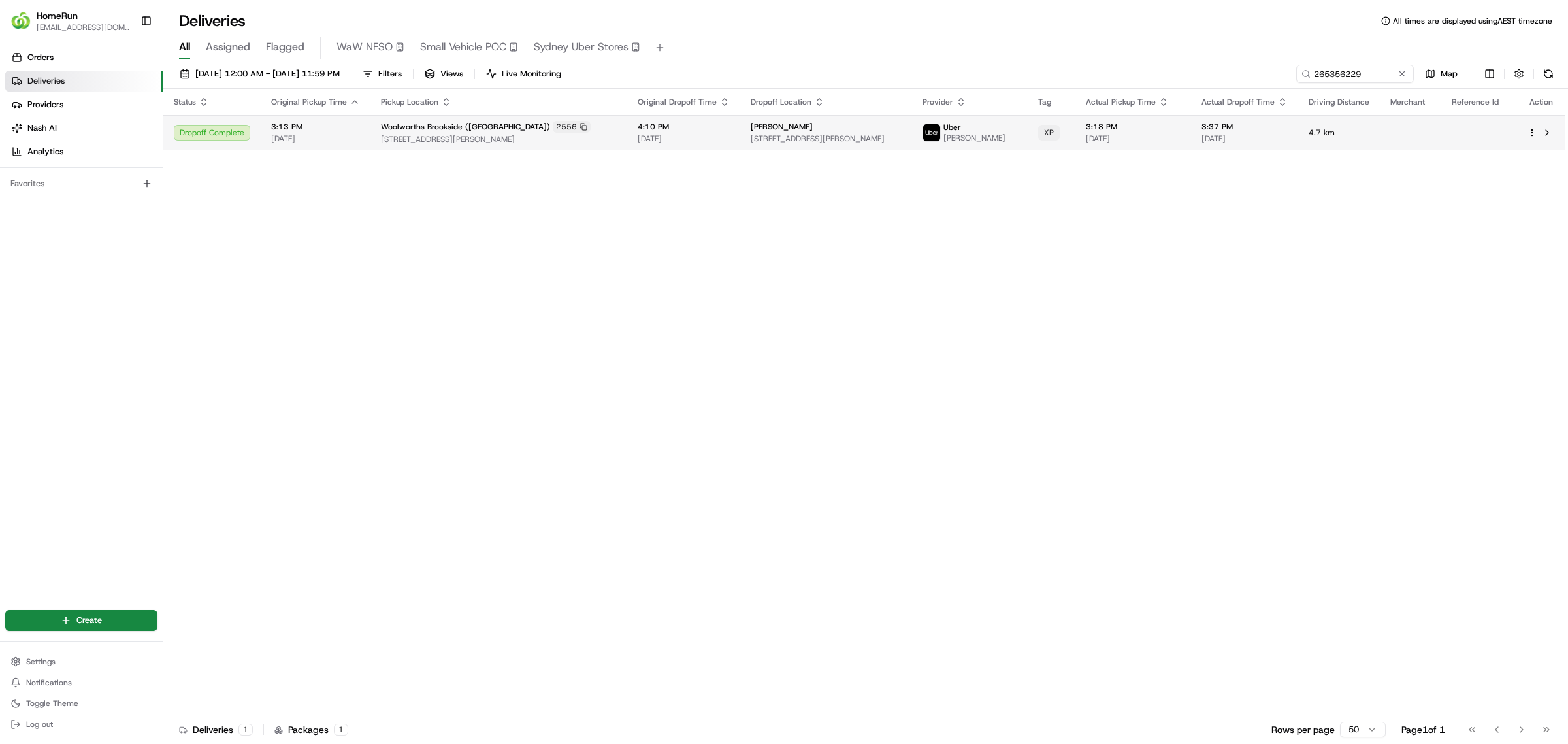
click at [841, 131] on div "[PERSON_NAME]" at bounding box center [827, 127] width 152 height 10
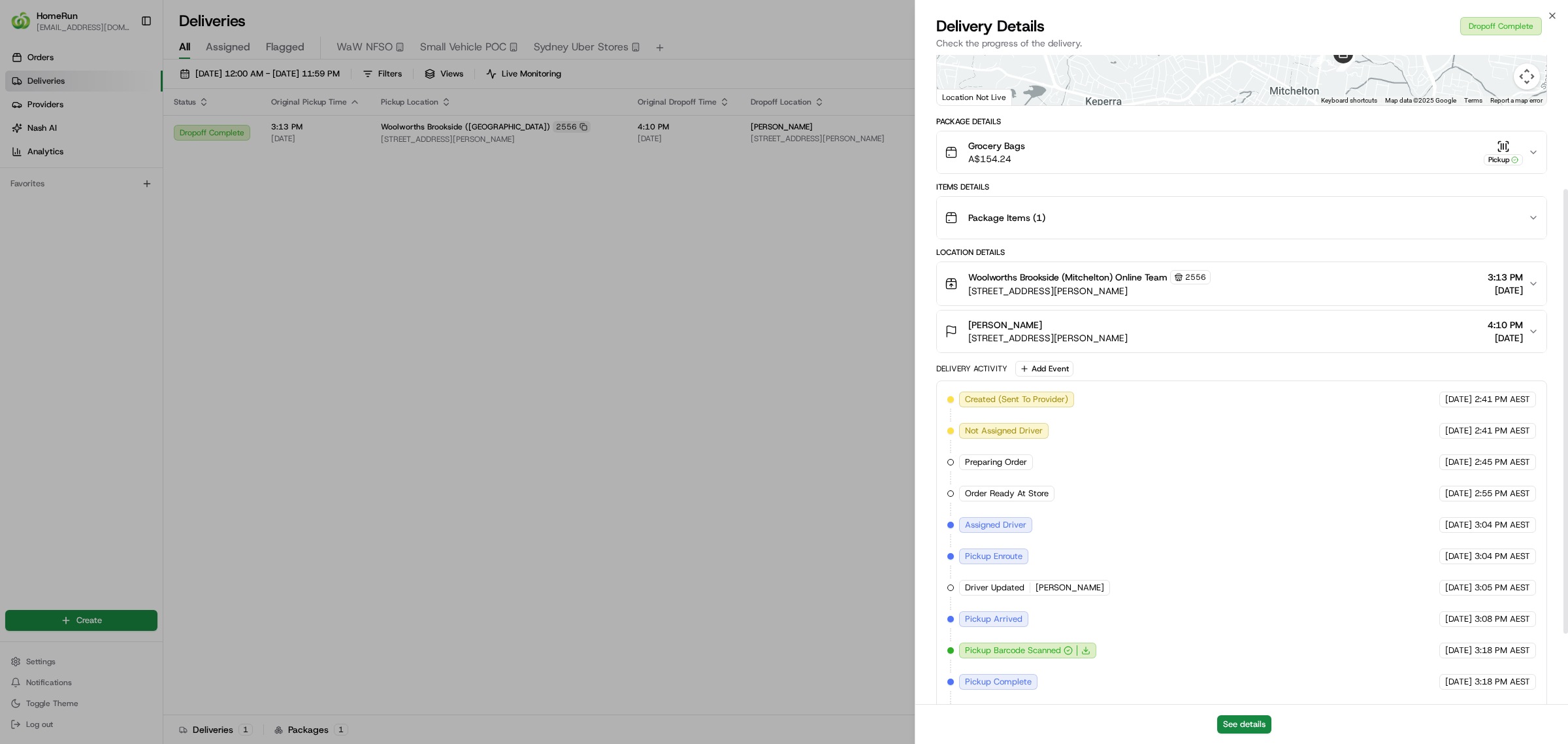
scroll to position [136, 0]
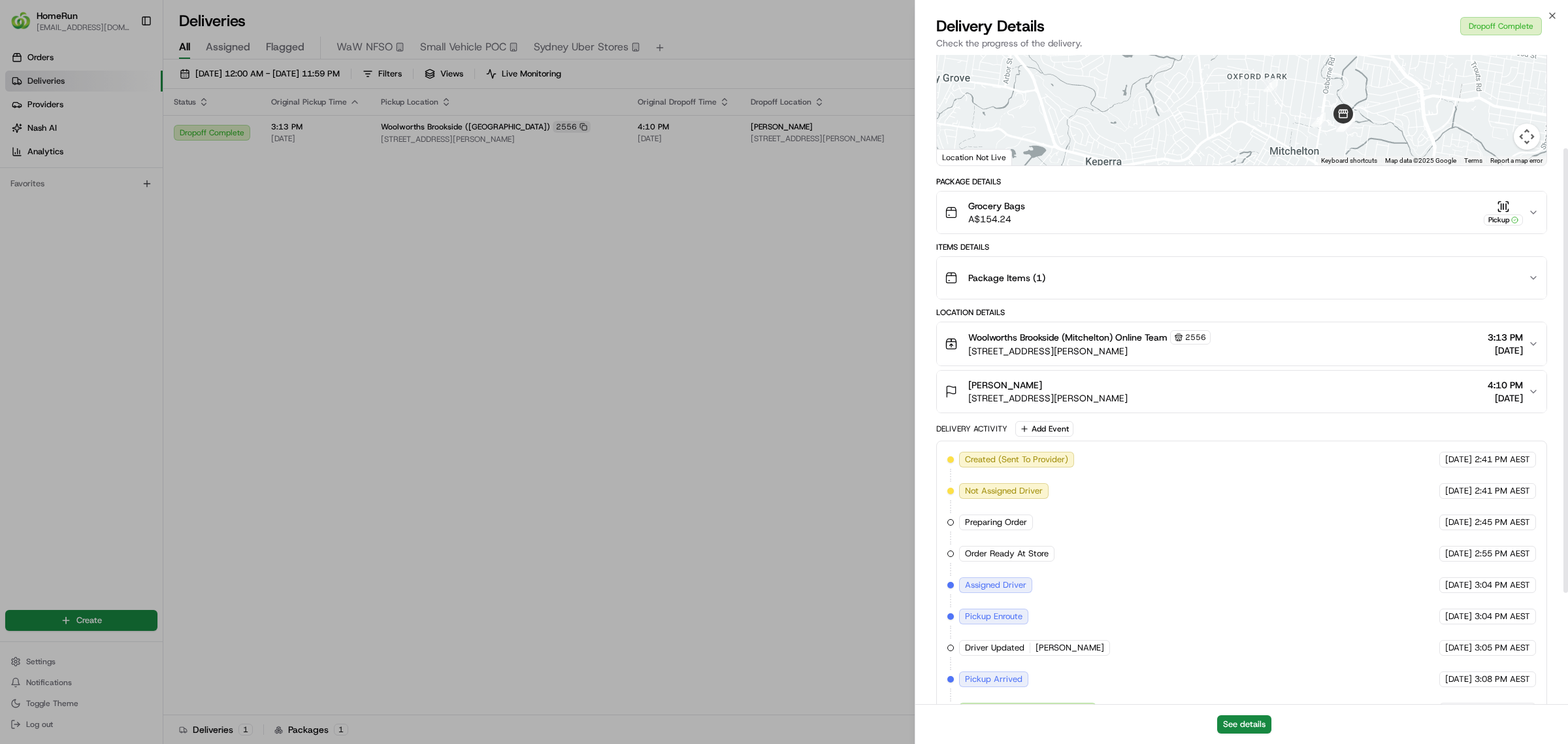
drag, startPoint x: 1199, startPoint y: 214, endPoint x: 1215, endPoint y: 233, distance: 24.8
click at [1199, 216] on div "Grocery Bags A$154.24 Pickup" at bounding box center [1236, 213] width 584 height 26
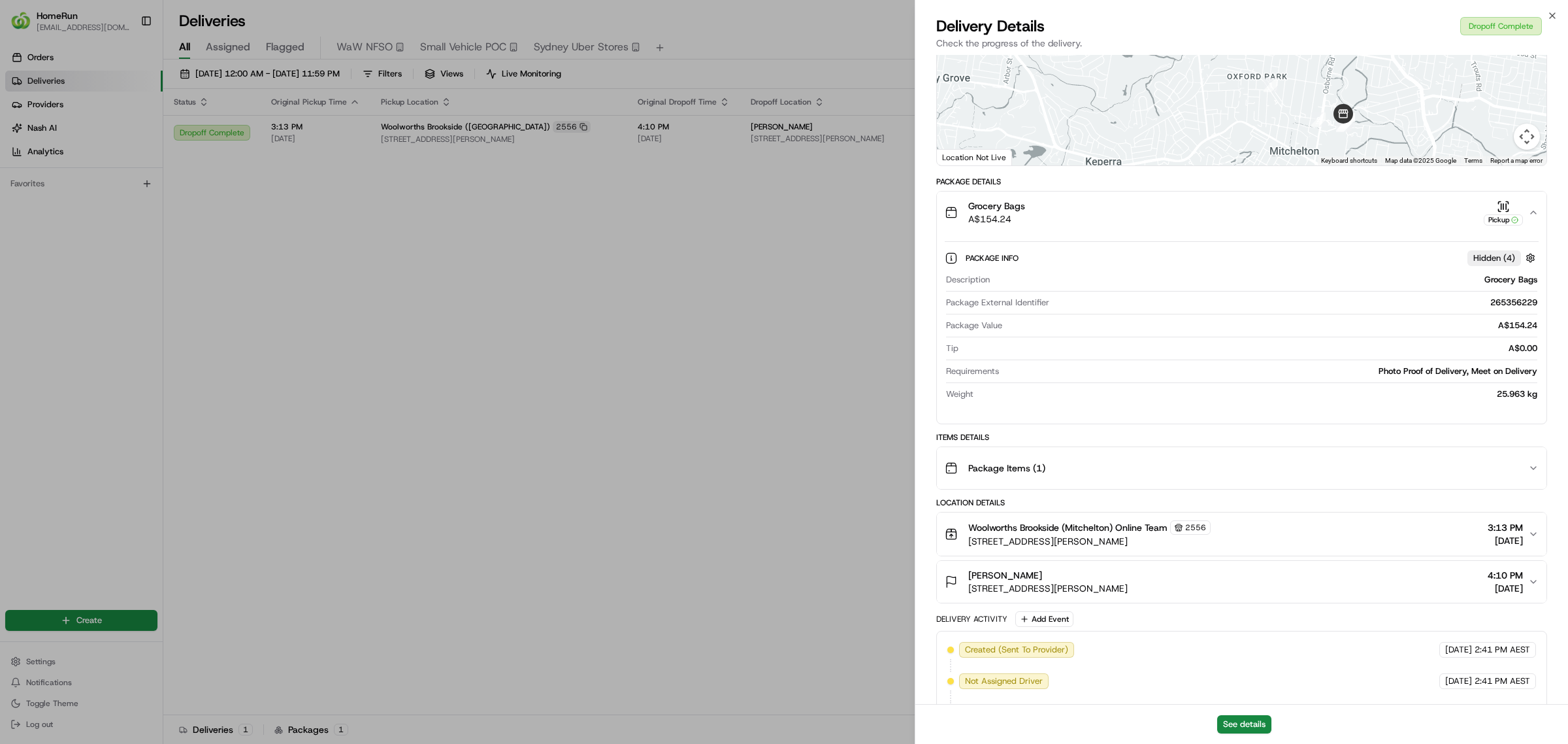
click at [1510, 304] on div "265356229" at bounding box center [1296, 302] width 483 height 12
copy div "265356229"
click at [1266, 726] on button "See details" at bounding box center [1244, 724] width 54 height 18
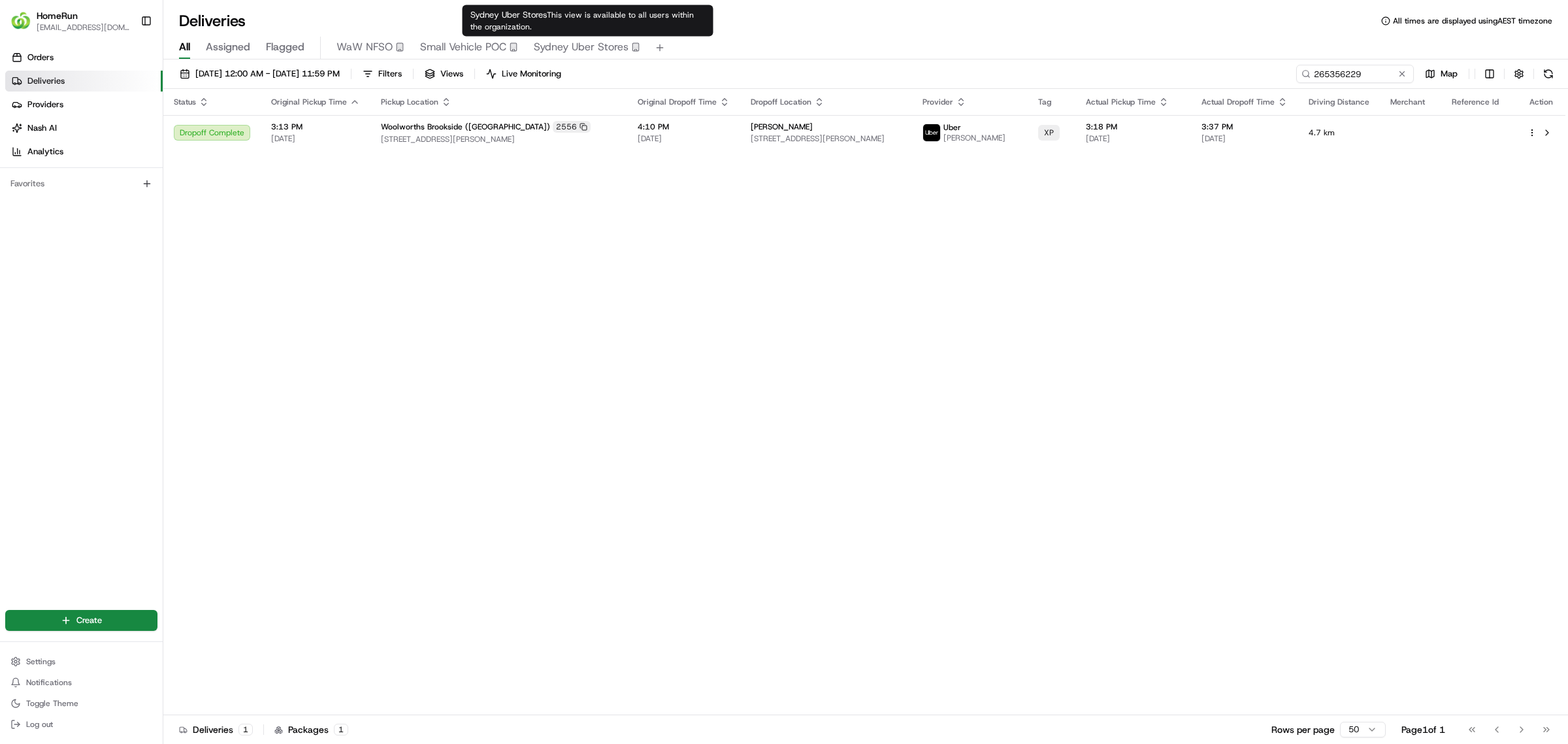
drag, startPoint x: 644, startPoint y: 223, endPoint x: 680, endPoint y: 204, distance: 40.7
click at [645, 223] on div "Status Original Pickup Time Pickup Location Original Dropoff Time Dropoff Locat…" at bounding box center [864, 402] width 1402 height 626
drag, startPoint x: 1370, startPoint y: 70, endPoint x: 913, endPoint y: 8, distance: 461.2
click at [952, 31] on div "Deliveries All times are displayed using AEST timezone All Assigned Flagged WaW…" at bounding box center [865, 372] width 1404 height 744
paste input "25007"
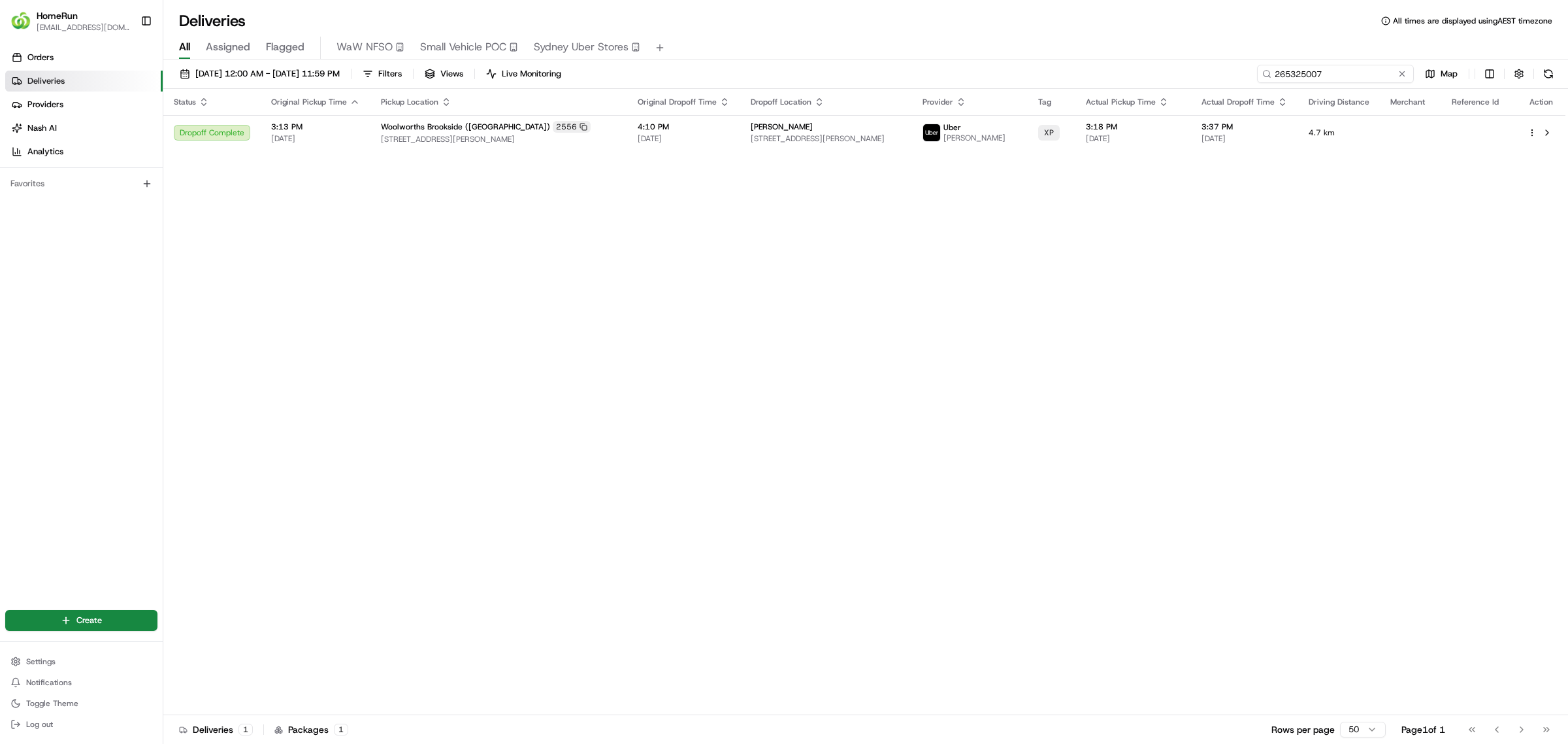
type input "265325007"
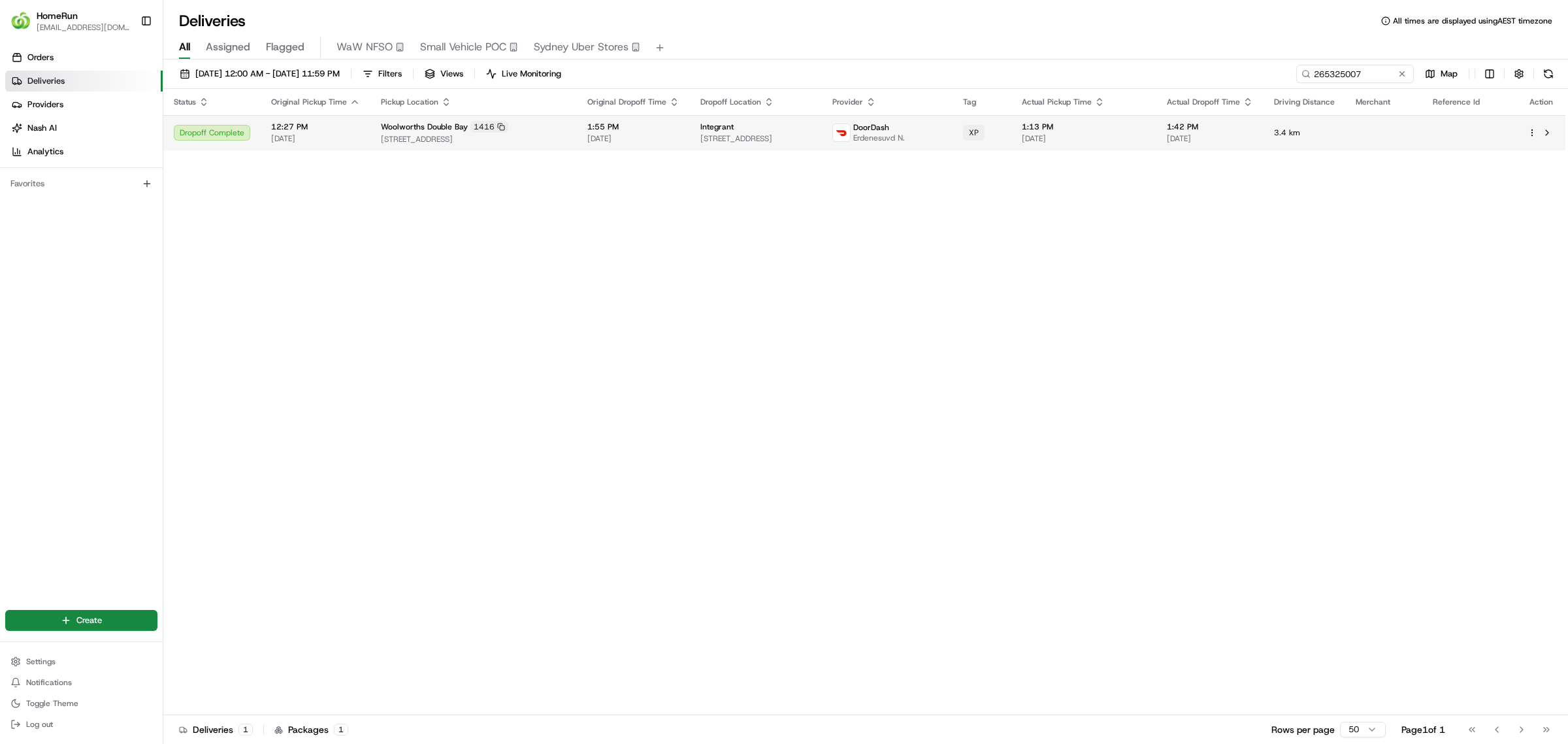
click at [811, 126] on div "Integrant" at bounding box center [756, 127] width 111 height 10
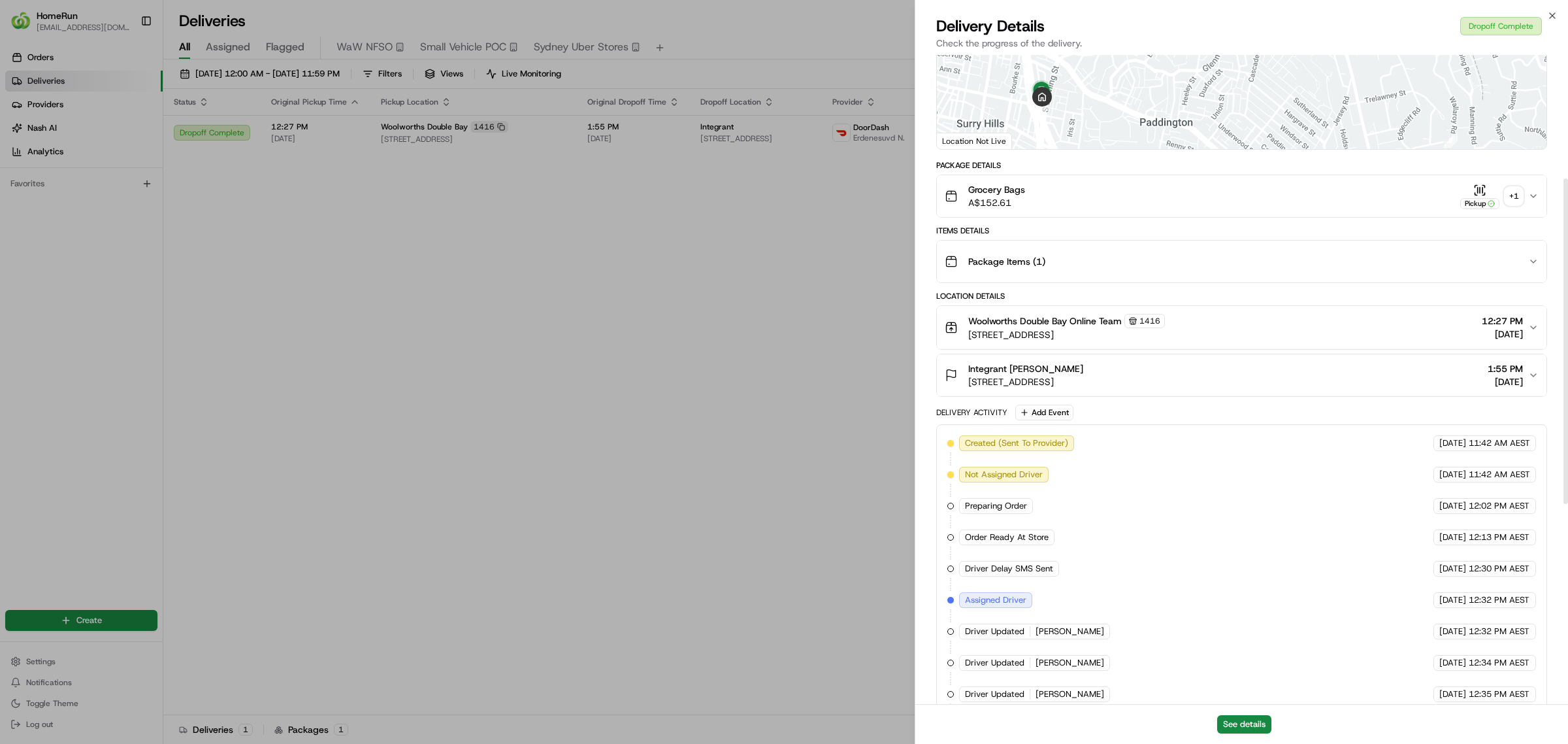
scroll to position [327, 0]
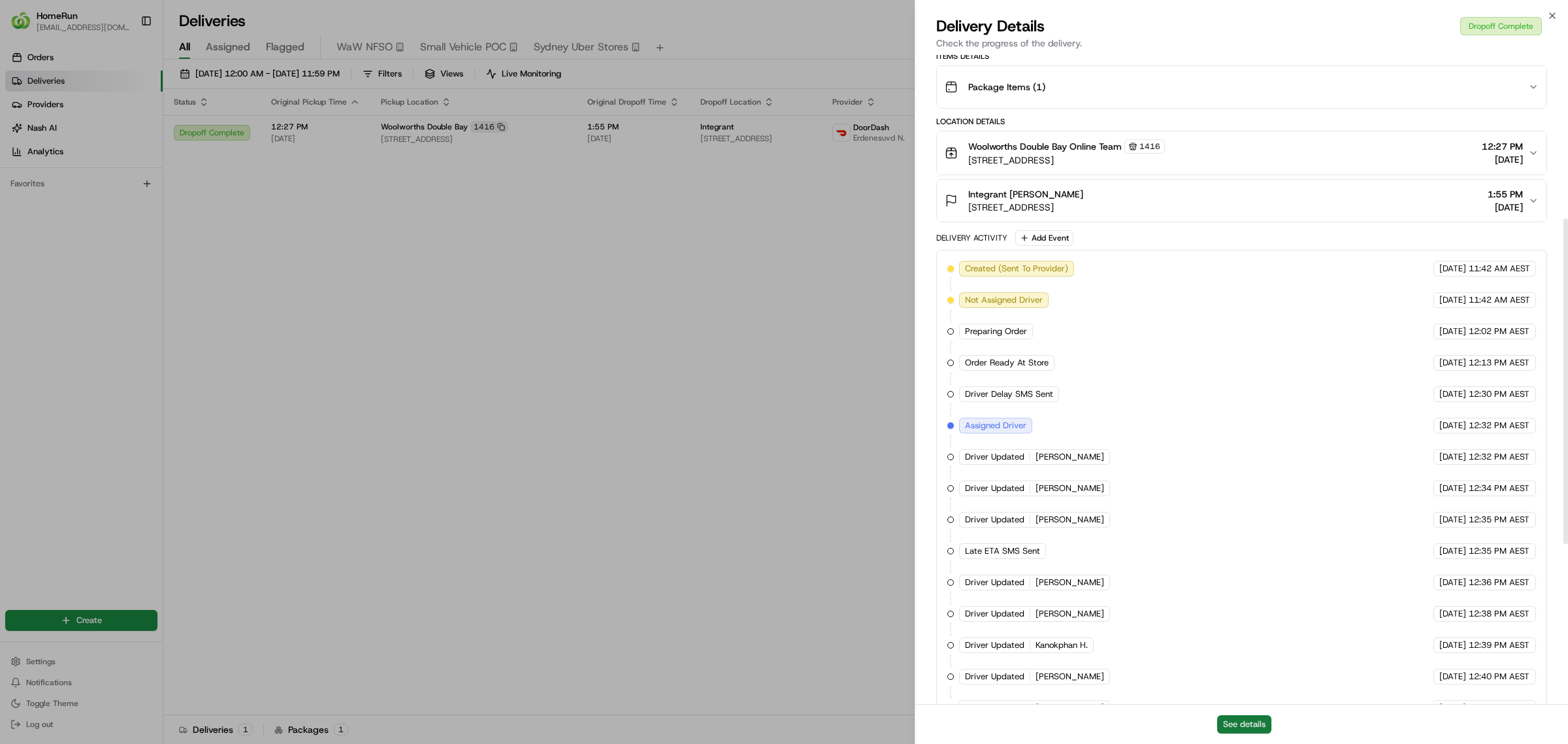
click at [1240, 718] on button "See details" at bounding box center [1244, 724] width 54 height 18
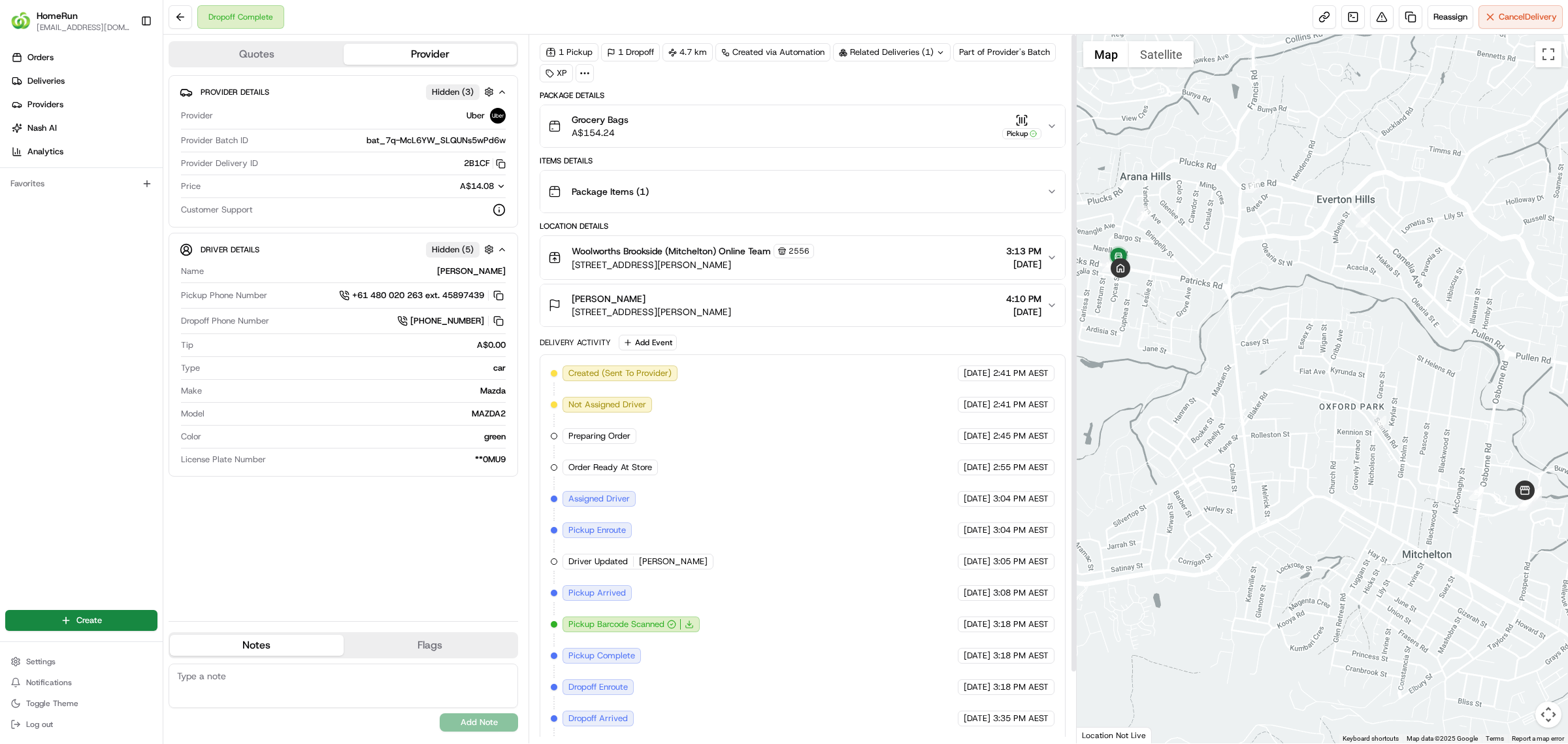
scroll to position [79, 0]
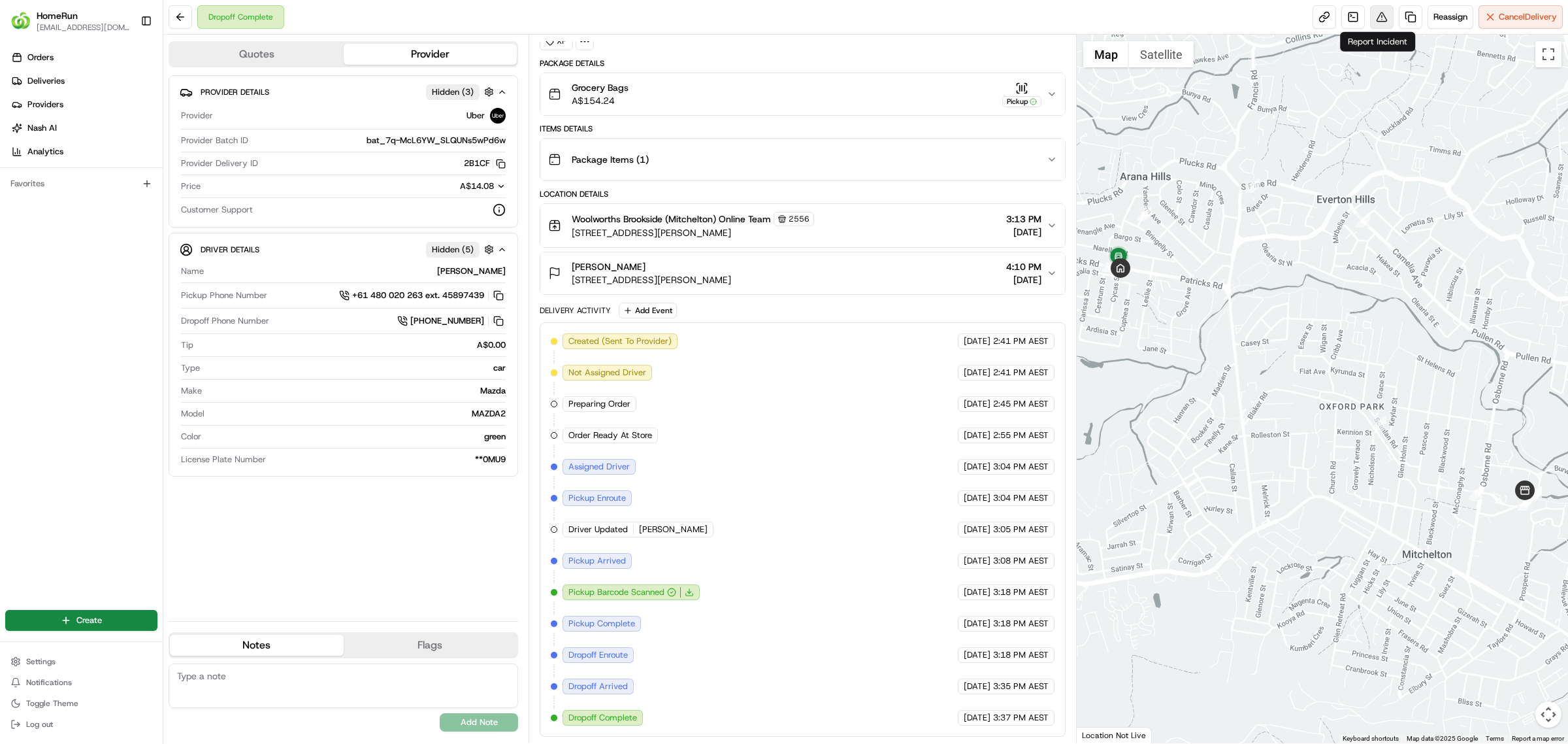
click at [1377, 27] on button at bounding box center [1382, 17] width 24 height 24
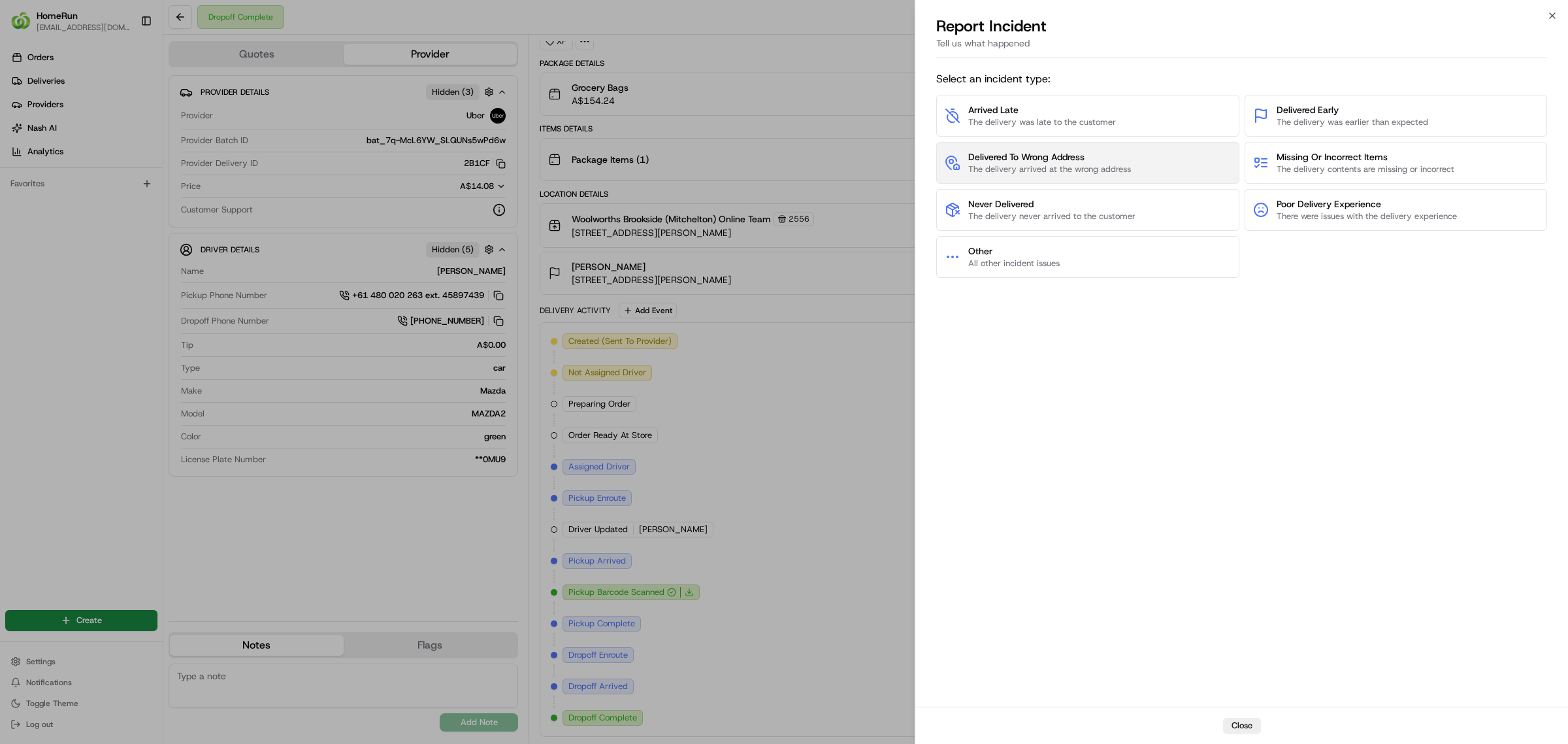
click at [1024, 158] on span "Delivered To Wrong Address" at bounding box center [1049, 157] width 163 height 13
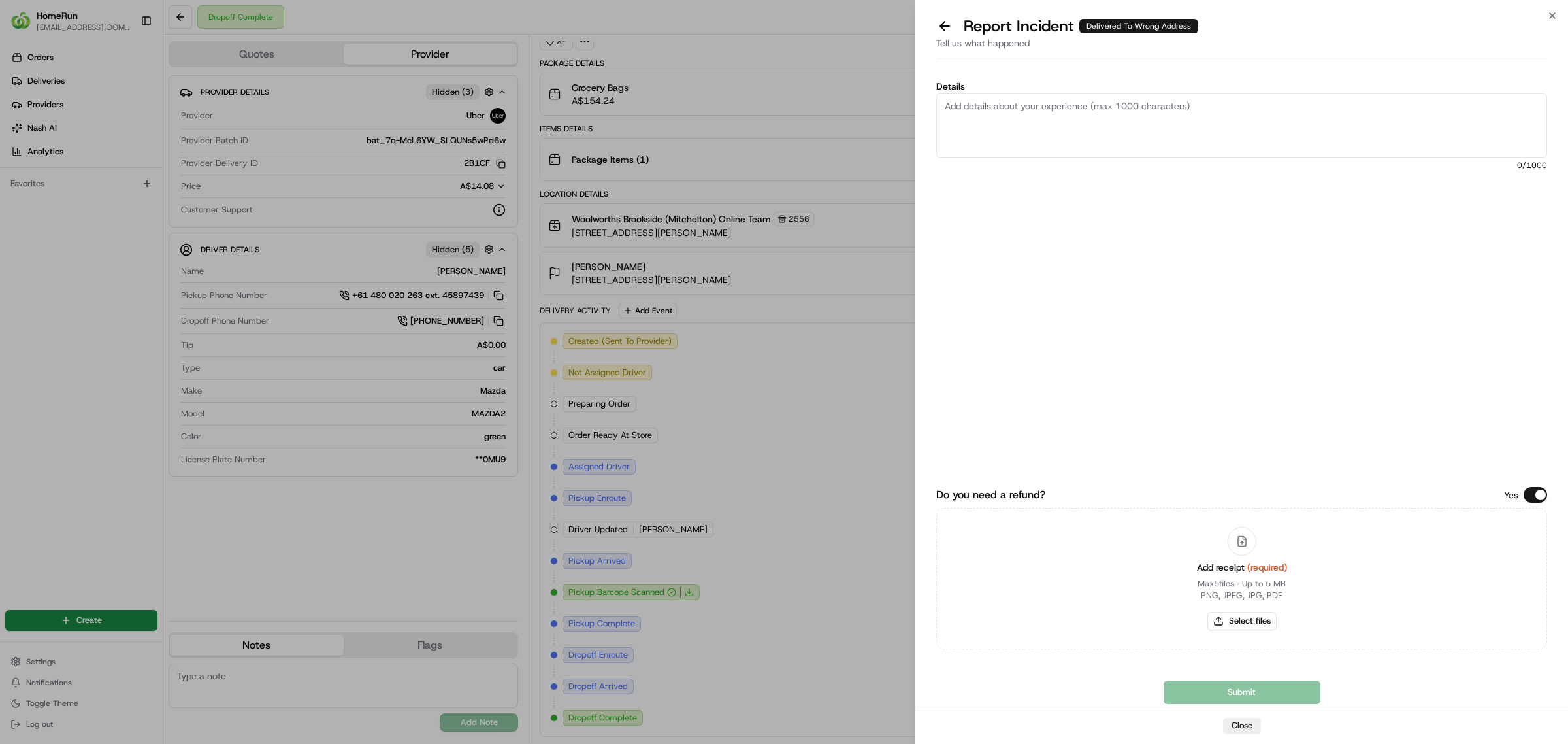
click at [1053, 123] on textarea "Details" at bounding box center [1242, 126] width 611 height 64
type textarea "D"
click at [1098, 113] on textarea "Details" at bounding box center [1242, 126] width 611 height 64
paste textarea "Delivered to incorrect address No POD provided"
type textarea "Delivered to incorrect address No POD provided"
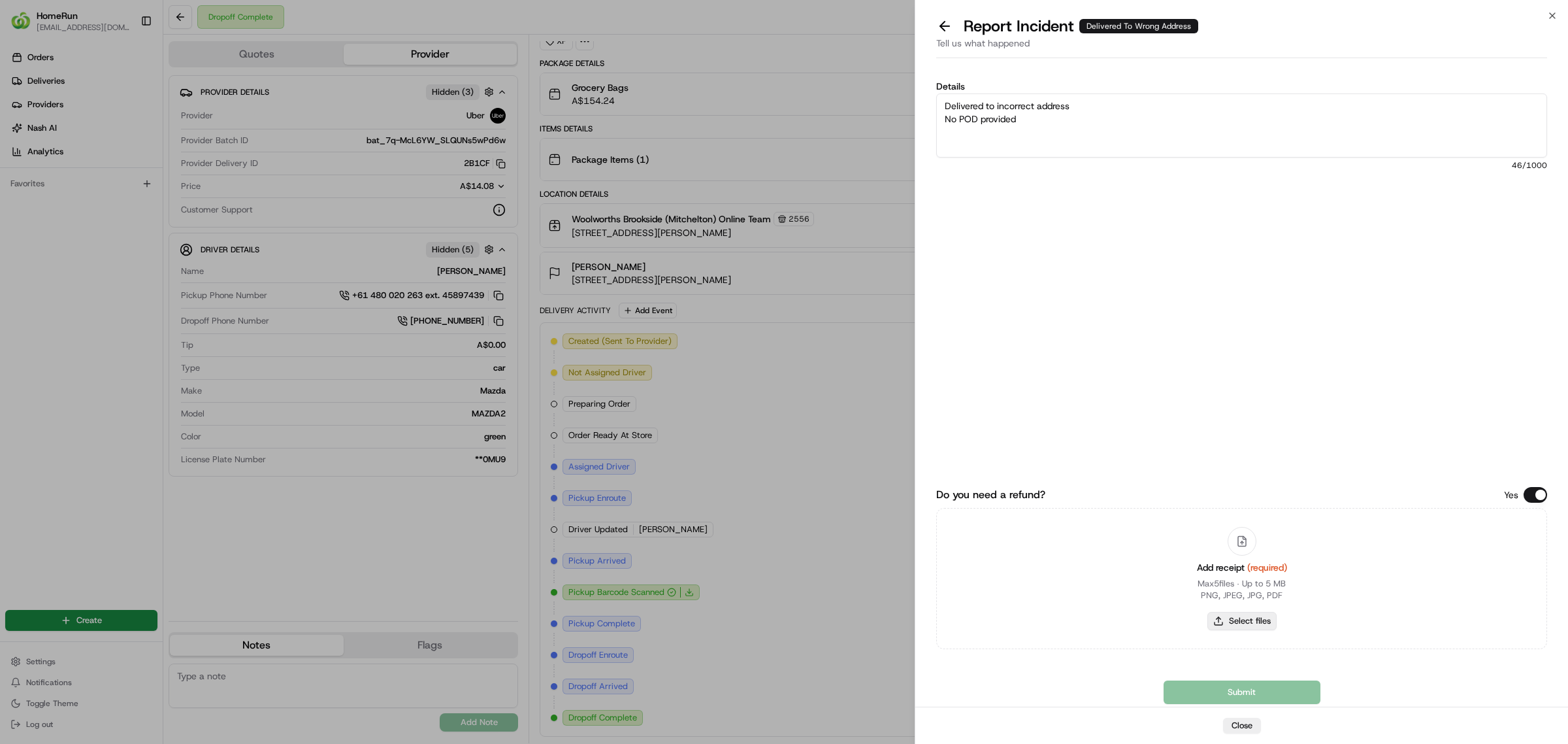
click at [1246, 620] on button "Select files" at bounding box center [1242, 621] width 69 height 18
type input "C:\fakepath\265356229.pdf"
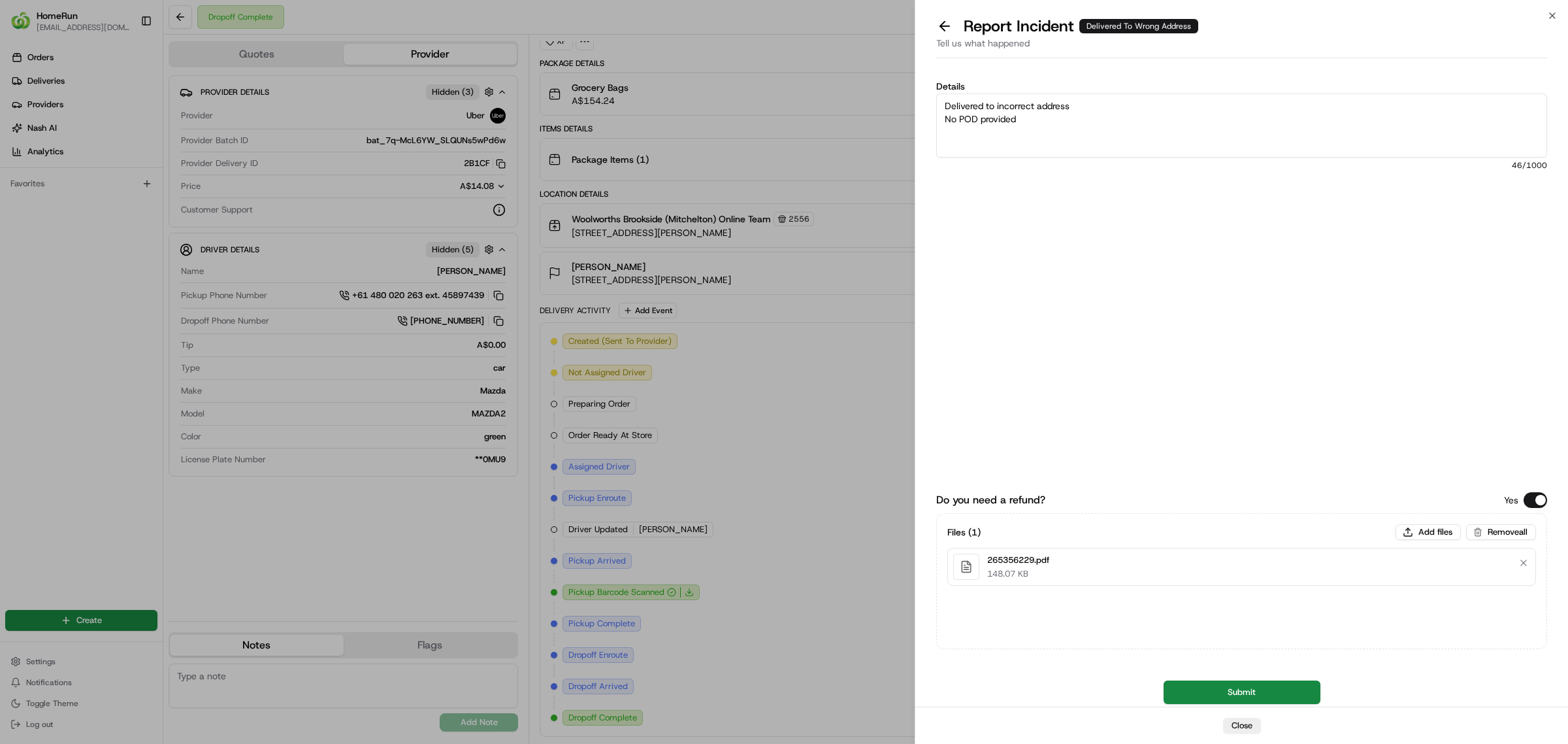
click at [1226, 688] on button "Submit" at bounding box center [1242, 692] width 157 height 24
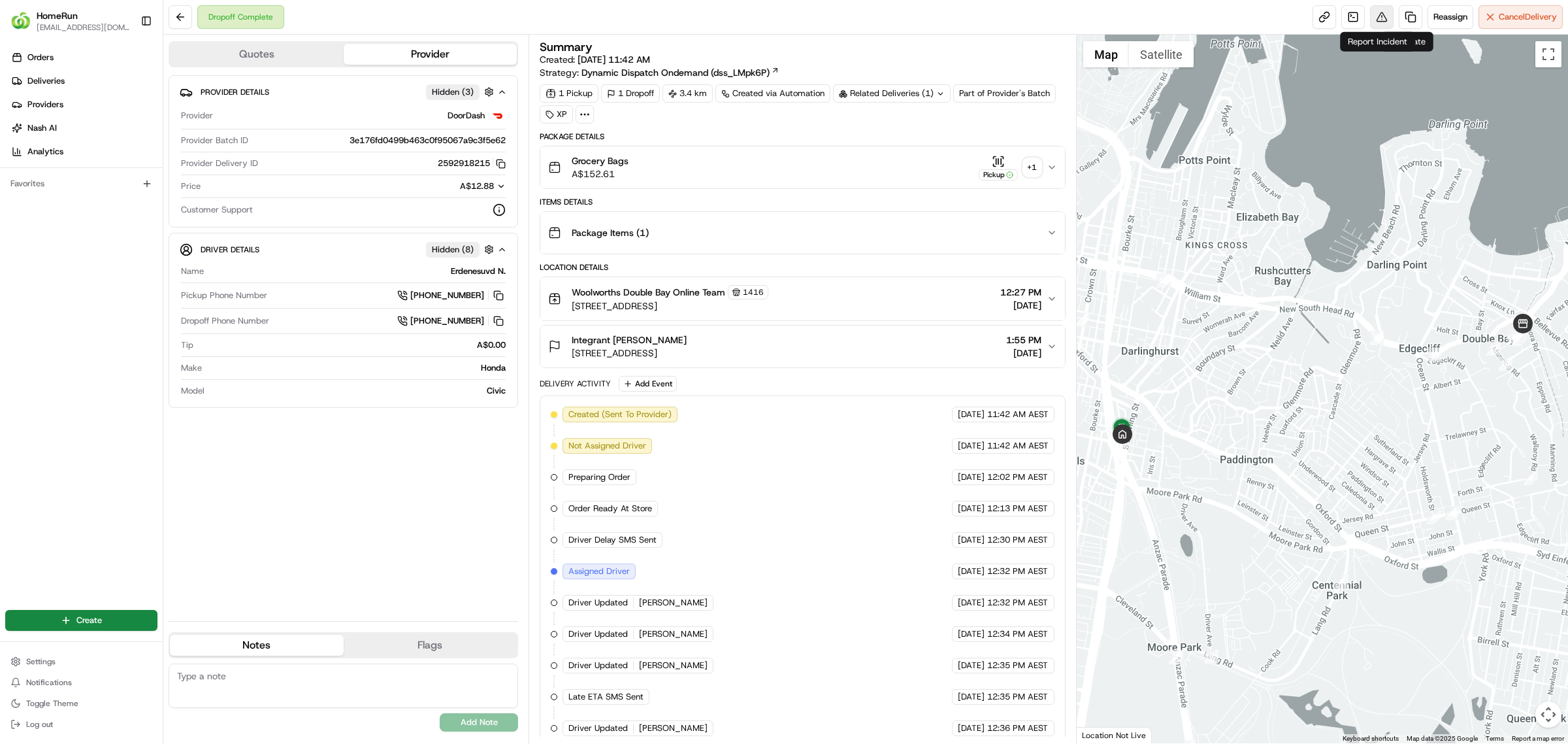
click at [1382, 10] on button at bounding box center [1382, 17] width 24 height 24
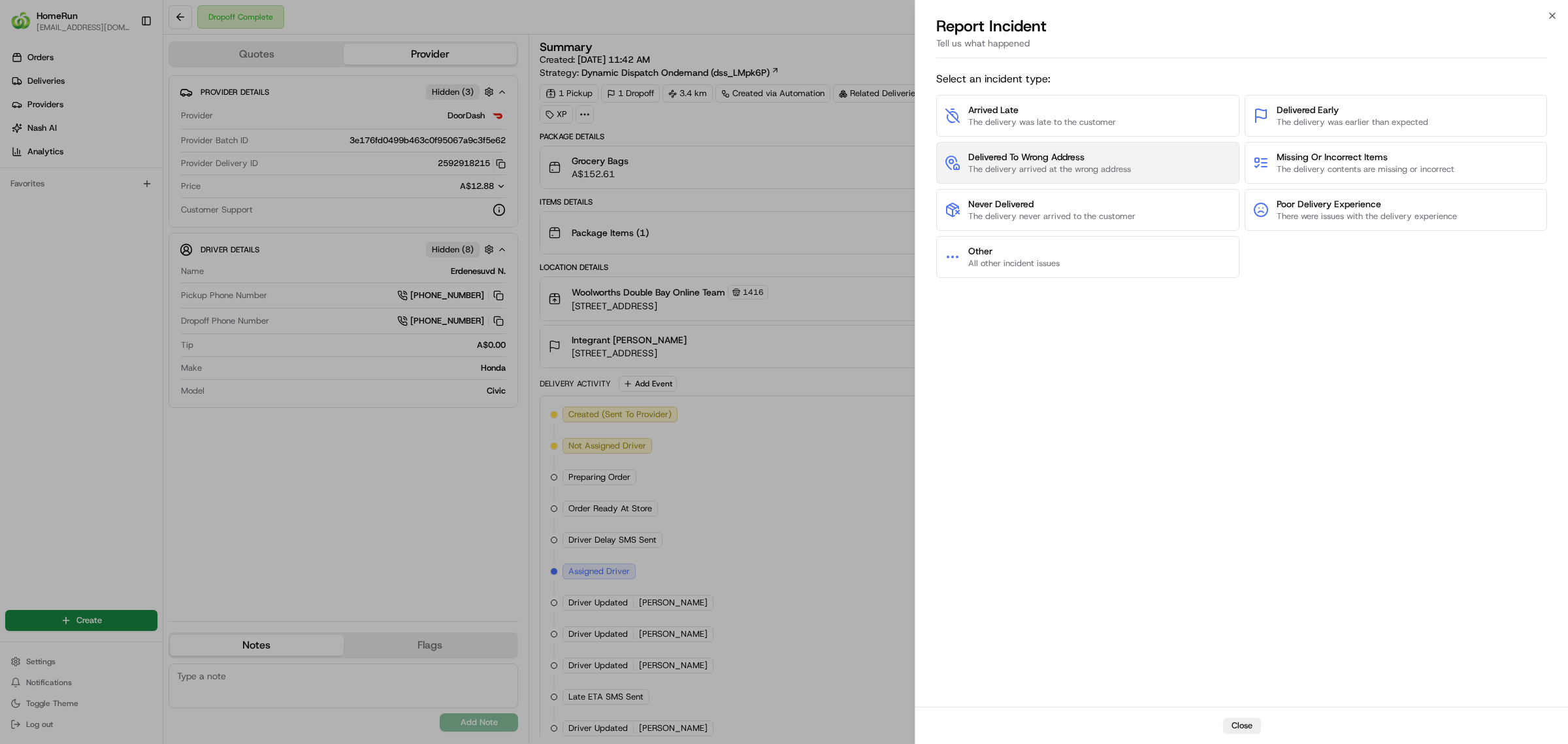
click at [1081, 160] on span "Delivered To Wrong Address" at bounding box center [1049, 157] width 163 height 13
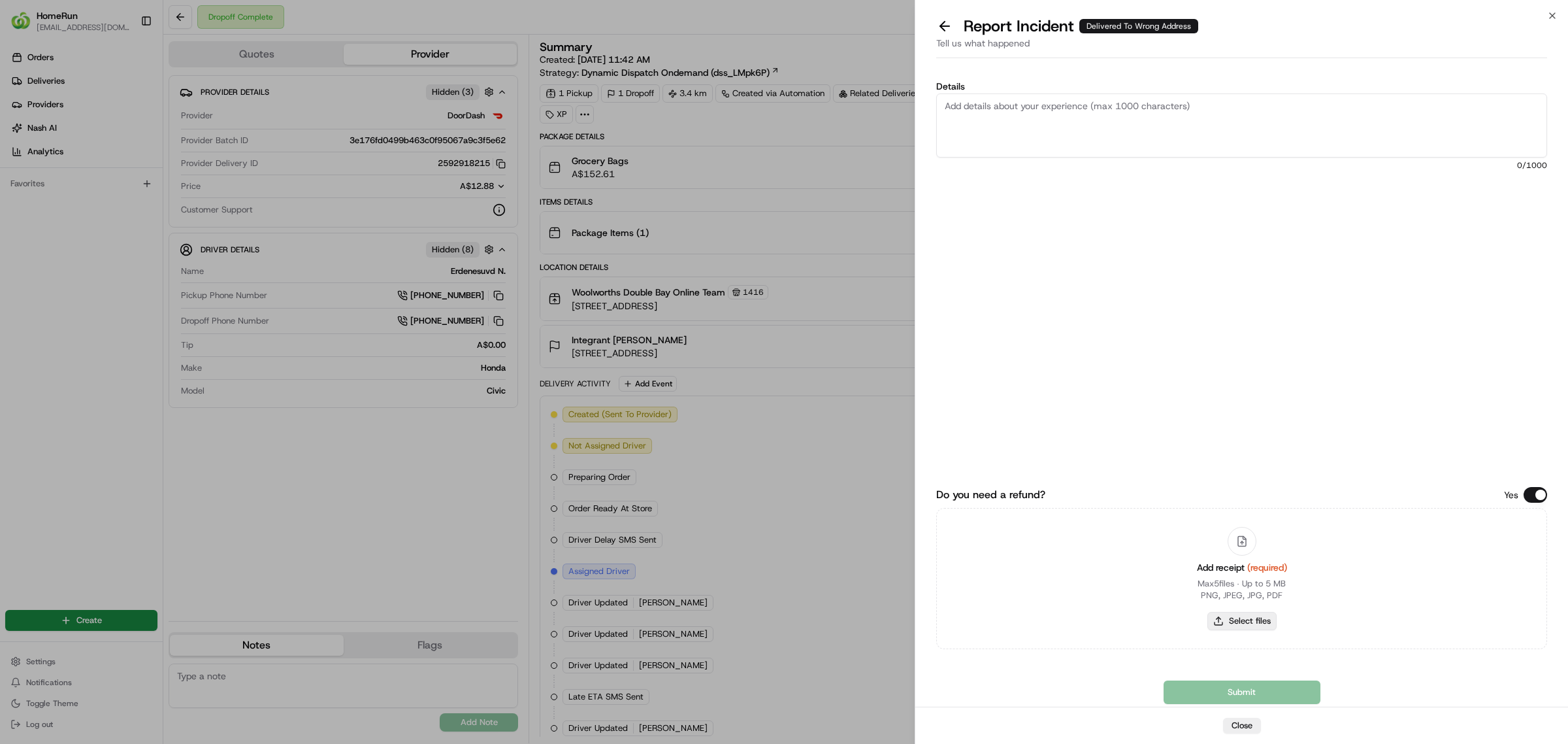
click at [1224, 621] on button "Select files" at bounding box center [1242, 621] width 69 height 18
type input "C:\fakepath\265325007.pdf"
click at [1212, 135] on textarea "Details" at bounding box center [1242, 126] width 611 height 64
paste textarea "Delivered to incorrect address POD does not match previous pics."
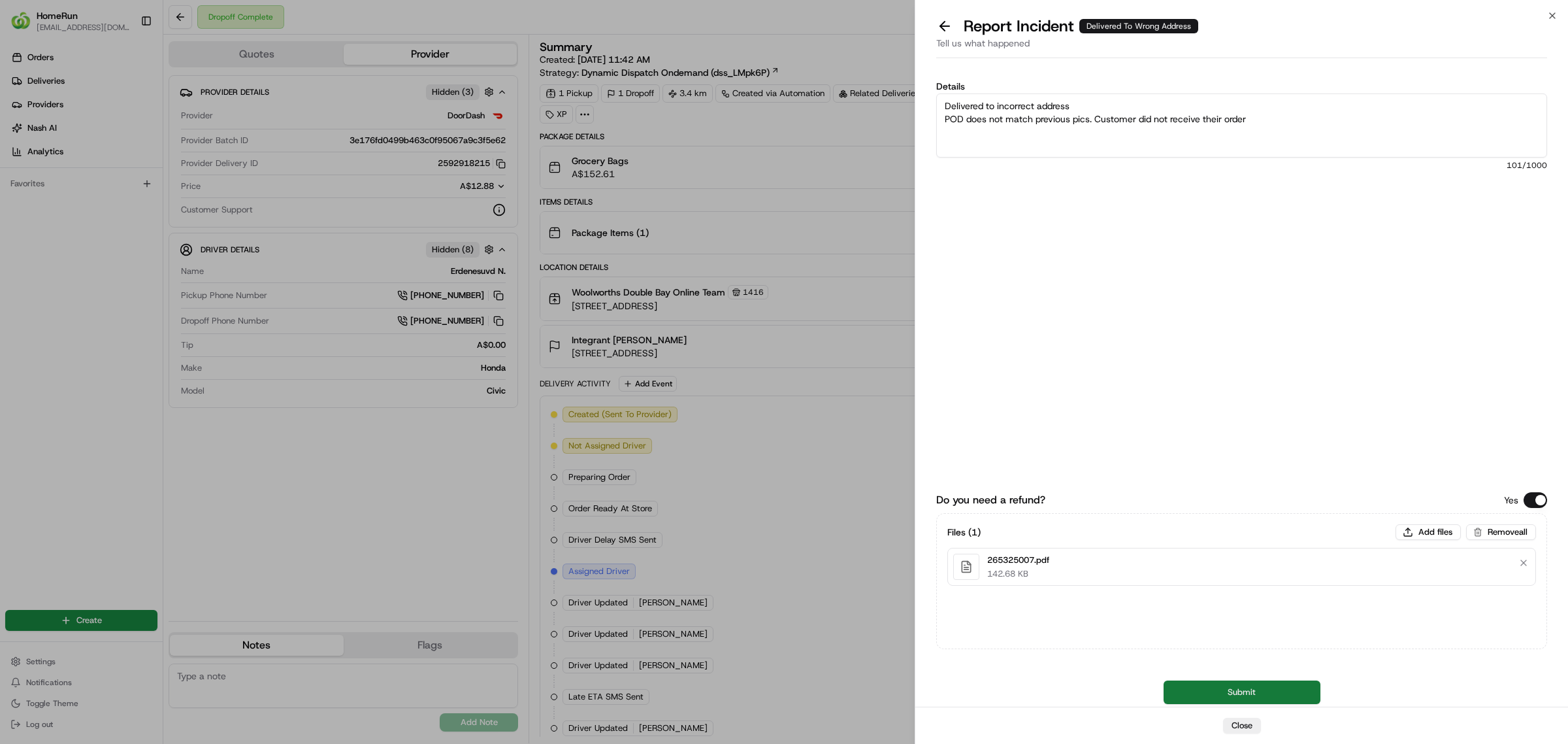
type textarea "Delivered to incorrect address POD does not match previous pics. Customer did n…"
click at [1217, 690] on button "Submit" at bounding box center [1242, 692] width 157 height 24
